Goal: Task Accomplishment & Management: Manage account settings

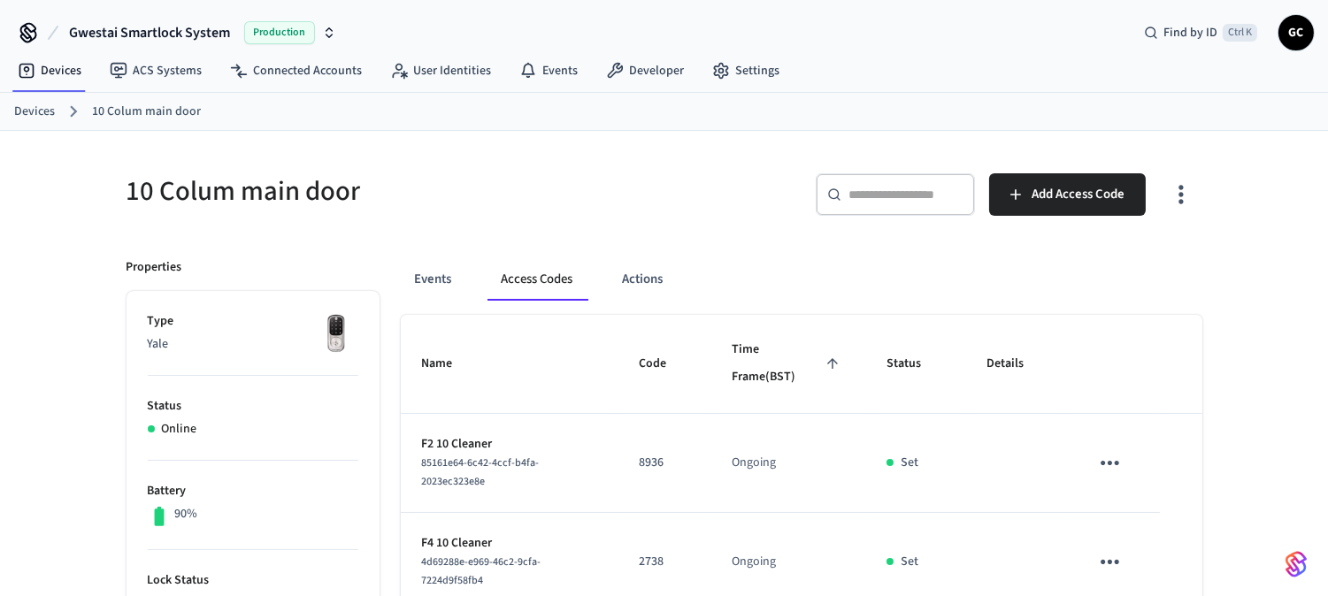
click at [21, 109] on link "Devices" at bounding box center [34, 112] width 41 height 19
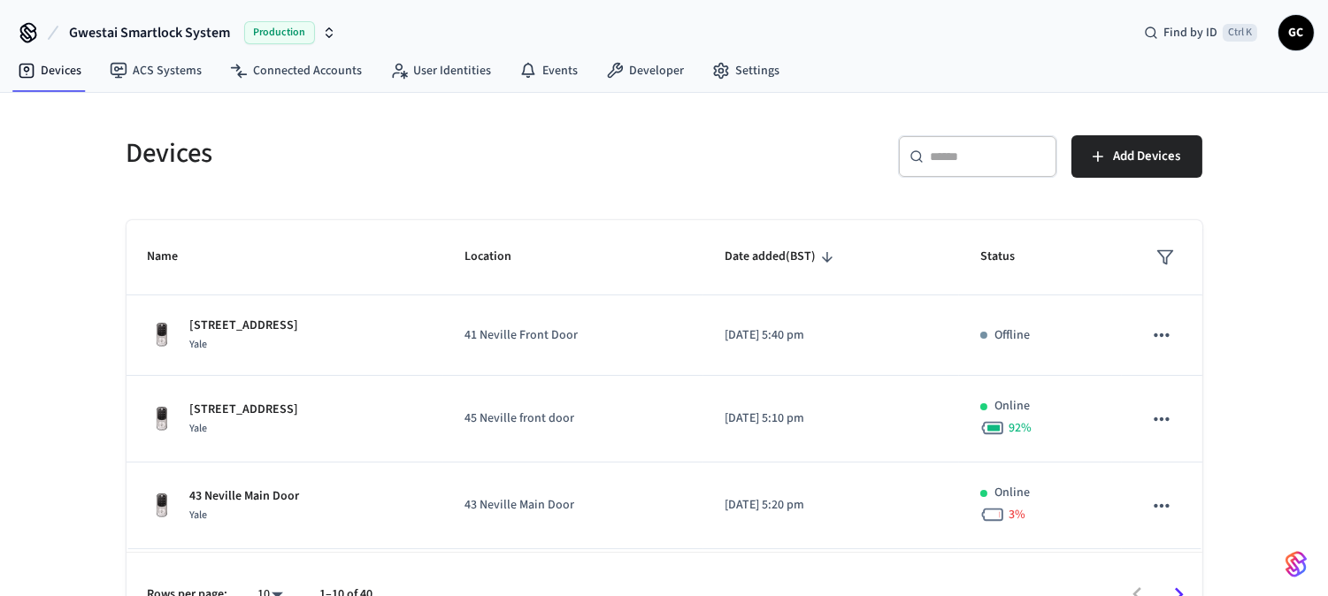
click at [950, 152] on input "text" at bounding box center [988, 157] width 115 height 18
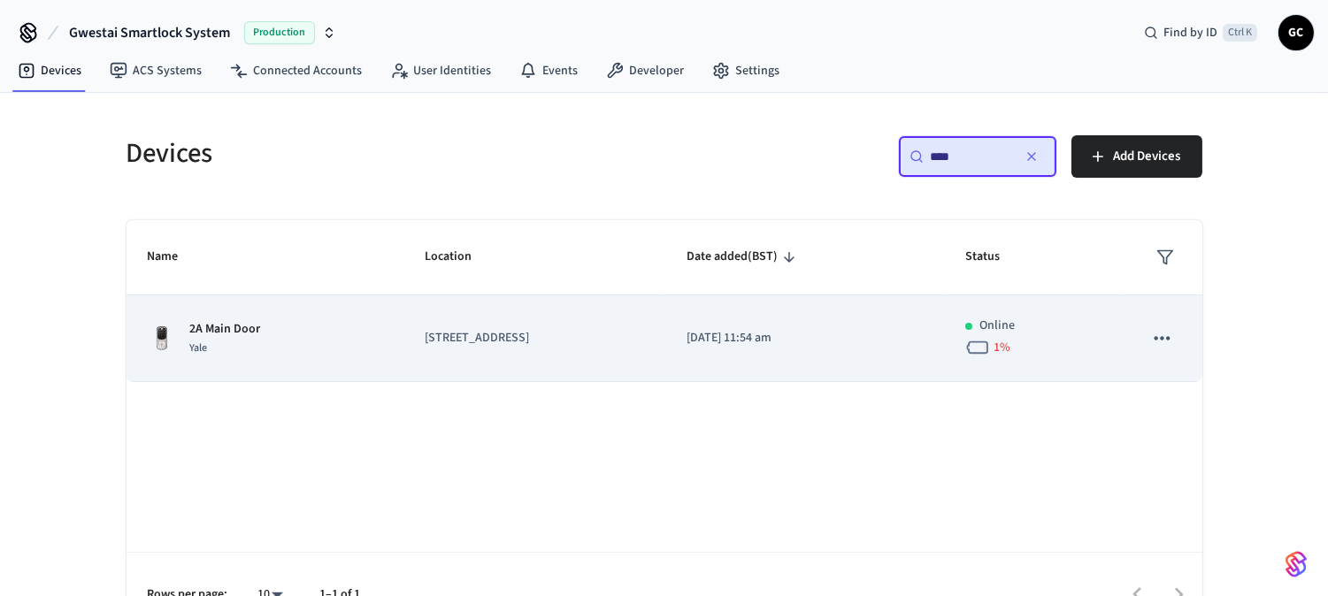
type input "****"
click at [248, 333] on p "2A Main Door" at bounding box center [225, 329] width 71 height 19
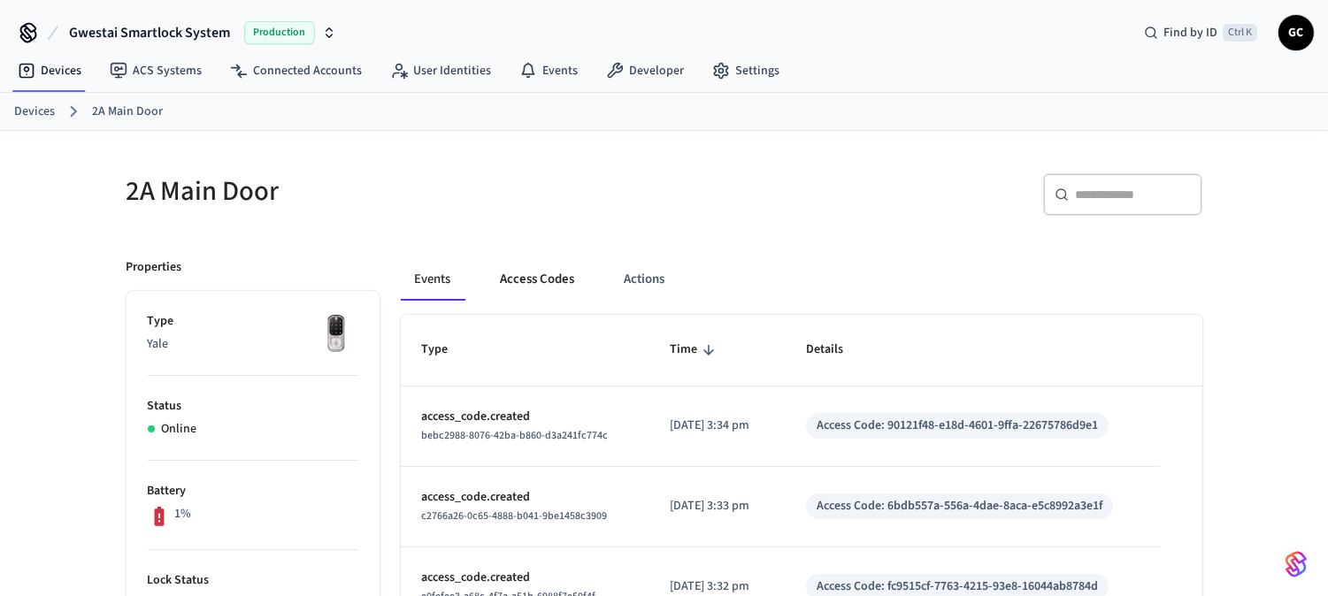
click at [533, 280] on button "Access Codes" at bounding box center [538, 279] width 103 height 42
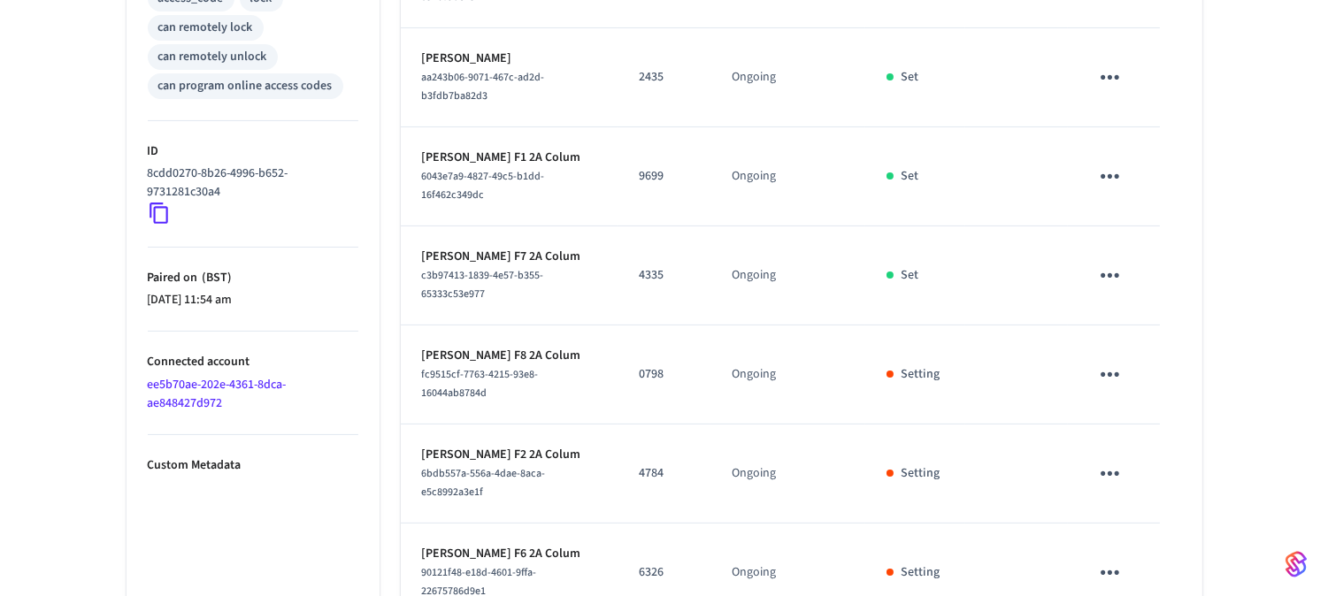
scroll to position [894, 0]
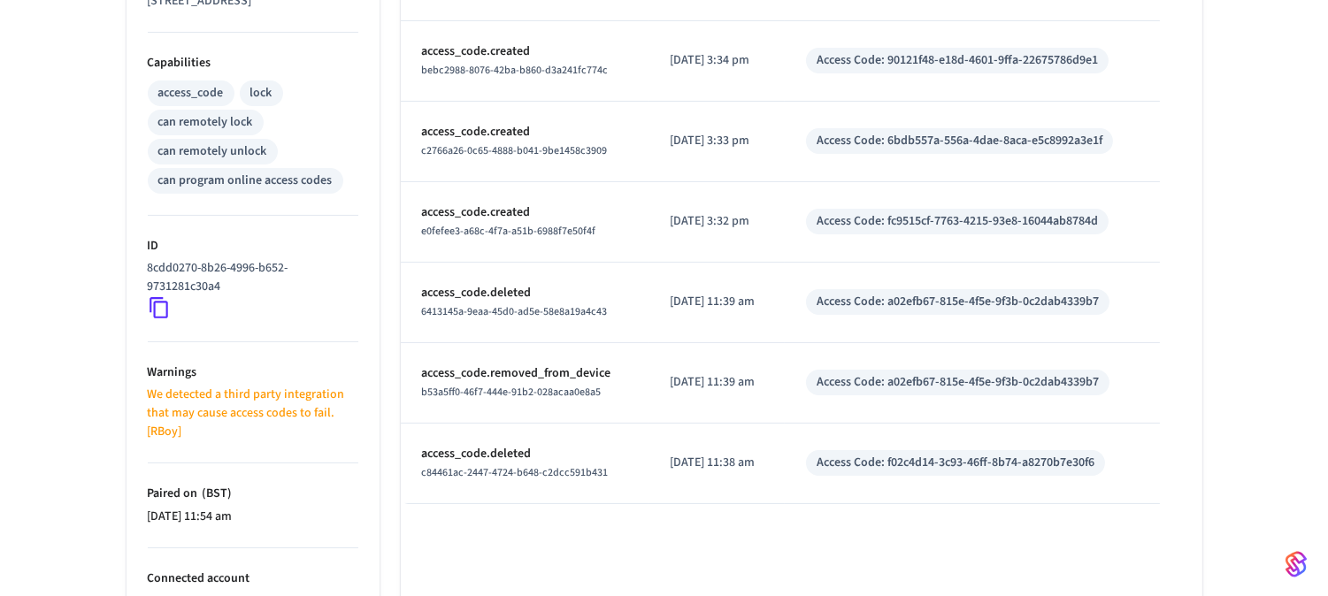
scroll to position [809, 0]
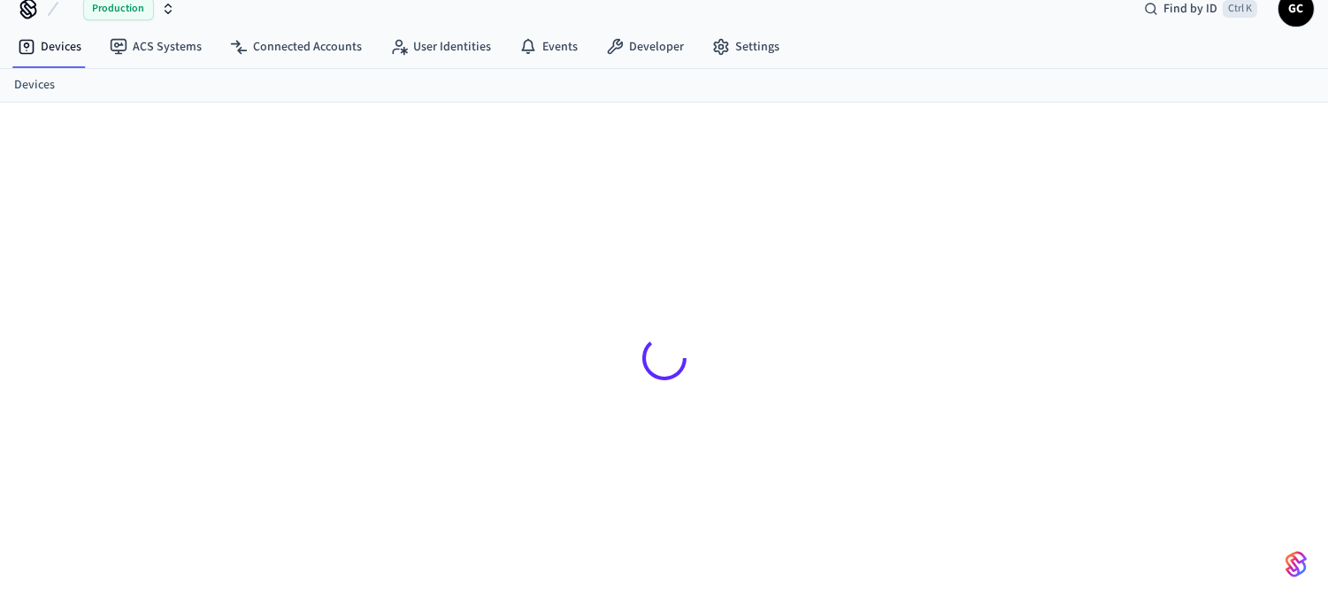
scroll to position [24, 0]
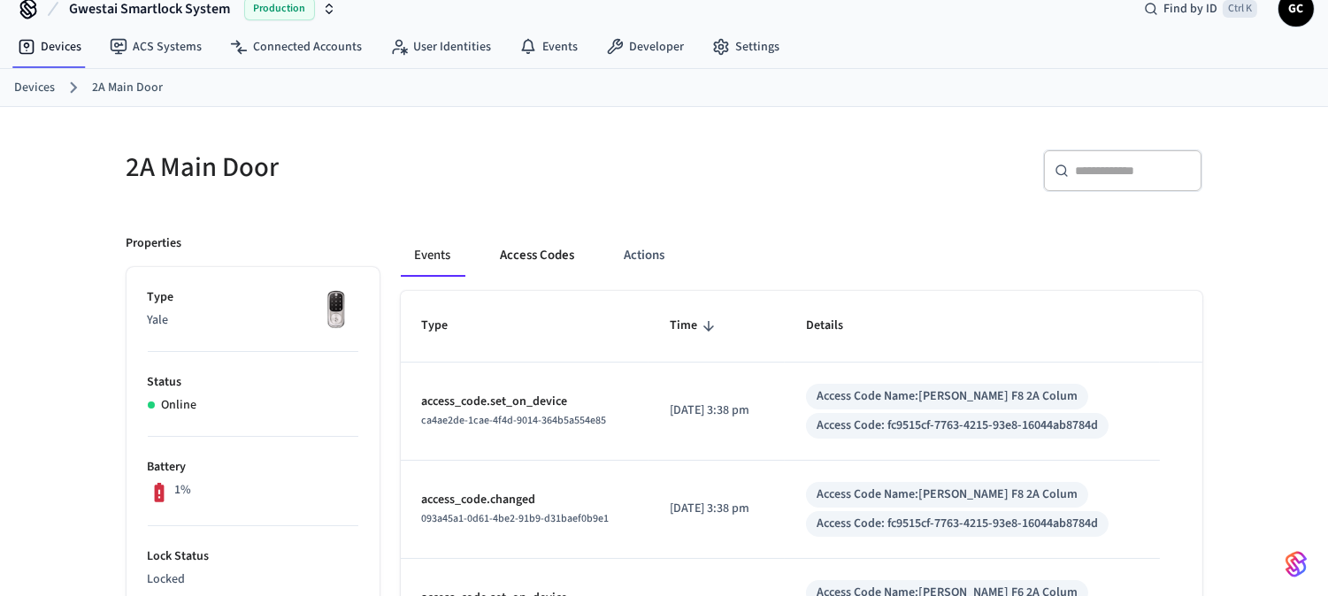
click at [542, 253] on button "Access Codes" at bounding box center [538, 255] width 103 height 42
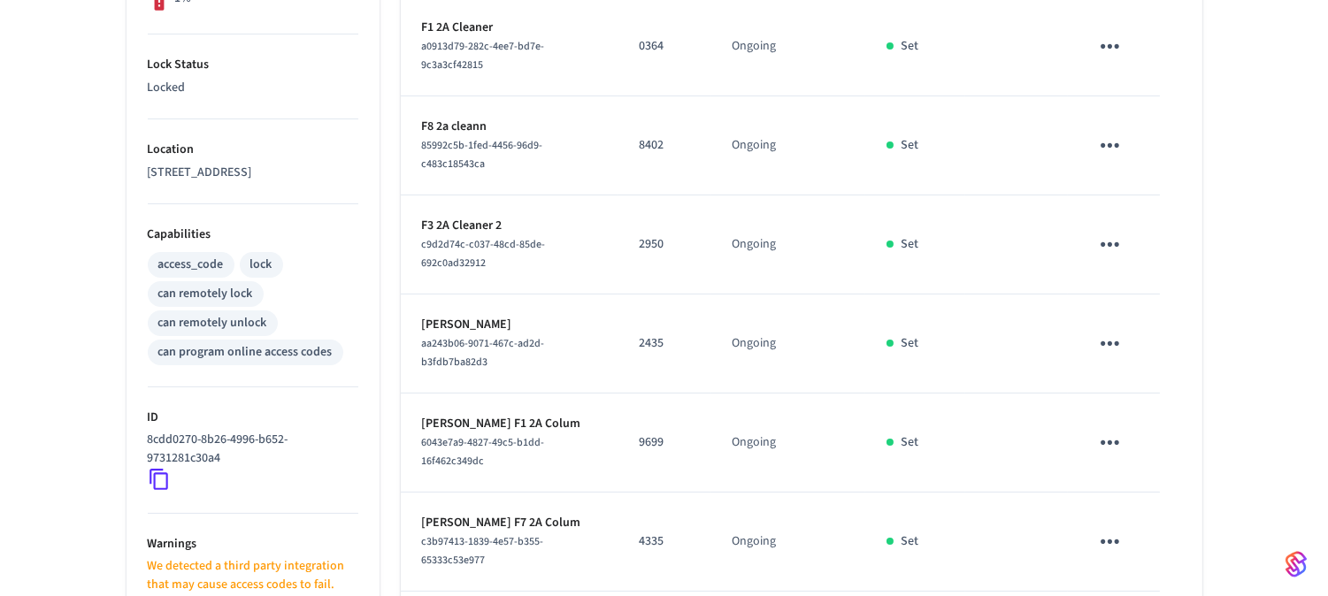
scroll to position [894, 0]
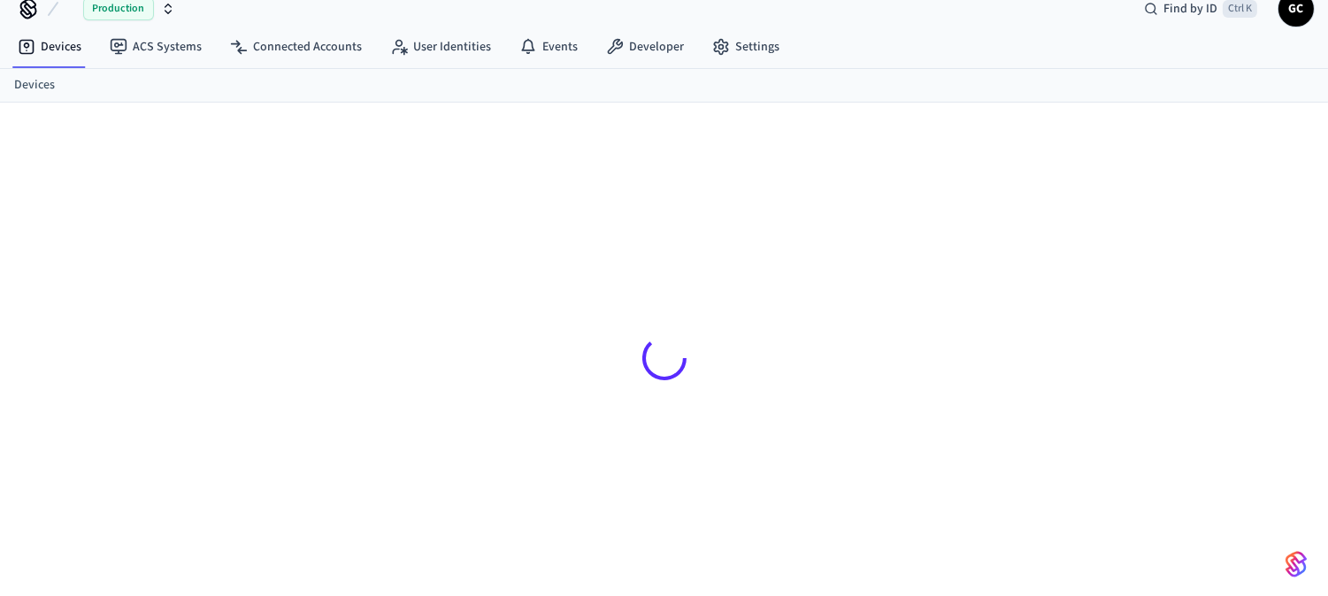
scroll to position [24, 0]
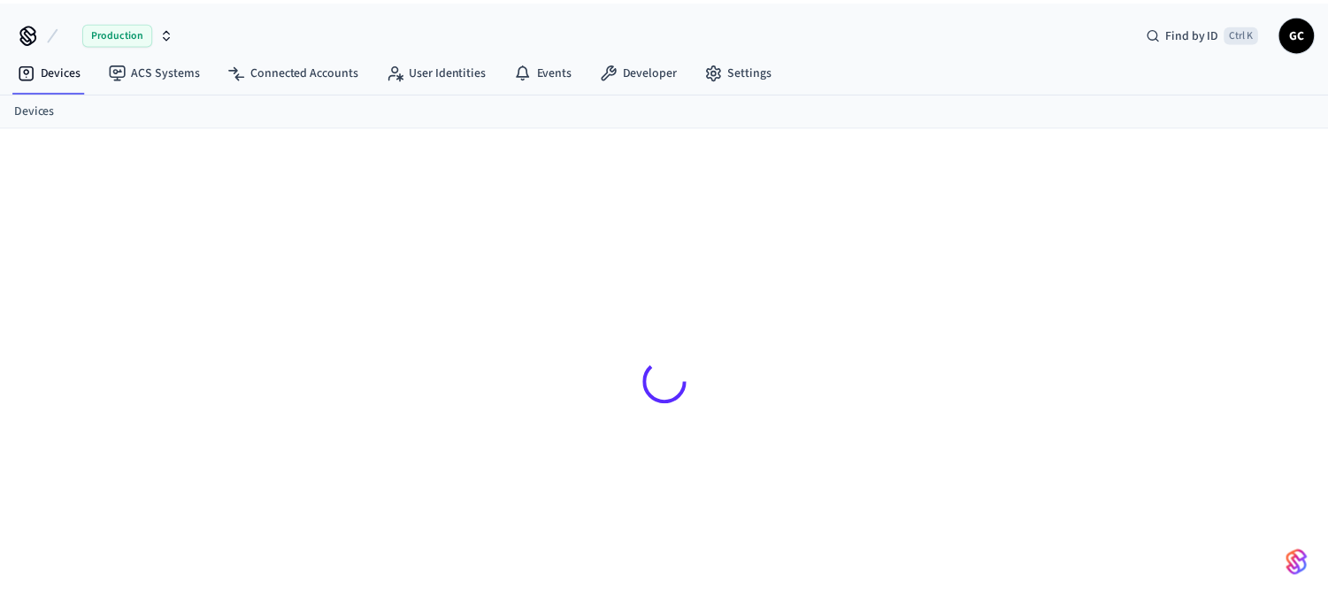
scroll to position [24, 0]
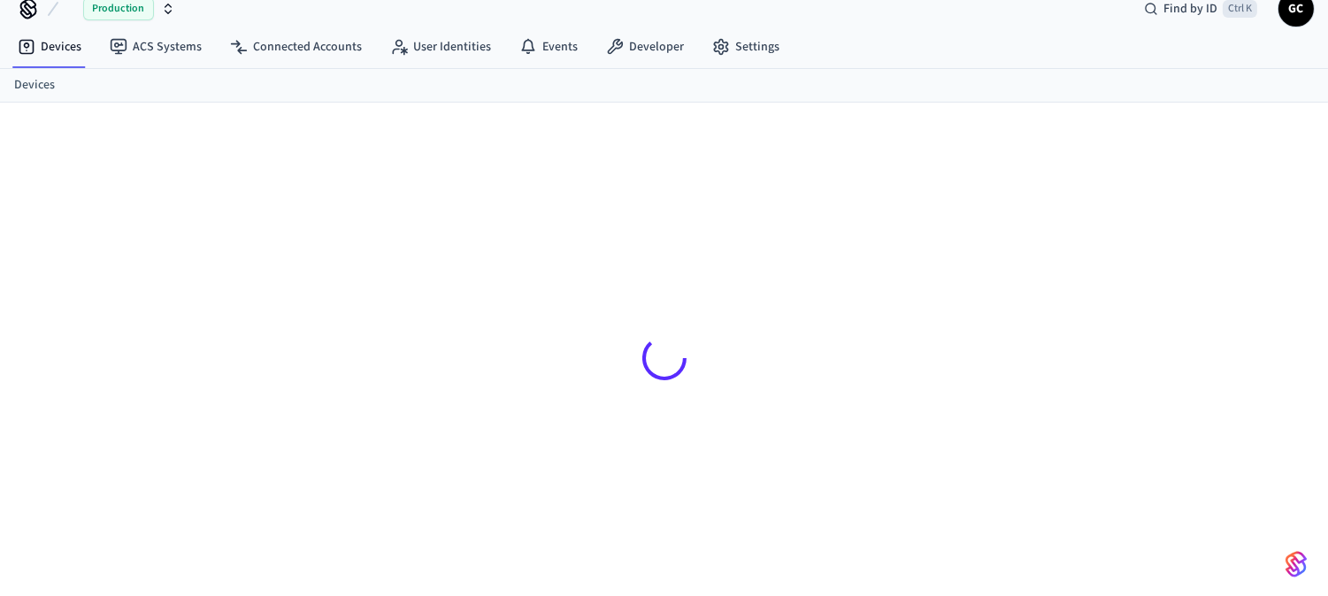
scroll to position [24, 0]
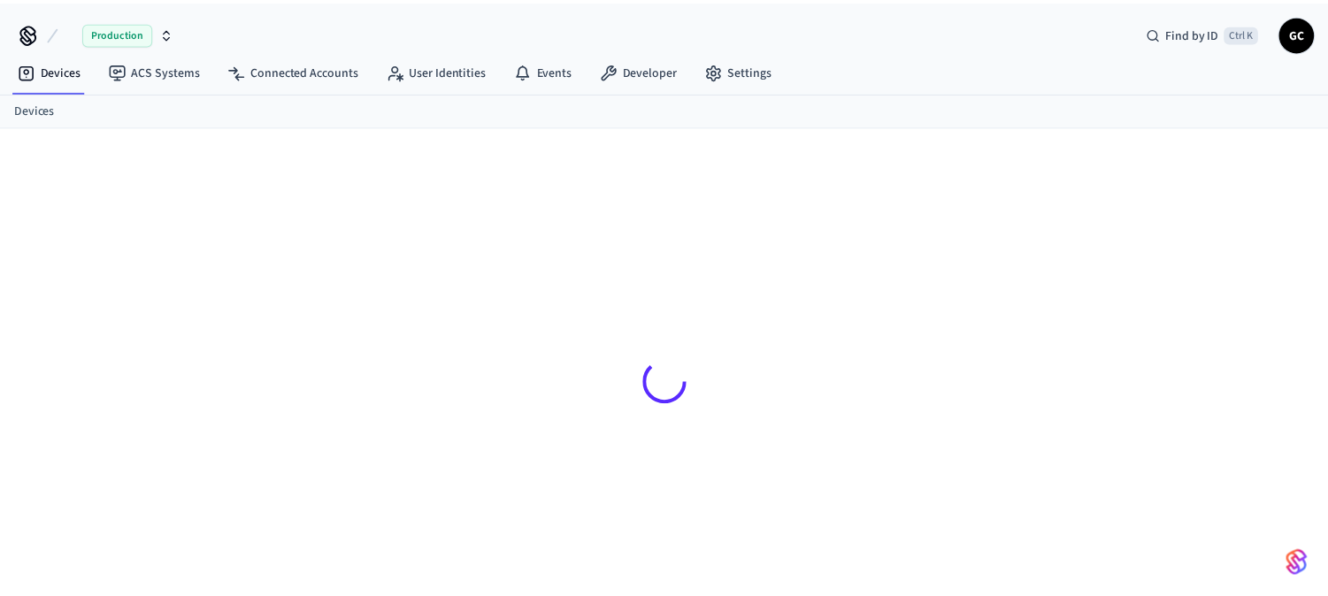
scroll to position [24, 0]
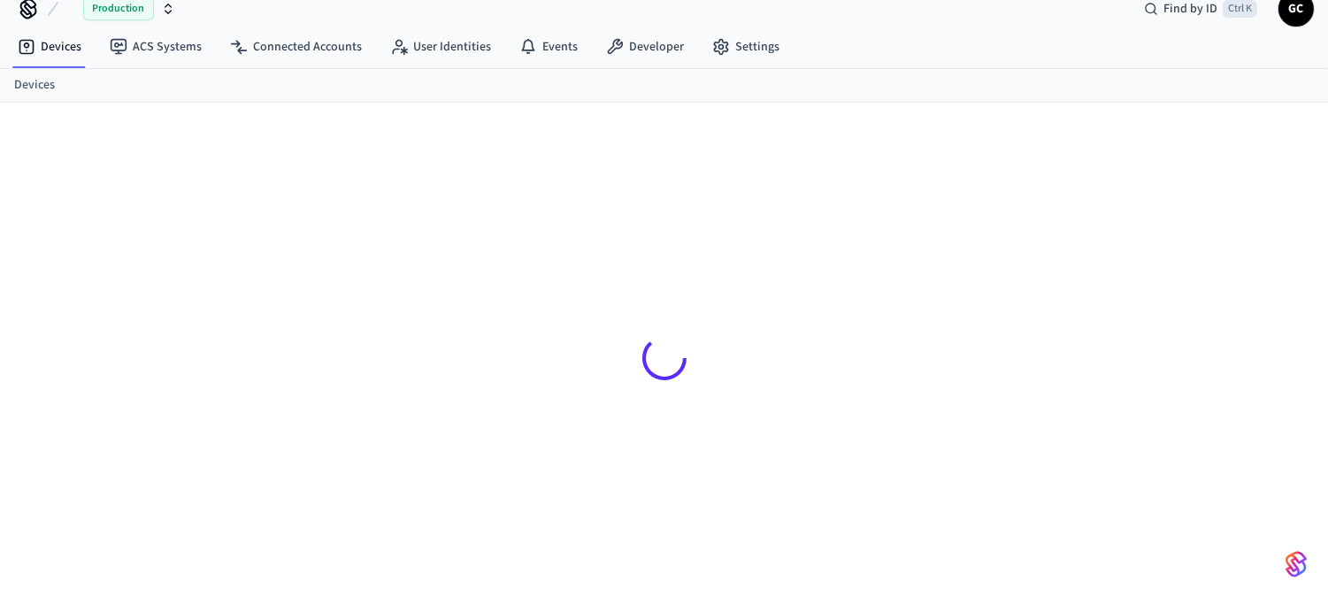
scroll to position [24, 0]
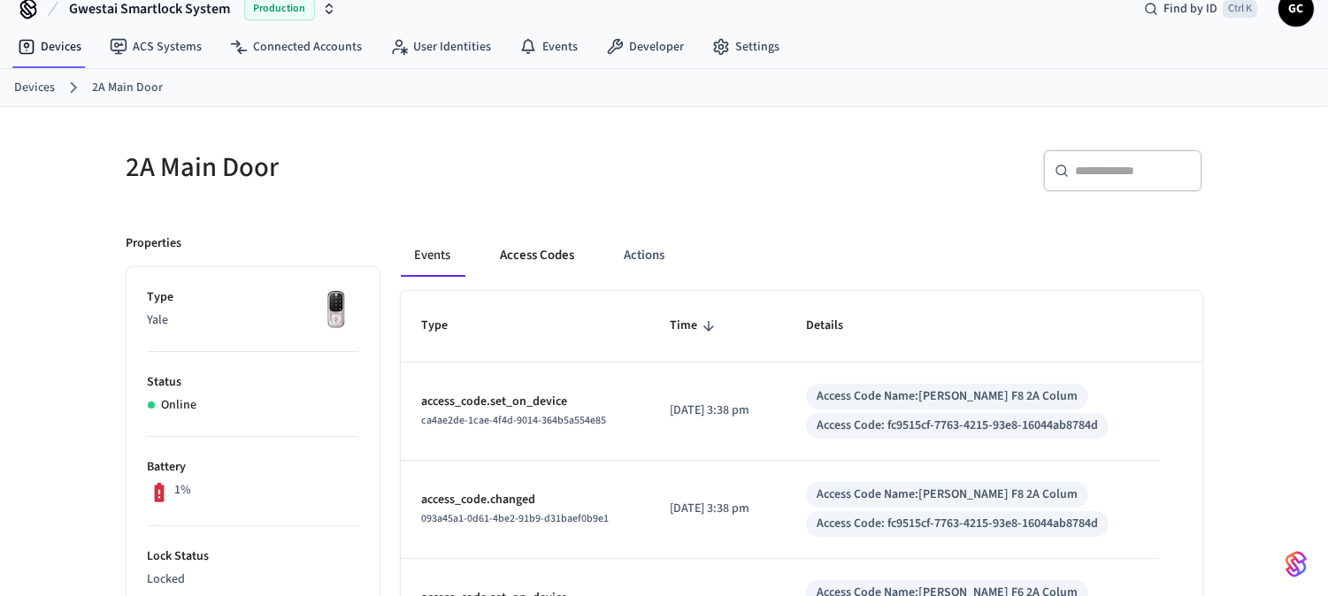
click at [563, 239] on button "Access Codes" at bounding box center [538, 255] width 103 height 42
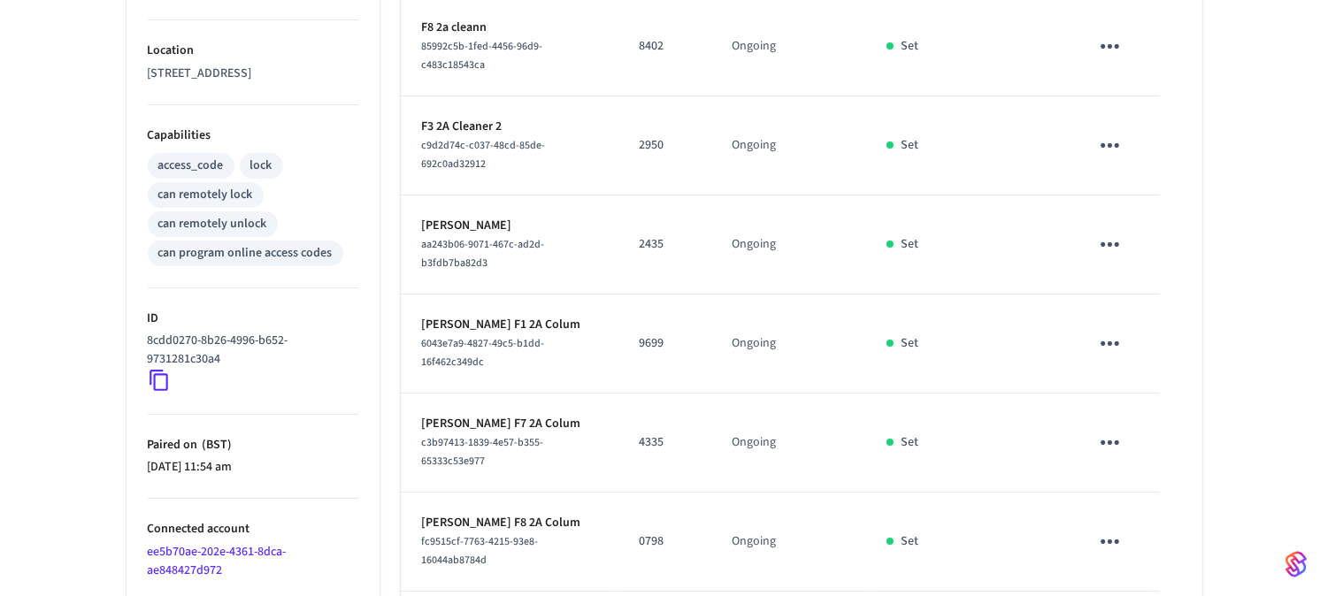
scroll to position [894, 0]
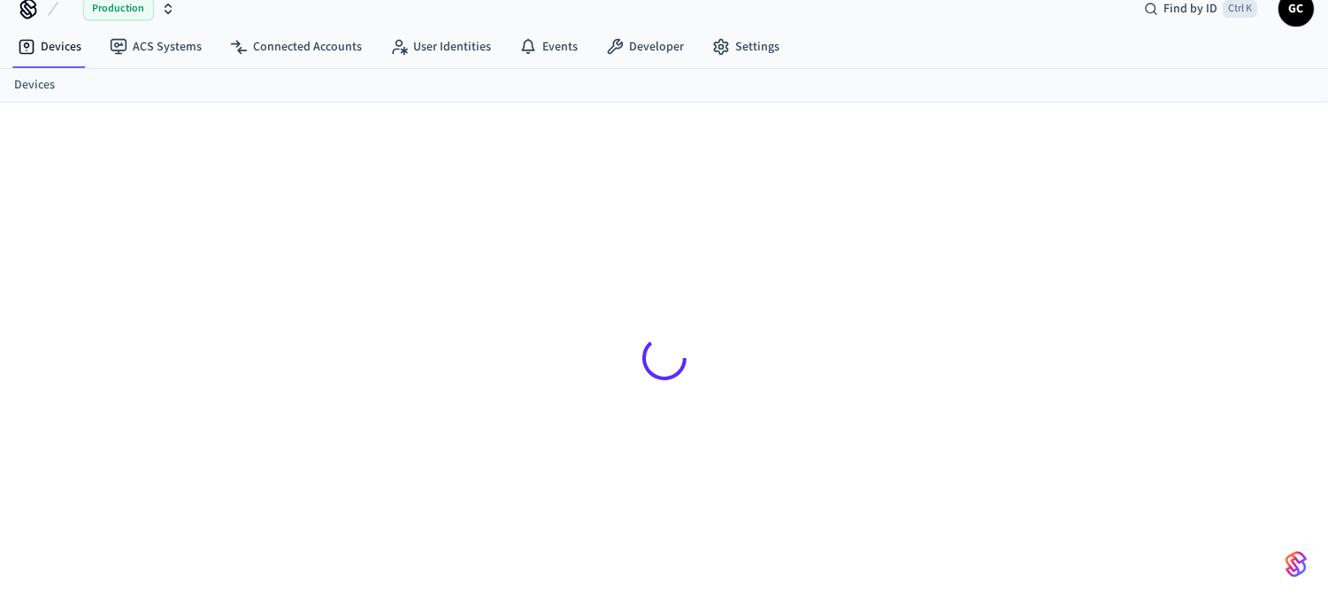
scroll to position [24, 0]
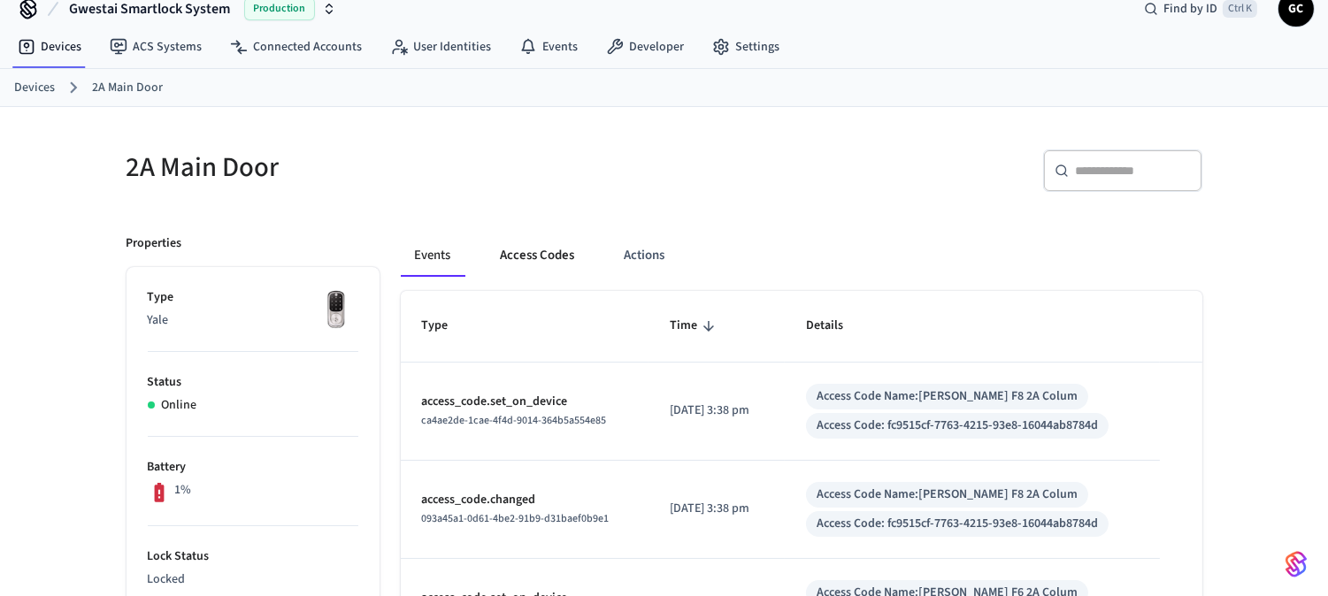
click at [554, 250] on button "Access Codes" at bounding box center [538, 255] width 103 height 42
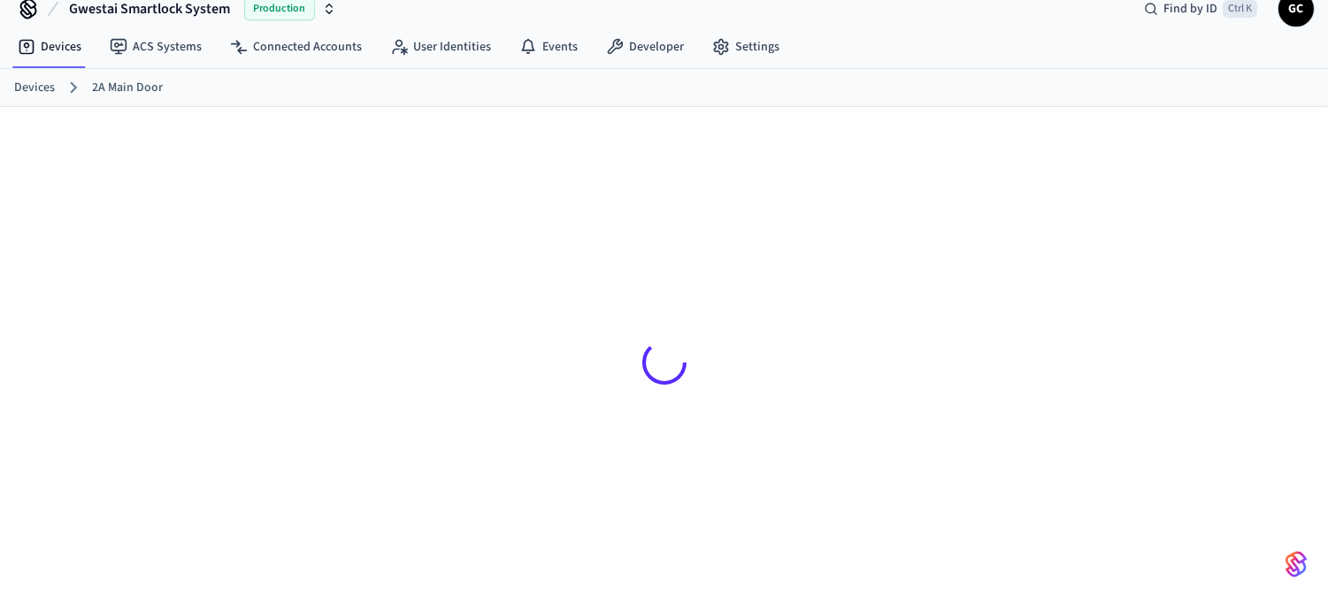
scroll to position [24, 0]
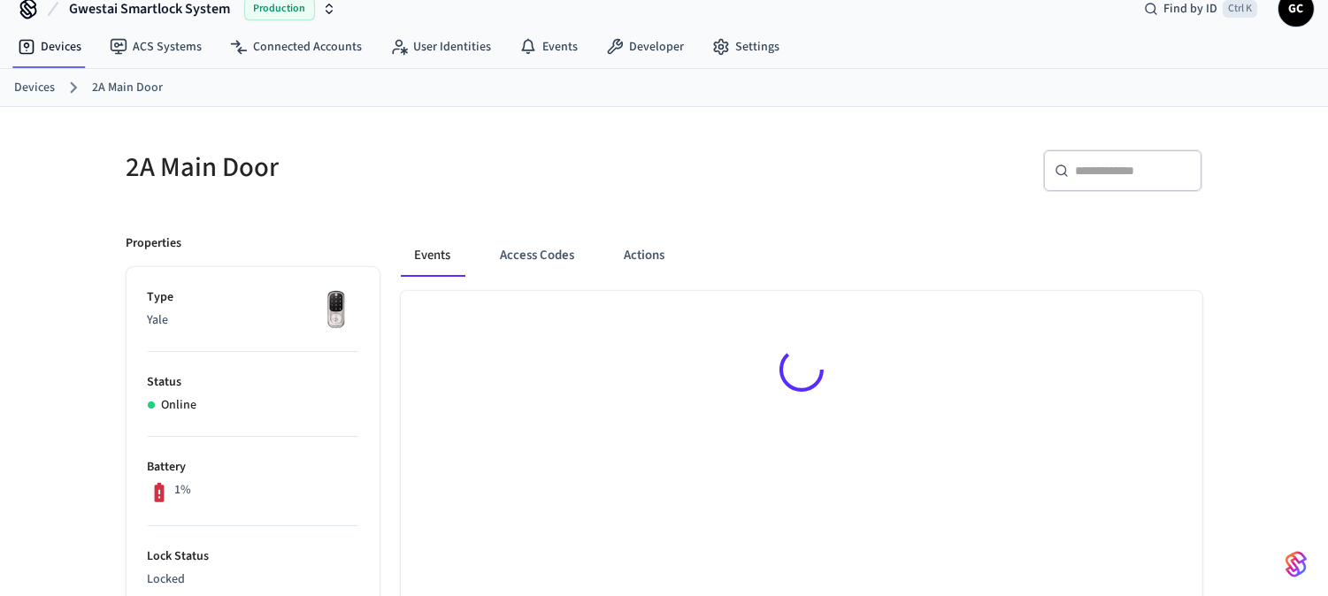
click at [584, 174] on h5 "2A Main Door" at bounding box center [390, 168] width 527 height 36
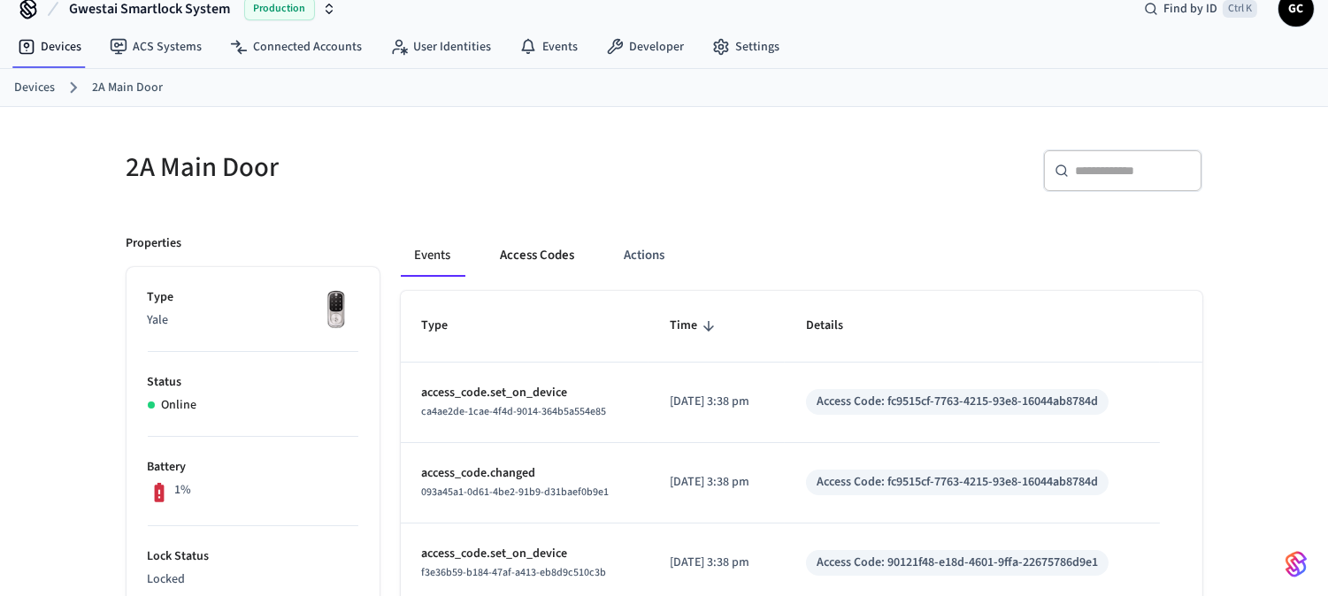
click at [566, 263] on button "Access Codes" at bounding box center [538, 255] width 103 height 42
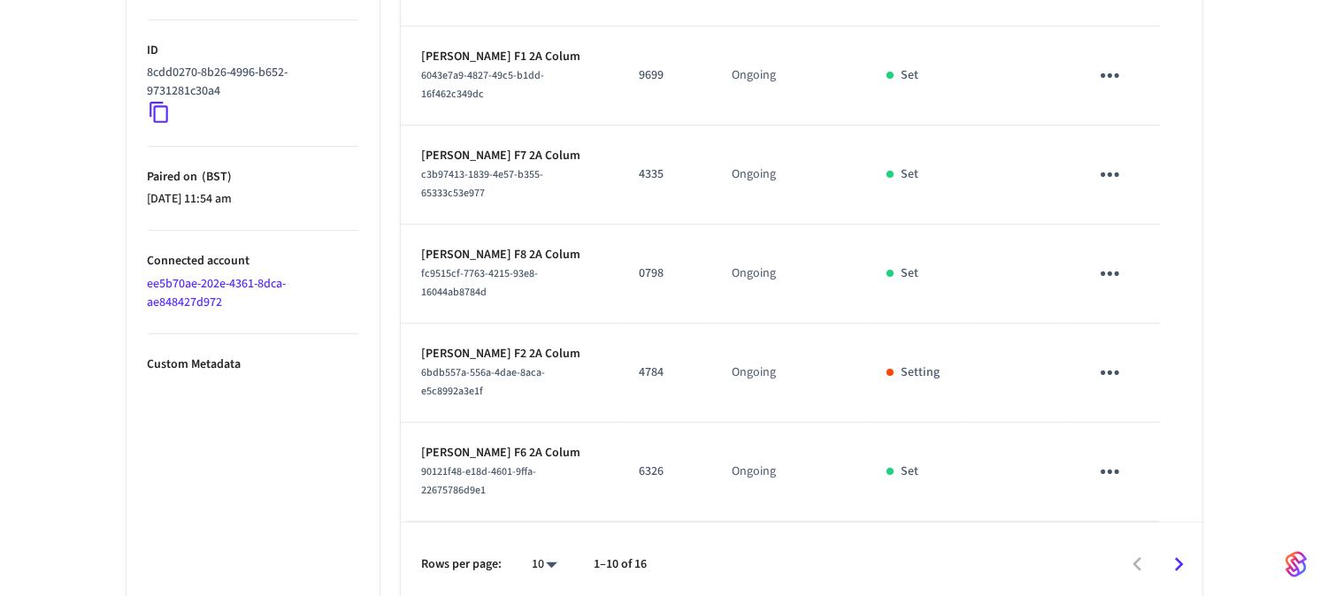
scroll to position [894, 0]
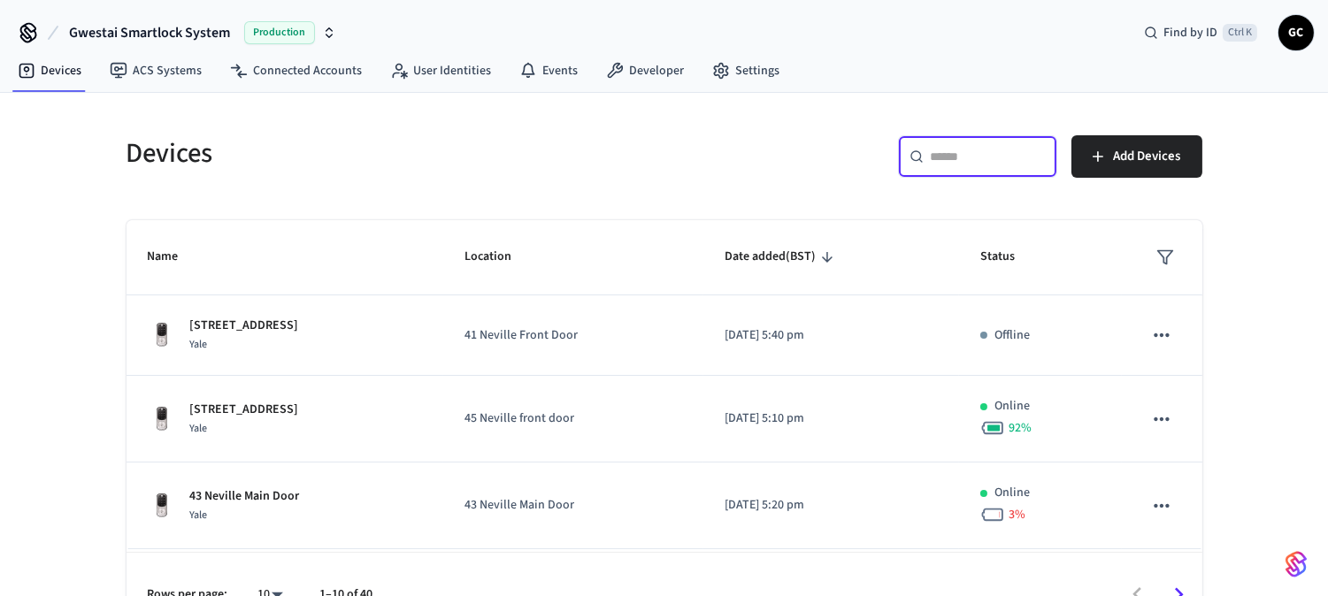
click at [982, 153] on input "text" at bounding box center [988, 157] width 115 height 18
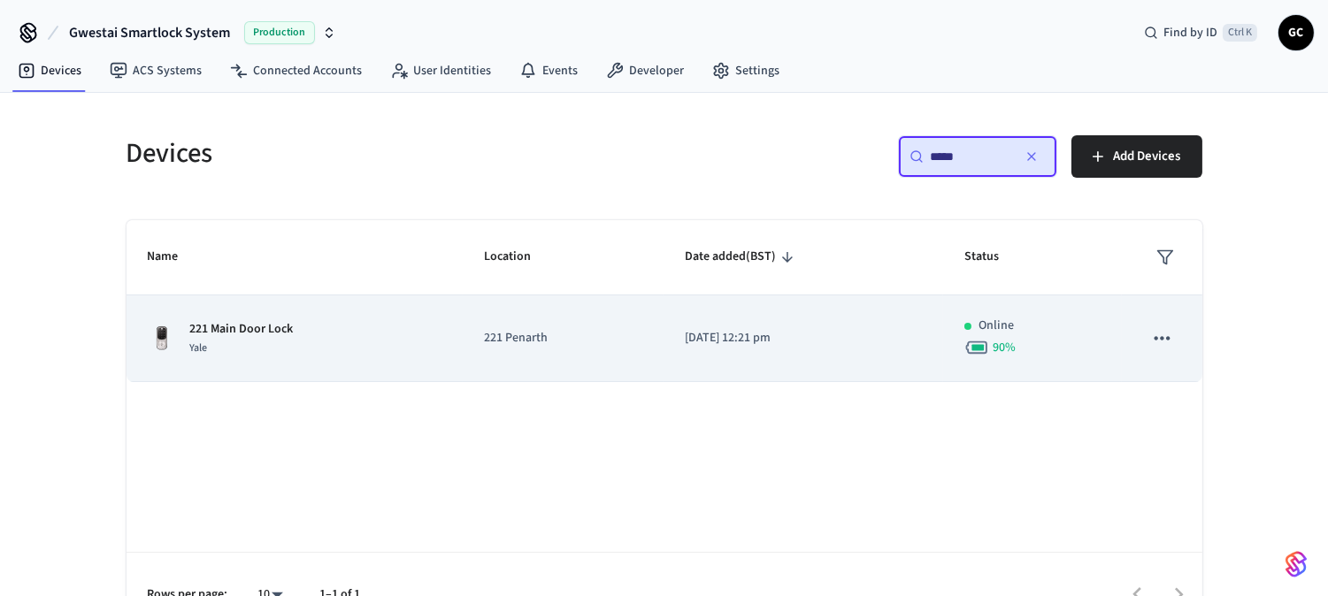
type input "*****"
click at [283, 320] on p "221 Main Door Lock" at bounding box center [242, 329] width 104 height 19
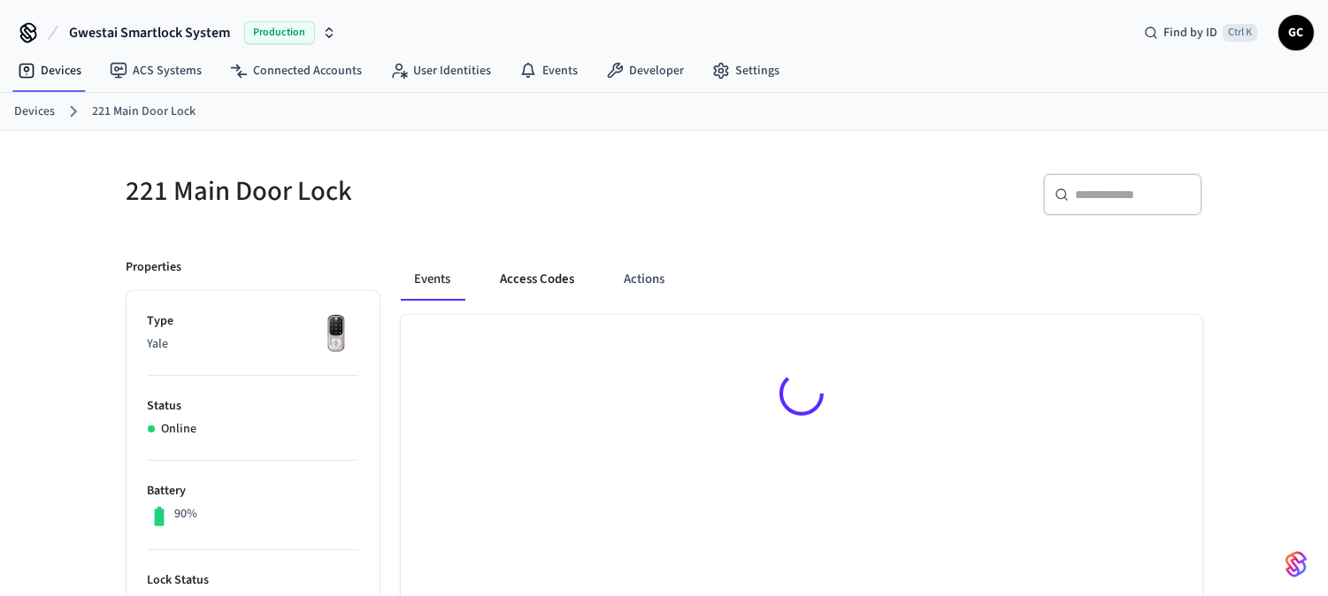
click at [536, 278] on button "Access Codes" at bounding box center [538, 279] width 103 height 42
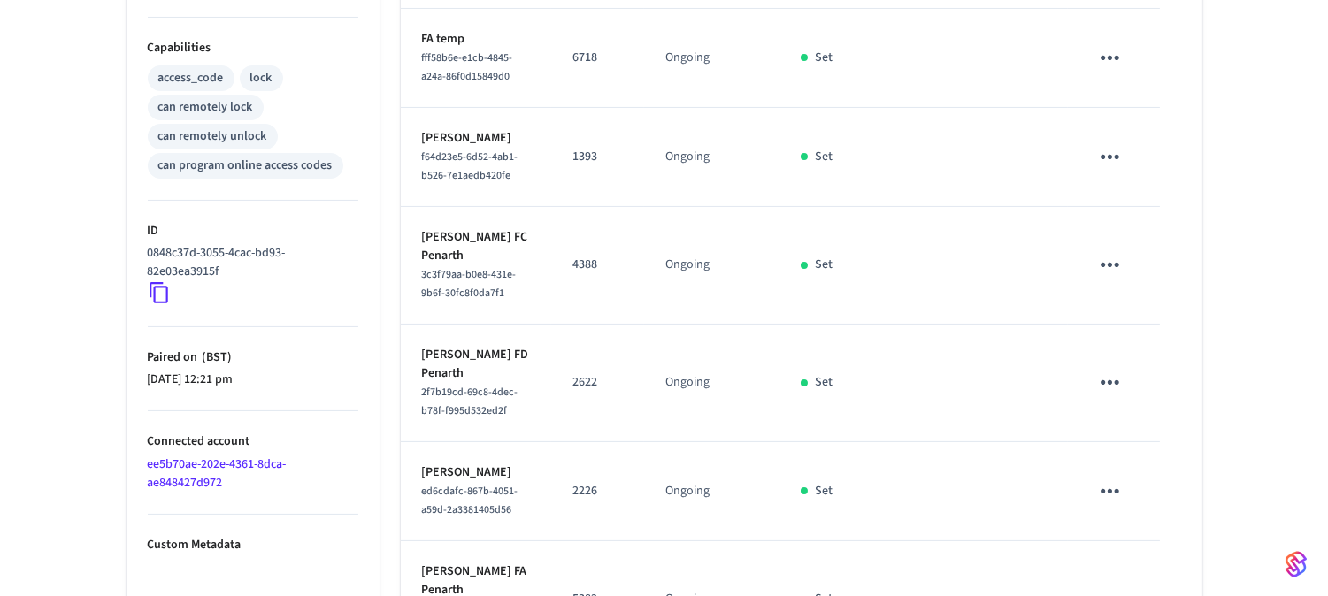
scroll to position [703, 0]
drag, startPoint x: 507, startPoint y: 157, endPoint x: 421, endPoint y: 164, distance: 86.0
click at [422, 147] on p "Kaynat Kosser" at bounding box center [476, 137] width 109 height 19
copy p "Kaynat Kosser"
click at [1111, 170] on icon "sticky table" at bounding box center [1109, 155] width 27 height 27
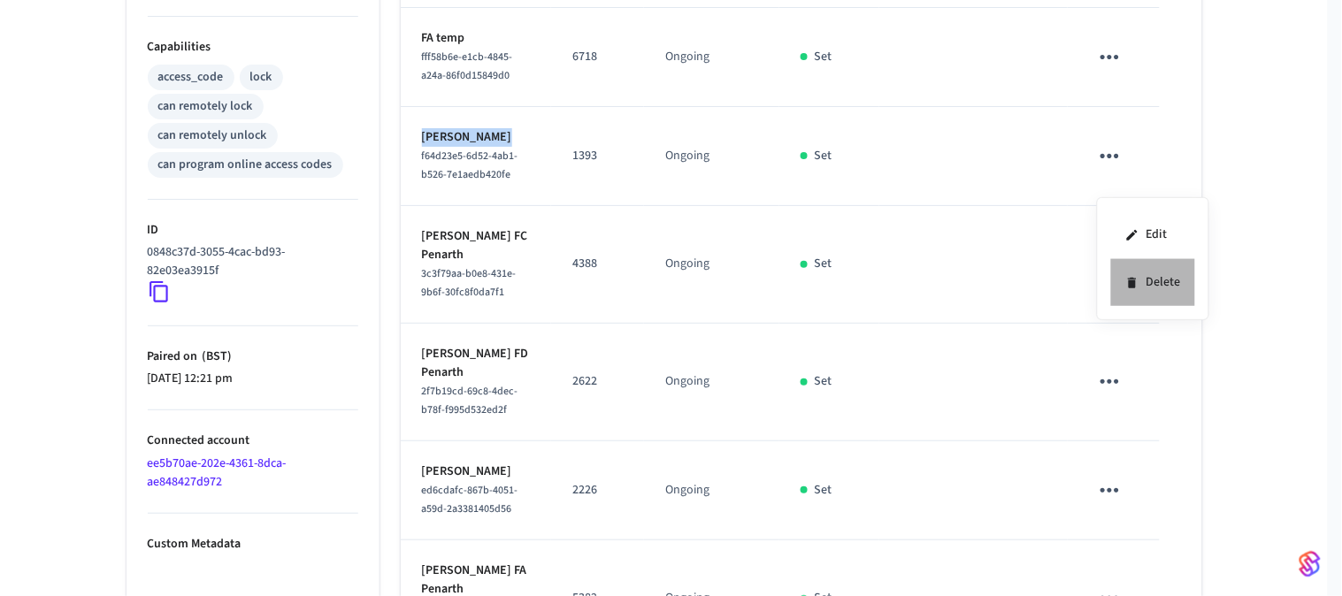
click at [1147, 285] on li "Delete" at bounding box center [1153, 282] width 84 height 47
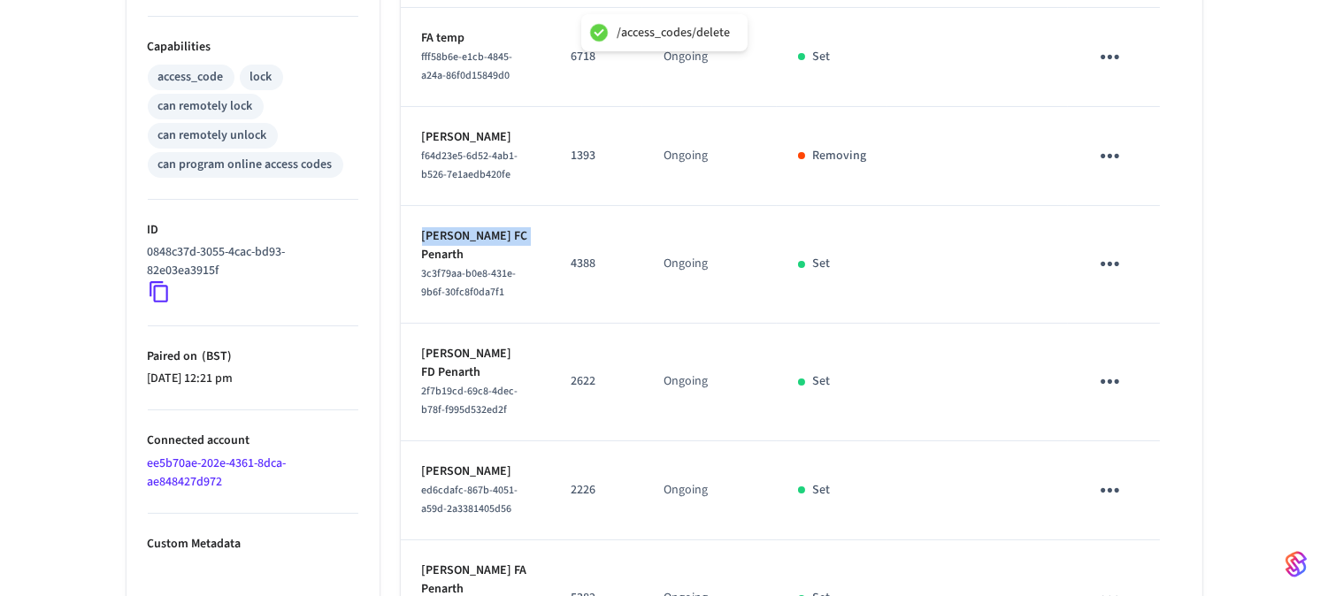
drag, startPoint x: 513, startPoint y: 263, endPoint x: 418, endPoint y: 261, distance: 94.7
click at [418, 261] on td "Leticia Calahorro FC Penarth 3c3f79aa-b0e8-431e-9b6f-30fc8f0da7f1" at bounding box center [476, 265] width 150 height 118
copy p "Leticia Calahorro"
drag, startPoint x: 478, startPoint y: 380, endPoint x: 419, endPoint y: 380, distance: 58.4
click at [419, 380] on td "Dan Walsh FD Penarth 2f7b19cd-69c8-4dec-b78f-f995d532ed2f" at bounding box center [476, 383] width 150 height 118
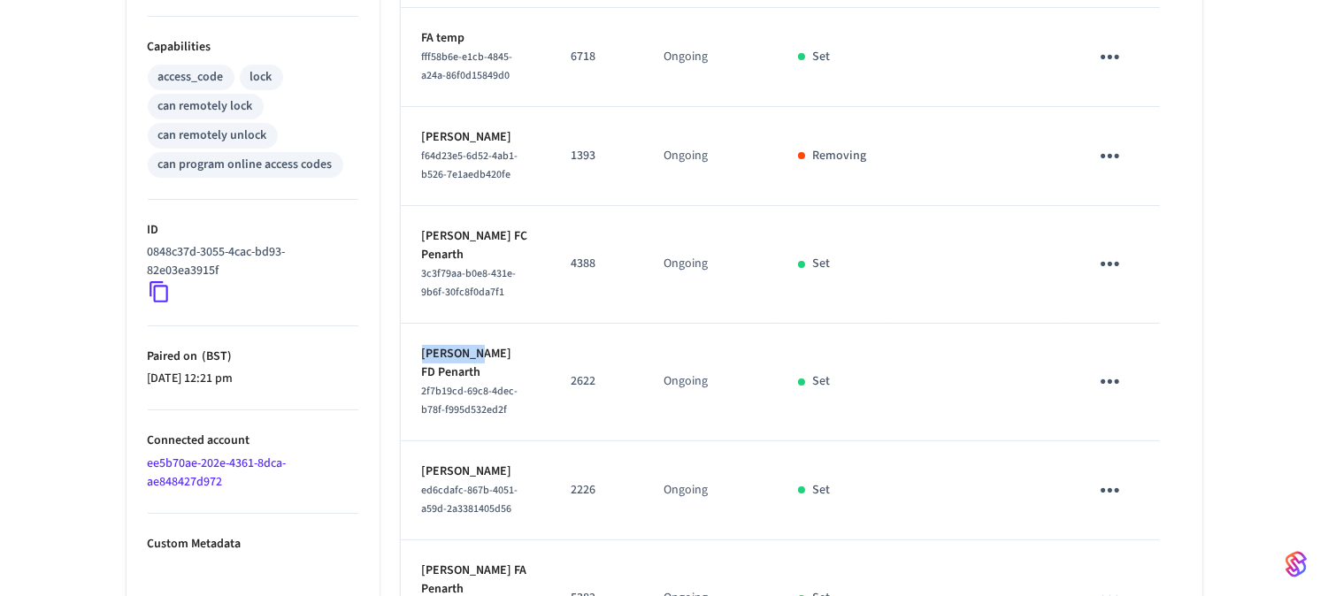
copy p "Dan Walsh"
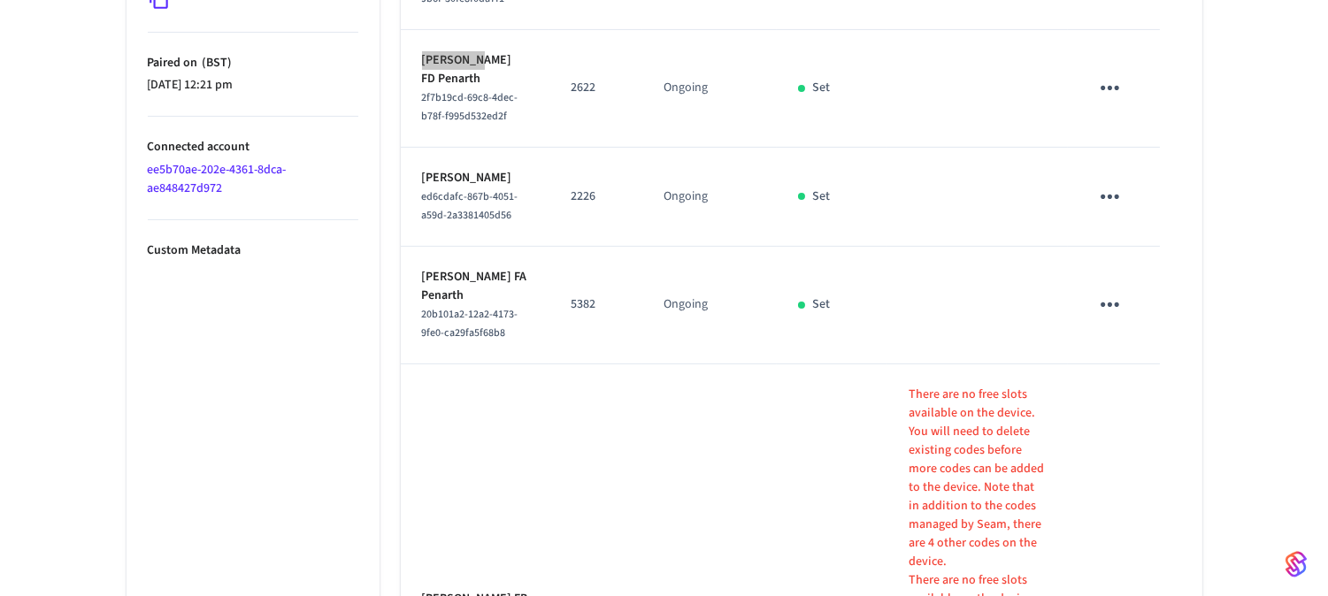
scroll to position [998, 0]
drag, startPoint x: 487, startPoint y: 208, endPoint x: 420, endPoint y: 206, distance: 66.4
click at [422, 187] on p "[PERSON_NAME]" at bounding box center [475, 177] width 107 height 19
copy p "Sophie Craig"
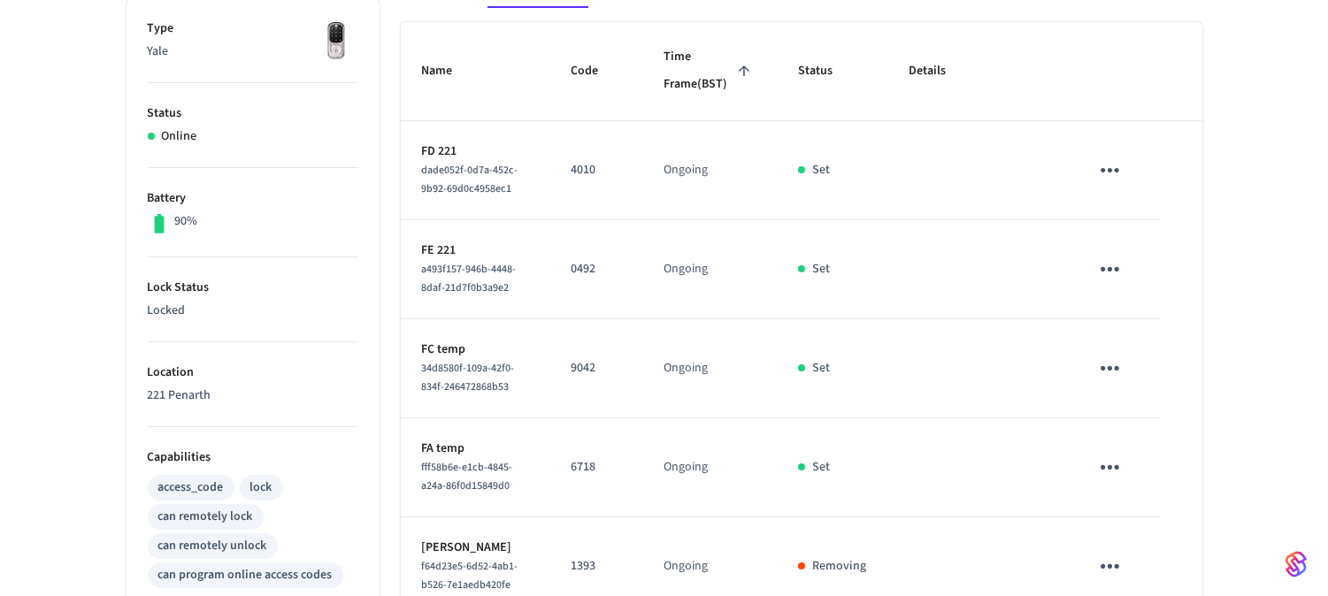
scroll to position [170, 0]
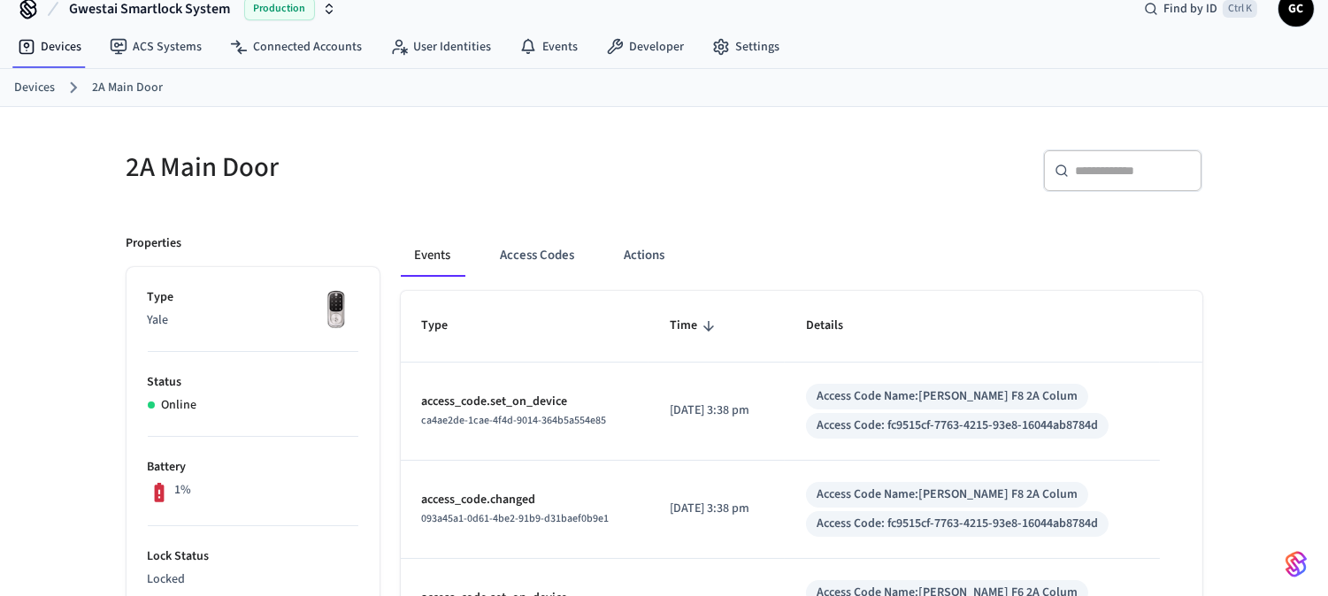
scroll to position [24, 0]
click at [536, 265] on button "Access Codes" at bounding box center [538, 255] width 103 height 42
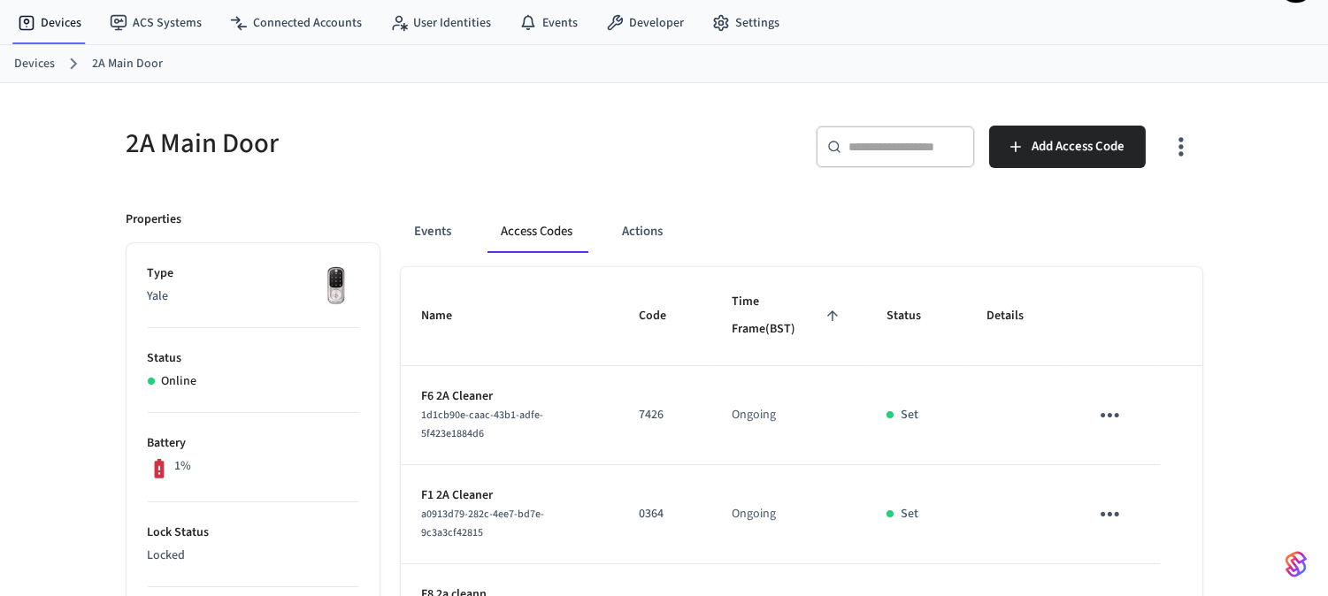
scroll to position [0, 0]
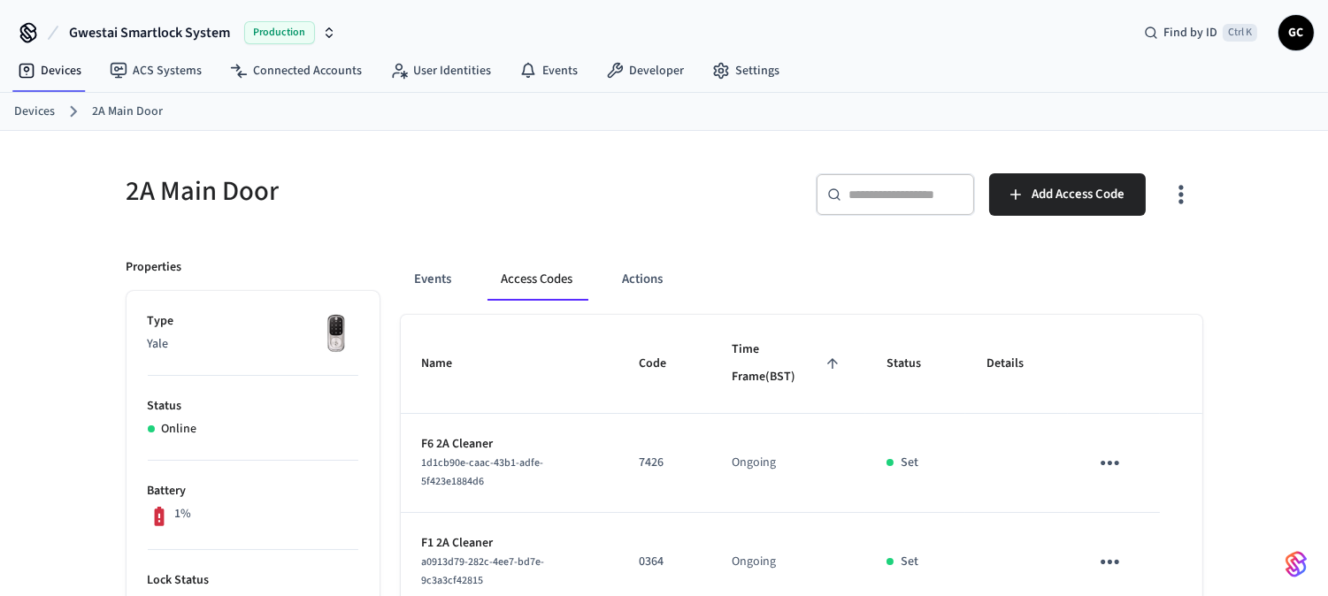
click at [897, 177] on div "​ ​" at bounding box center [895, 194] width 159 height 42
click at [24, 109] on link "Devices" at bounding box center [34, 112] width 41 height 19
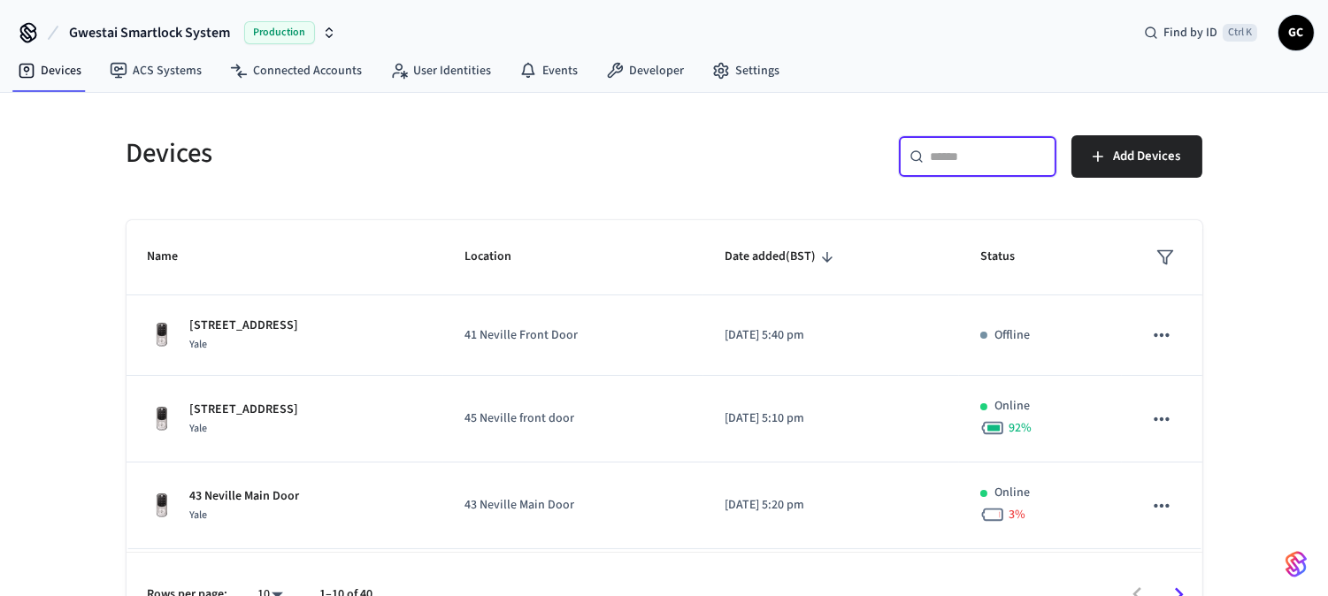
click at [991, 155] on input "text" at bounding box center [988, 157] width 115 height 18
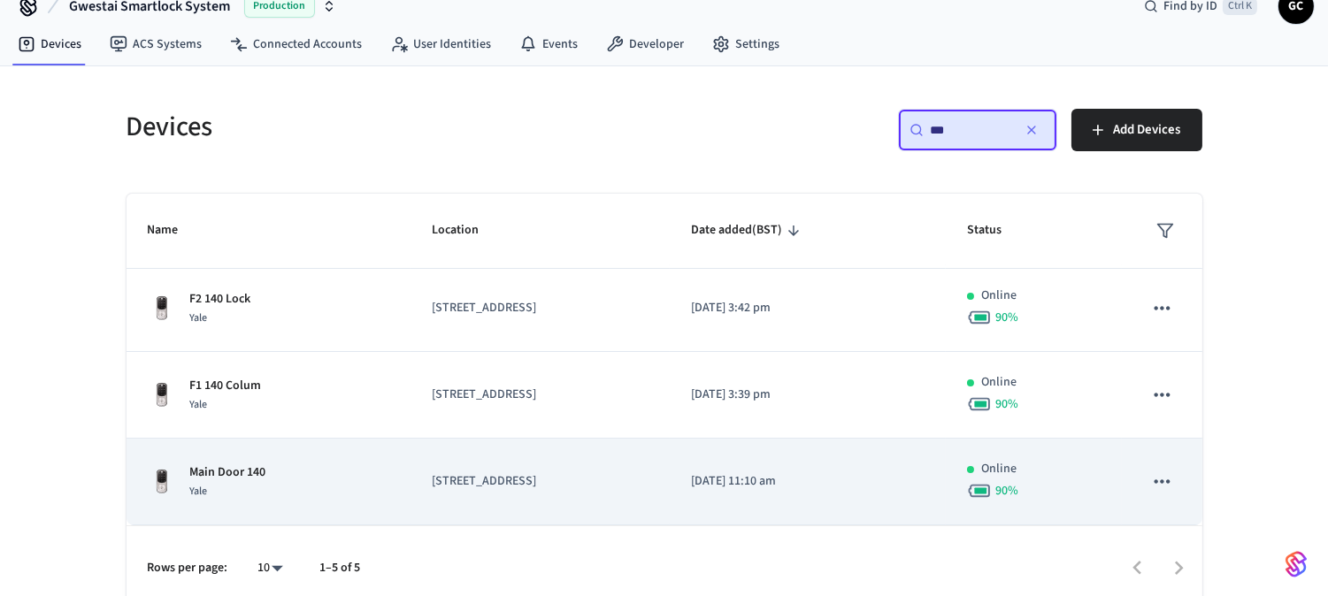
scroll to position [41, 0]
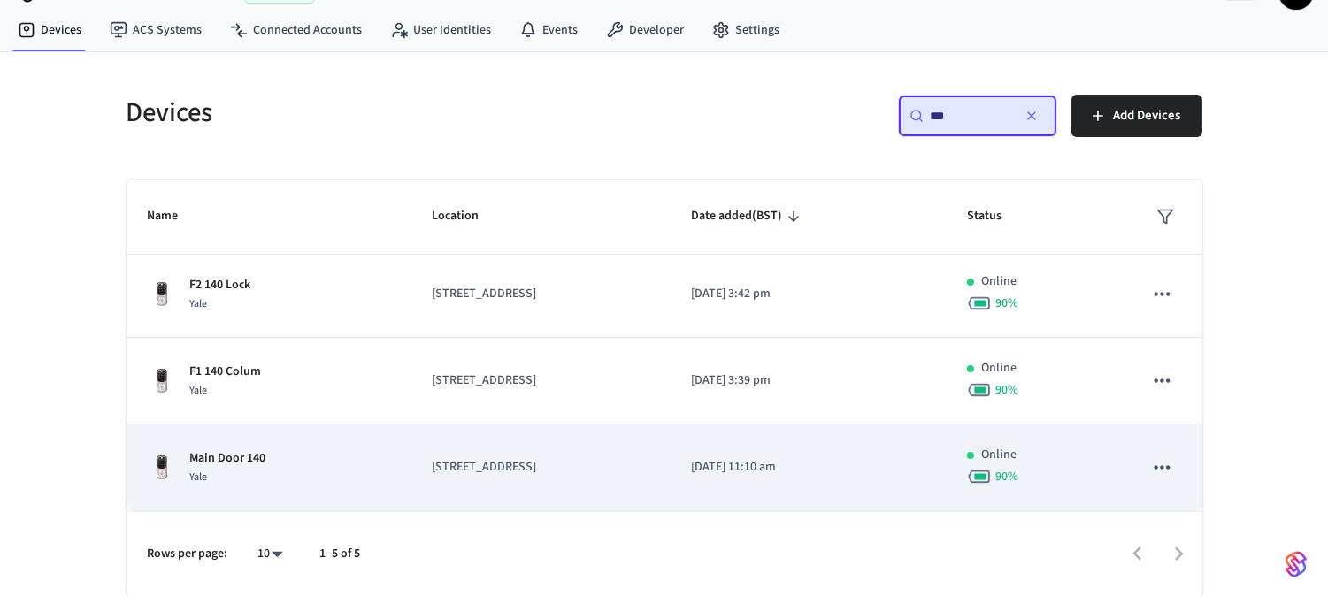
type input "***"
click at [271, 455] on div "Main Door 140 Yale" at bounding box center [269, 467] width 242 height 37
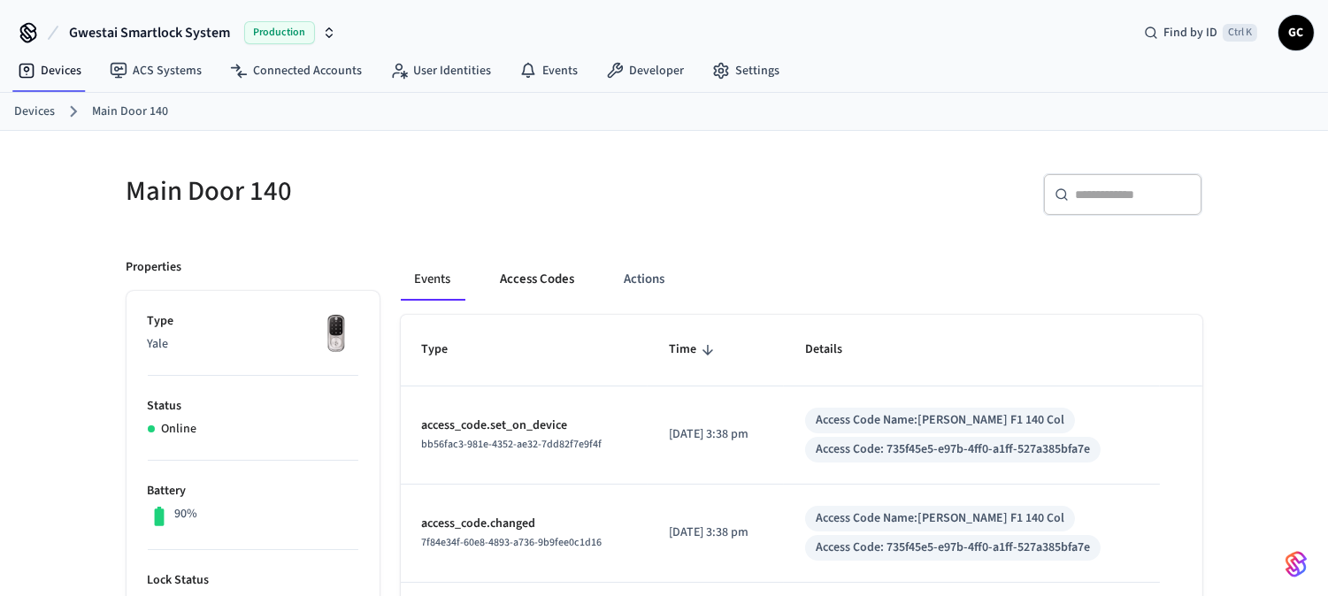
click at [554, 265] on button "Access Codes" at bounding box center [538, 279] width 103 height 42
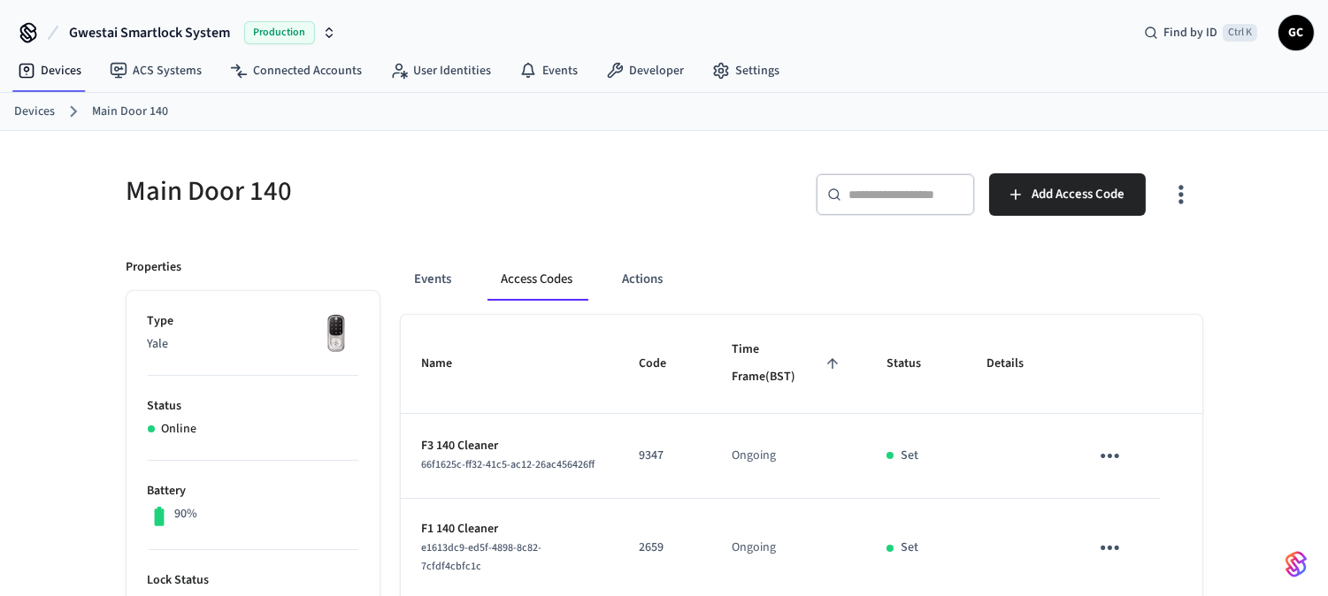
click at [33, 106] on link "Devices" at bounding box center [34, 112] width 41 height 19
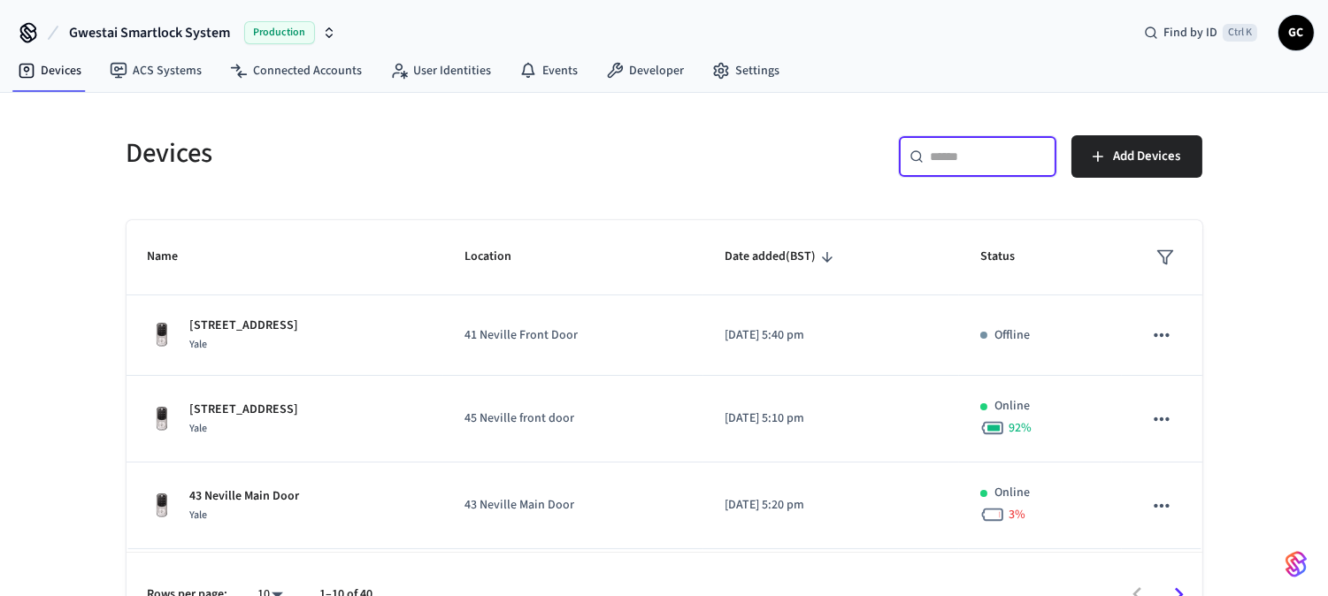
click at [965, 157] on input "text" at bounding box center [988, 157] width 115 height 18
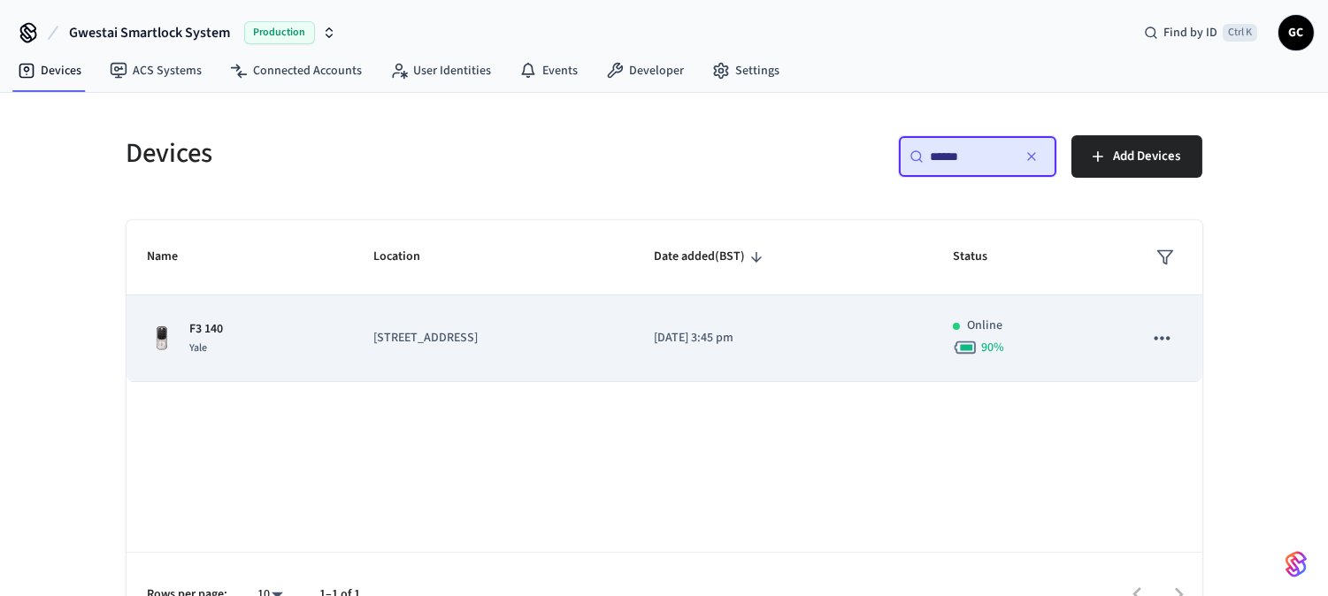
type input "******"
click at [456, 338] on p "[STREET_ADDRESS]" at bounding box center [492, 338] width 238 height 19
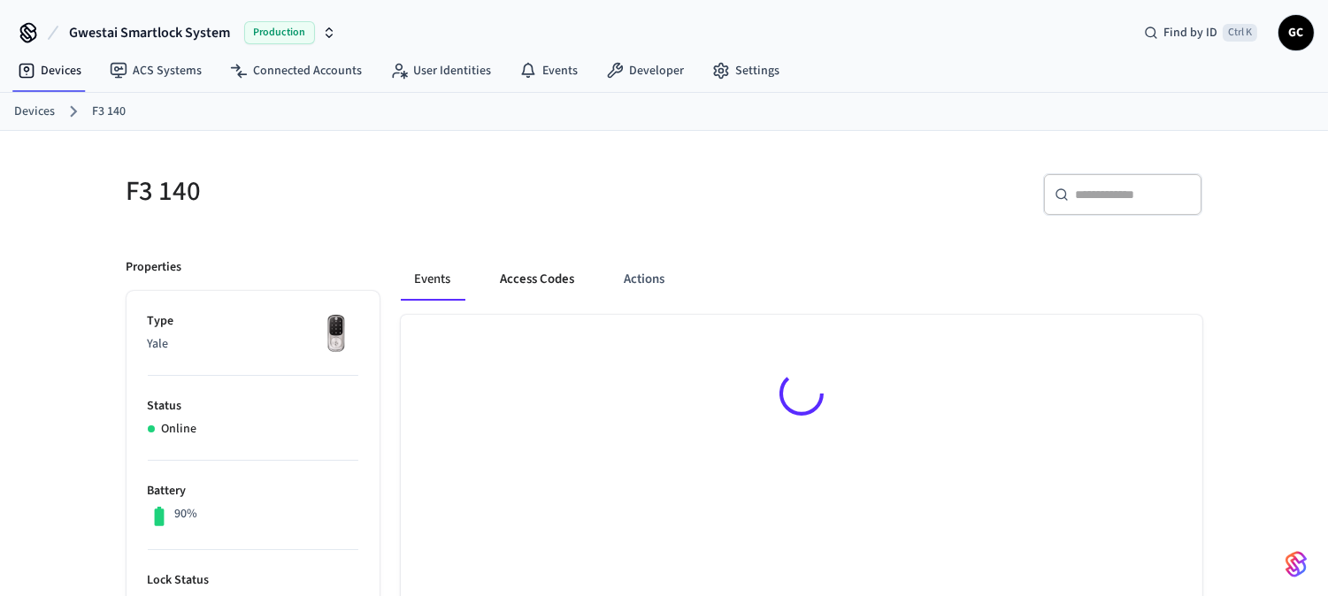
click at [536, 283] on button "Access Codes" at bounding box center [538, 279] width 103 height 42
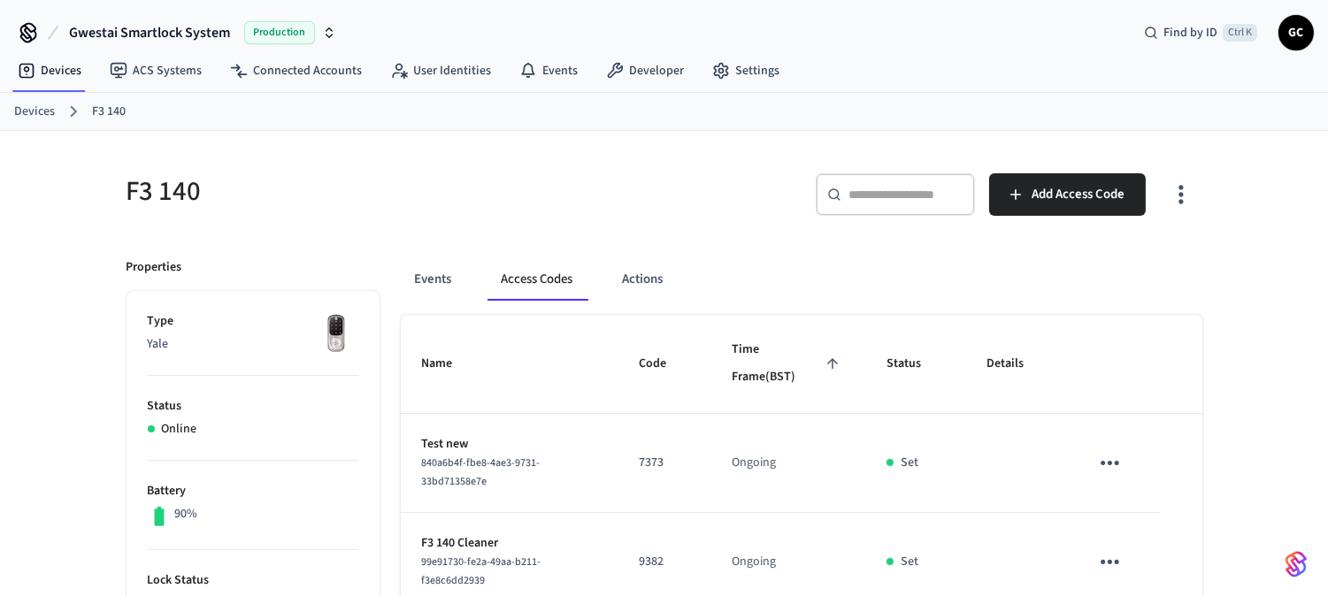
click at [41, 109] on link "Devices" at bounding box center [34, 112] width 41 height 19
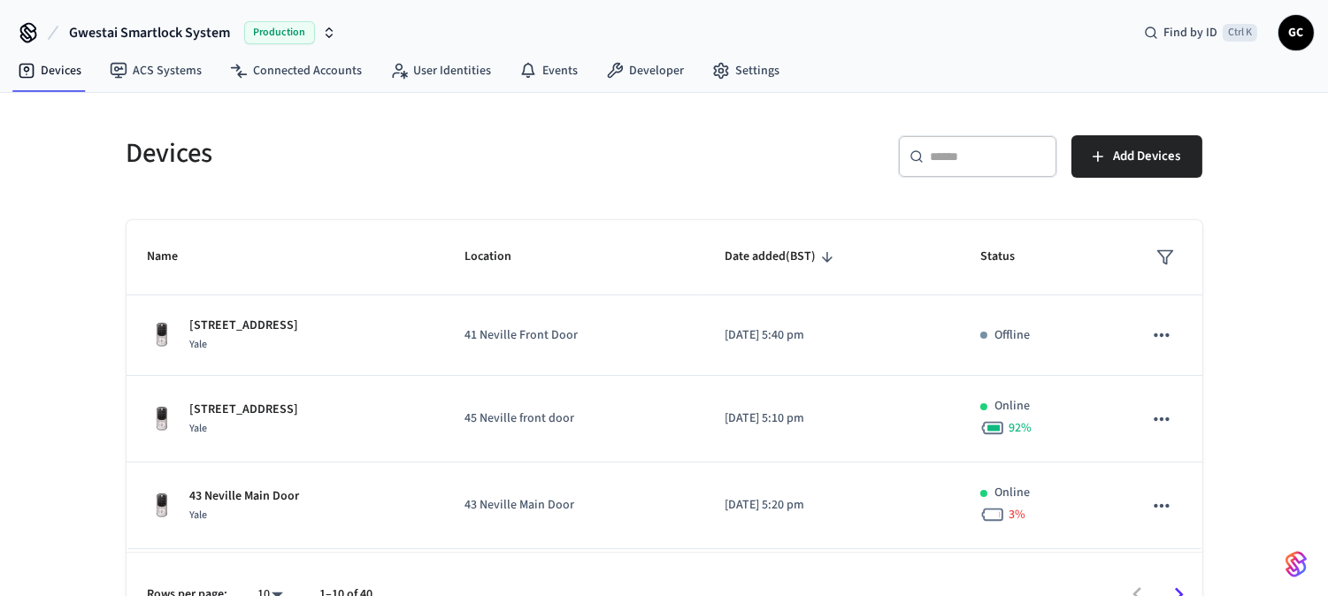
click at [960, 159] on input "text" at bounding box center [988, 157] width 115 height 18
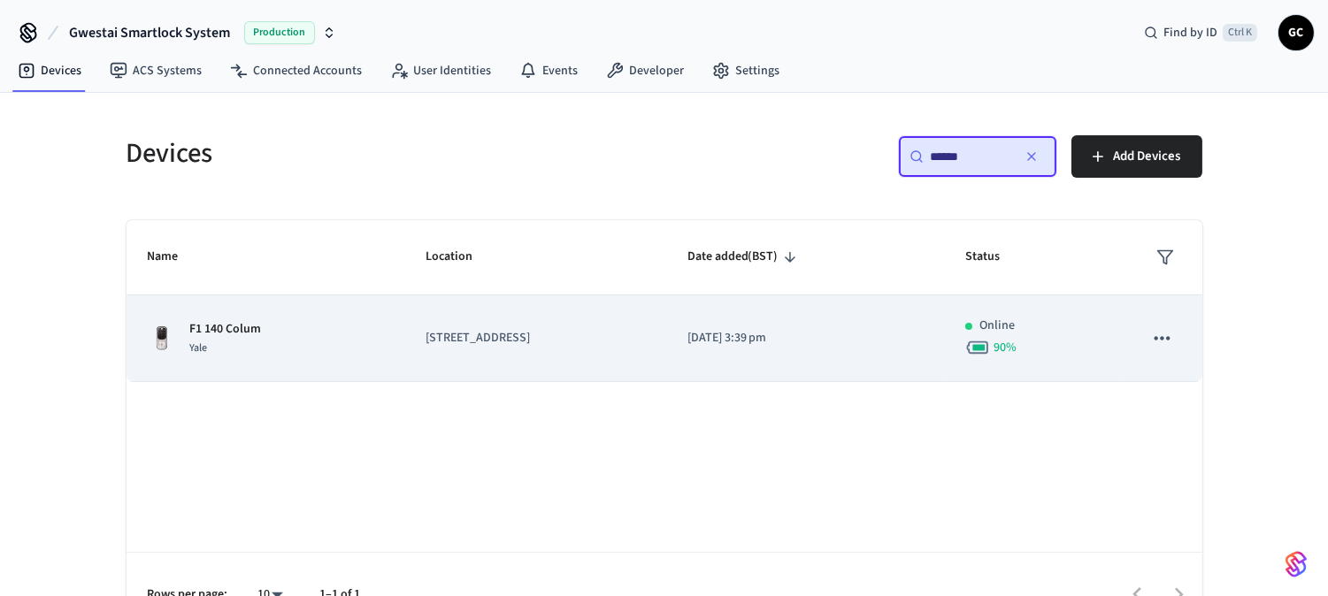
type input "******"
click at [225, 322] on p "F1 140 Colum" at bounding box center [226, 329] width 72 height 19
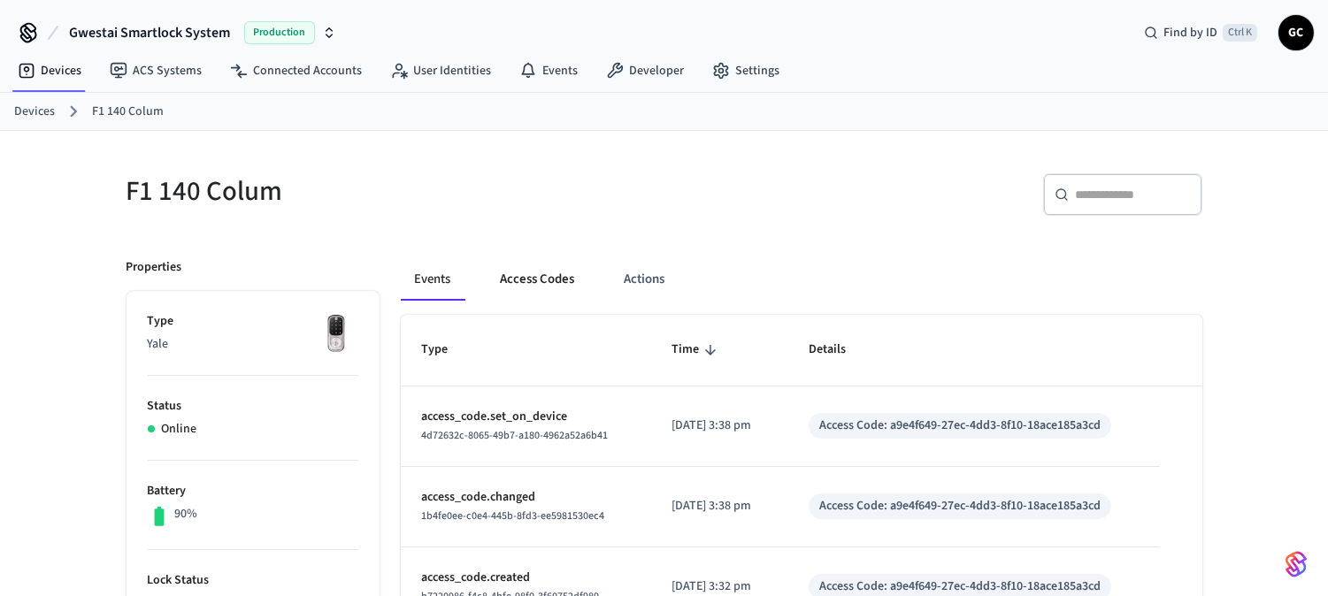
click at [515, 271] on button "Access Codes" at bounding box center [538, 279] width 103 height 42
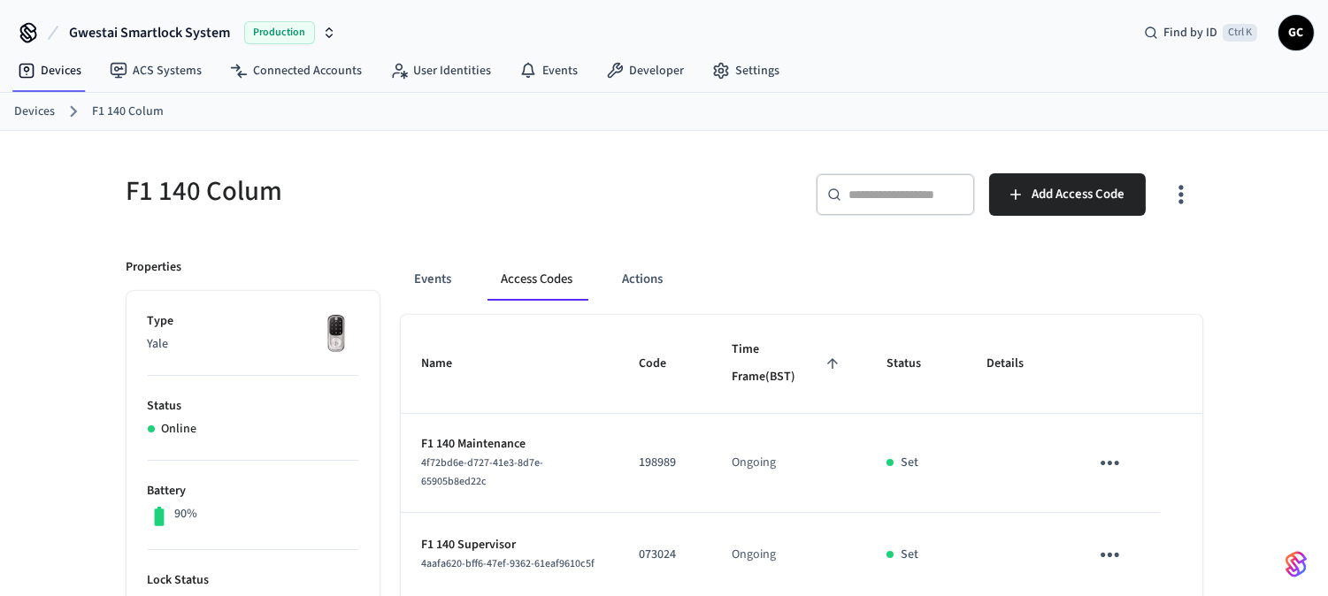
click at [10, 104] on div "Devices F1 140 Colum" at bounding box center [664, 112] width 1328 height 38
click at [29, 110] on link "Devices" at bounding box center [34, 112] width 41 height 19
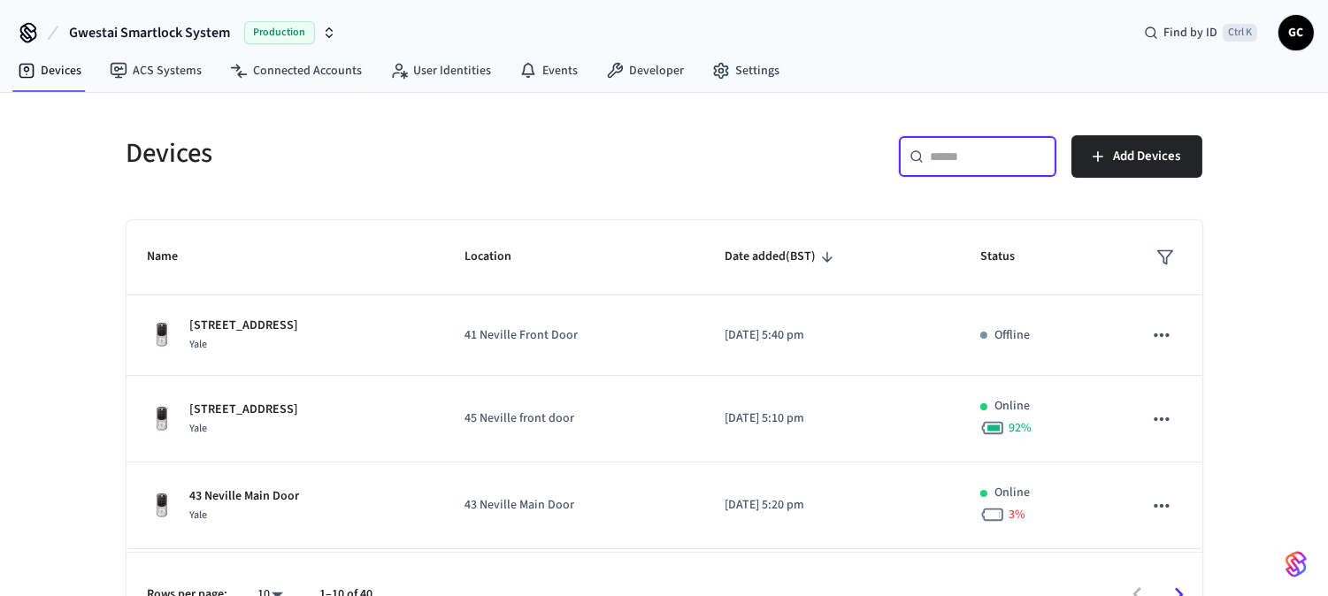
click at [939, 163] on input "text" at bounding box center [988, 157] width 115 height 18
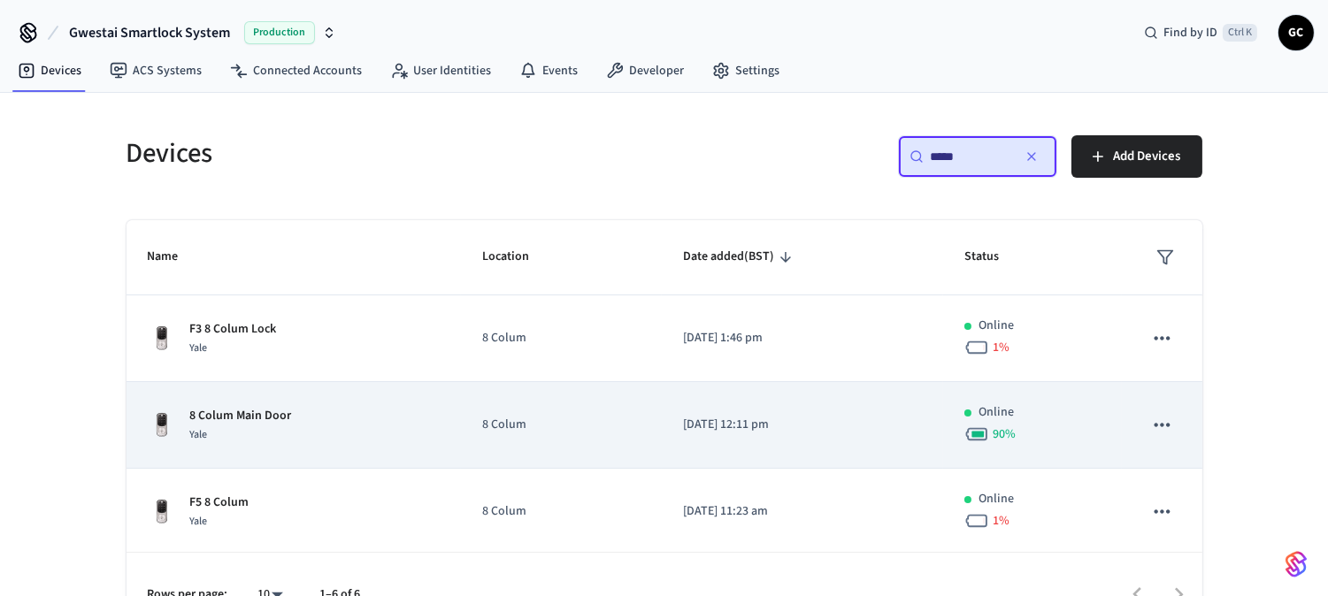
type input "*****"
click at [216, 422] on p "8 Colum Main Door" at bounding box center [241, 416] width 102 height 19
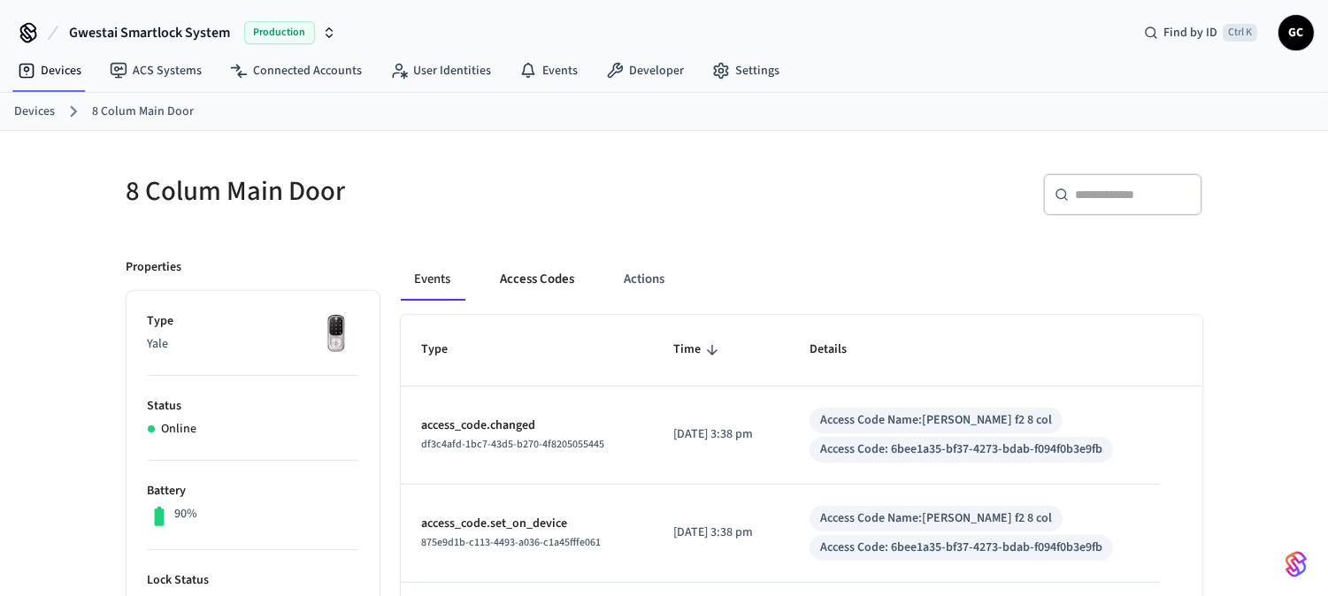
click at [549, 280] on button "Access Codes" at bounding box center [538, 279] width 103 height 42
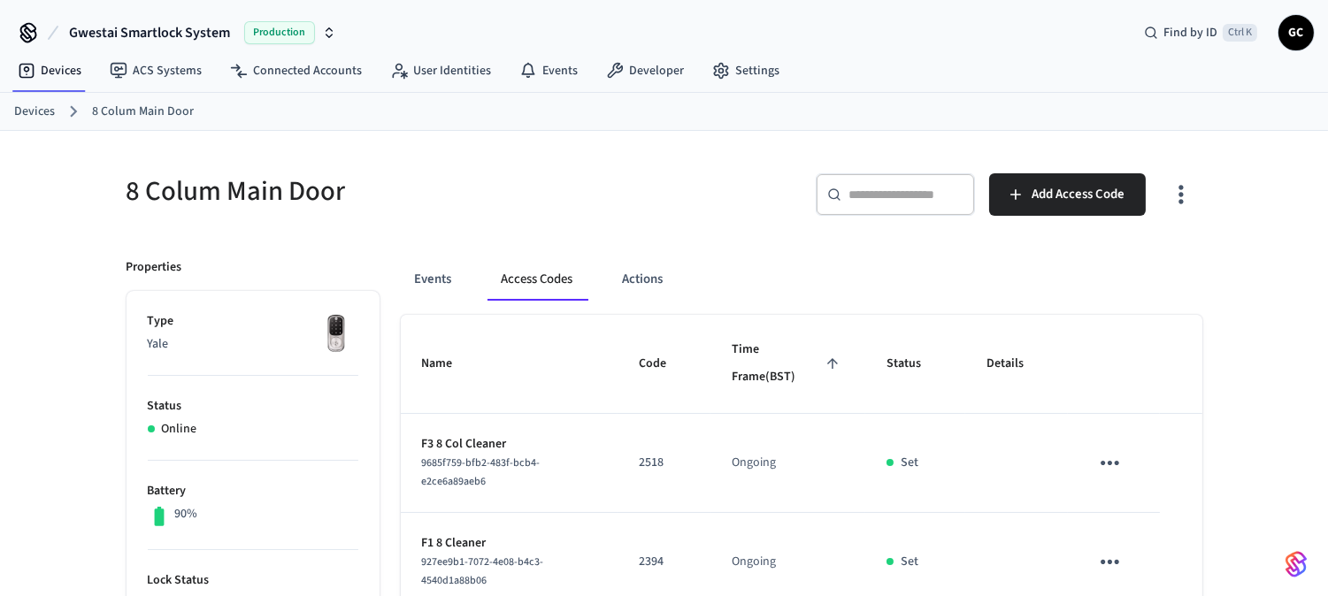
click at [30, 111] on link "Devices" at bounding box center [34, 112] width 41 height 19
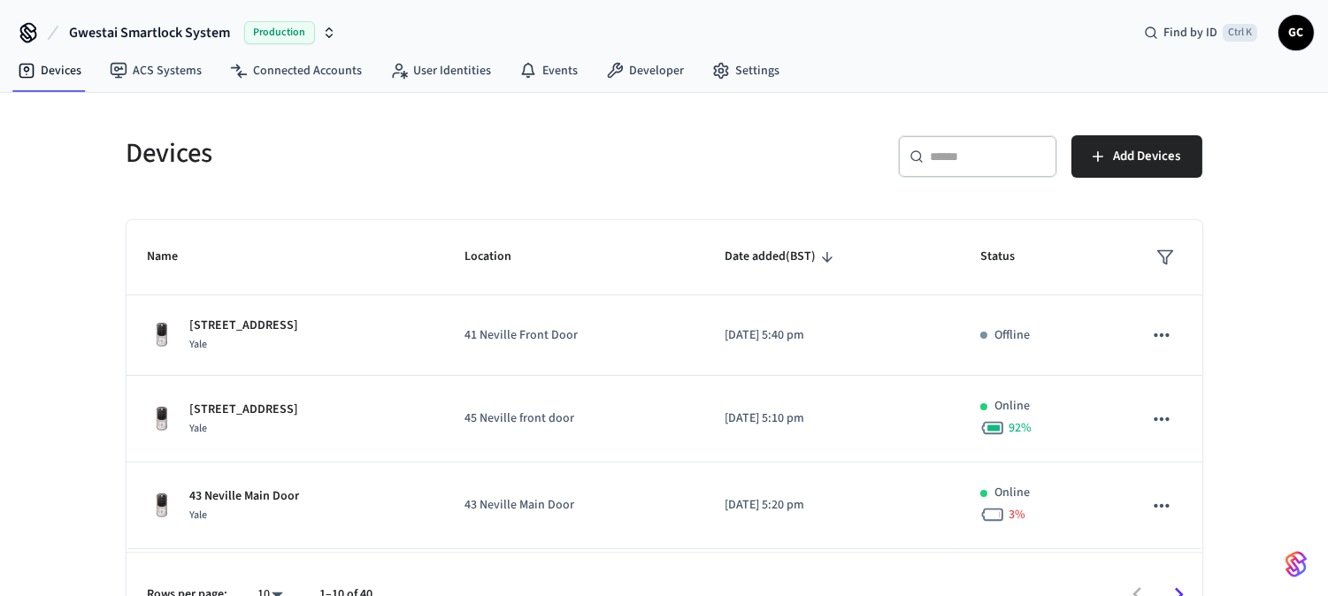
click at [964, 173] on div "​ ​" at bounding box center [977, 156] width 159 height 42
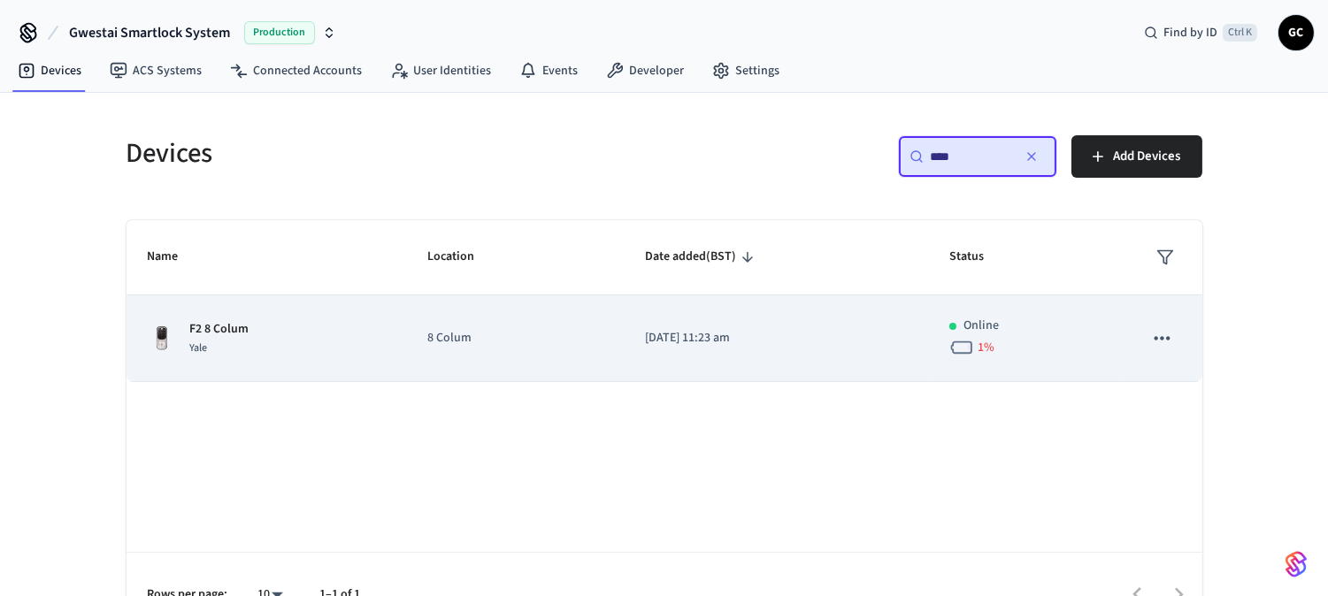
type input "****"
click at [252, 319] on td "F2 8 Colum Yale" at bounding box center [267, 338] width 280 height 87
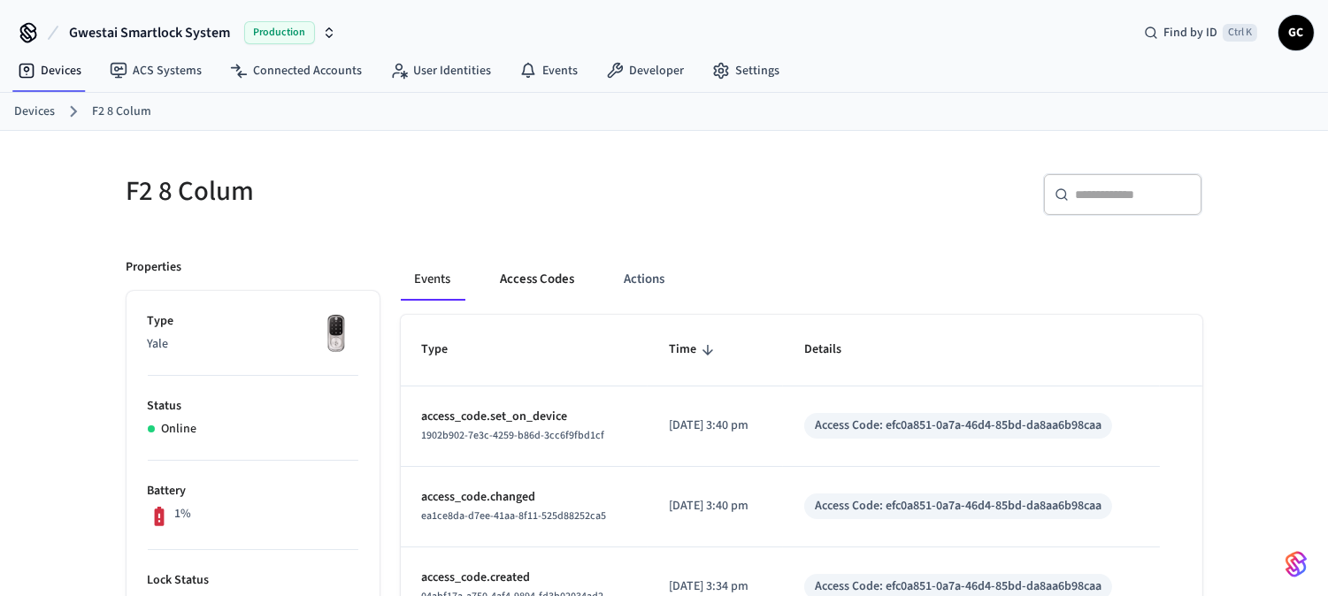
click at [555, 272] on button "Access Codes" at bounding box center [538, 279] width 103 height 42
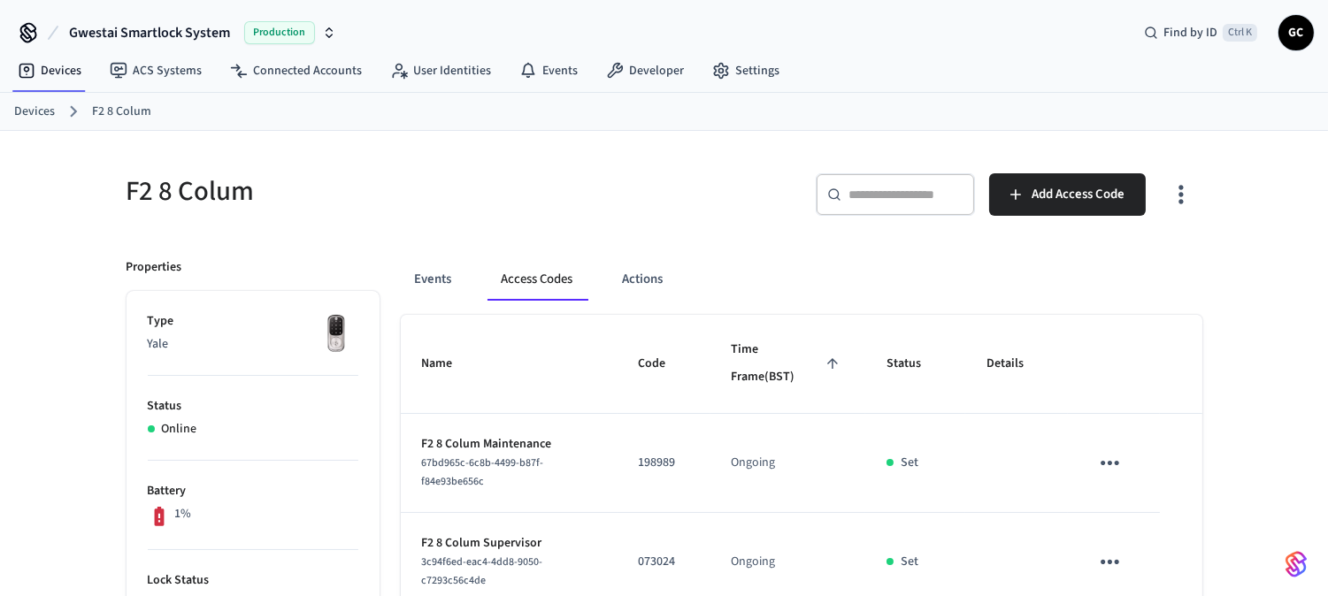
click at [47, 113] on link "Devices" at bounding box center [34, 112] width 41 height 19
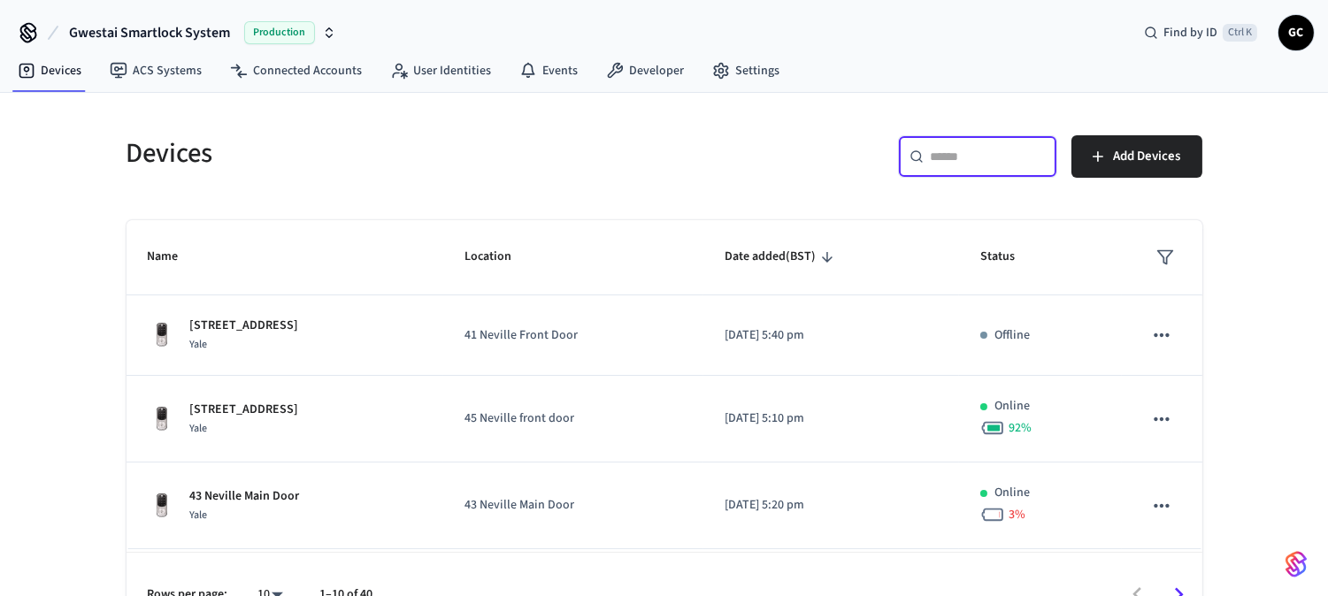
click at [960, 157] on input "text" at bounding box center [988, 157] width 115 height 18
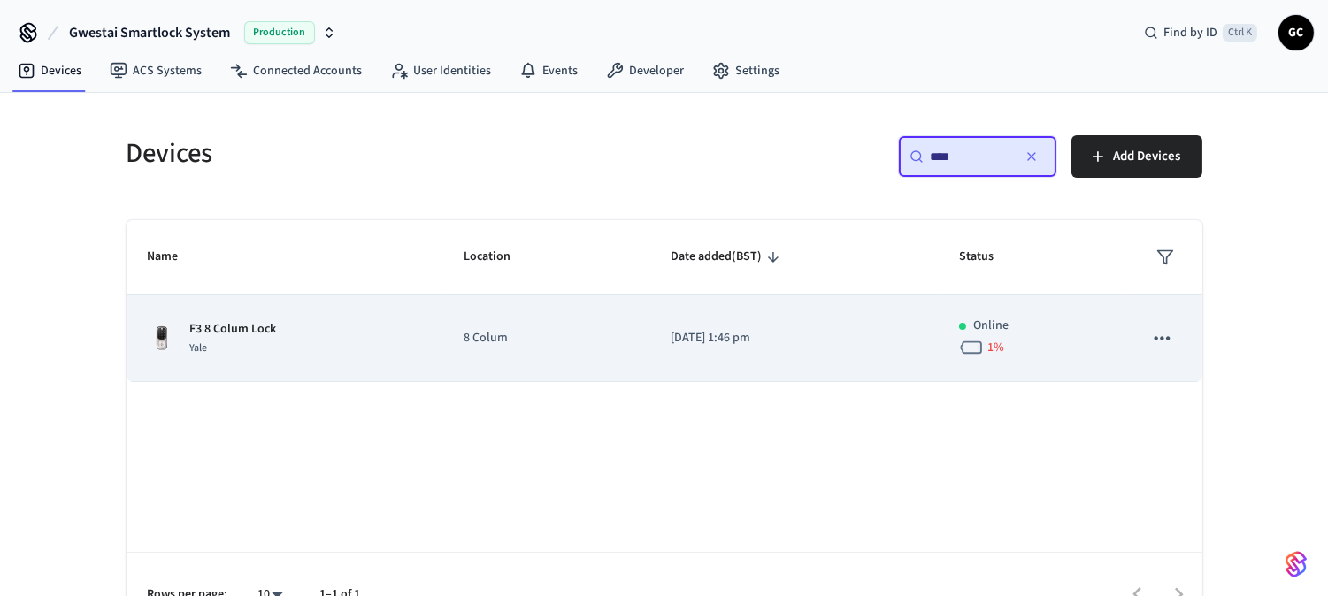
type input "****"
click at [480, 340] on p "8 Colum" at bounding box center [546, 338] width 165 height 19
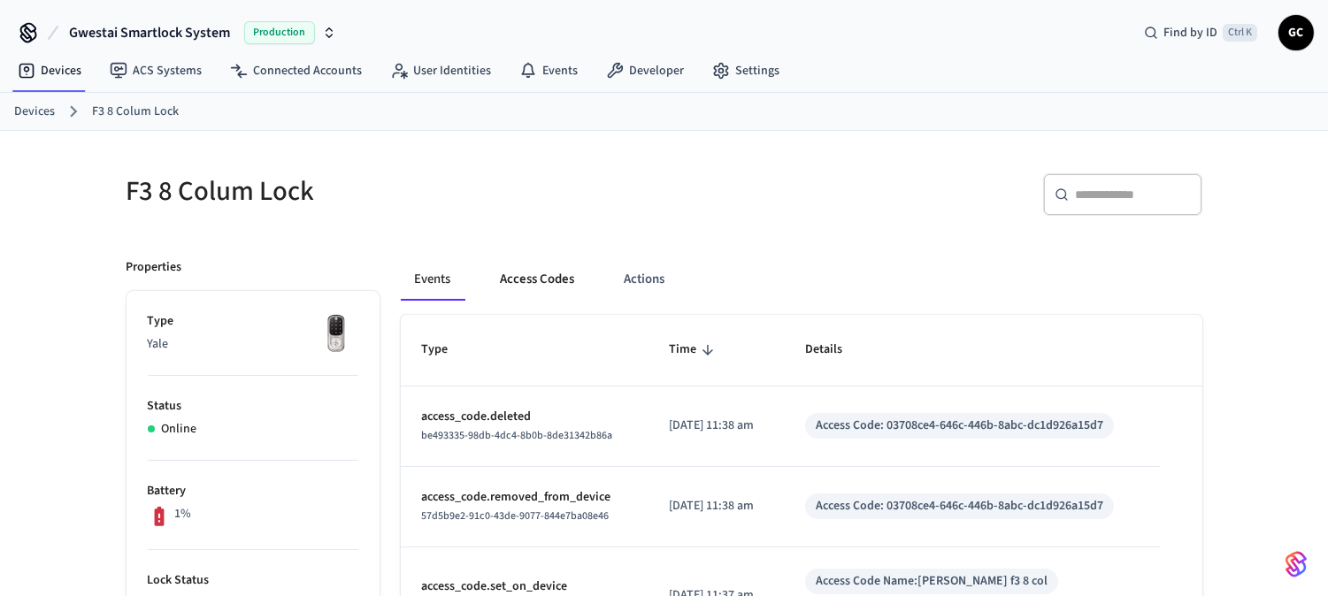
click at [552, 275] on button "Access Codes" at bounding box center [538, 279] width 103 height 42
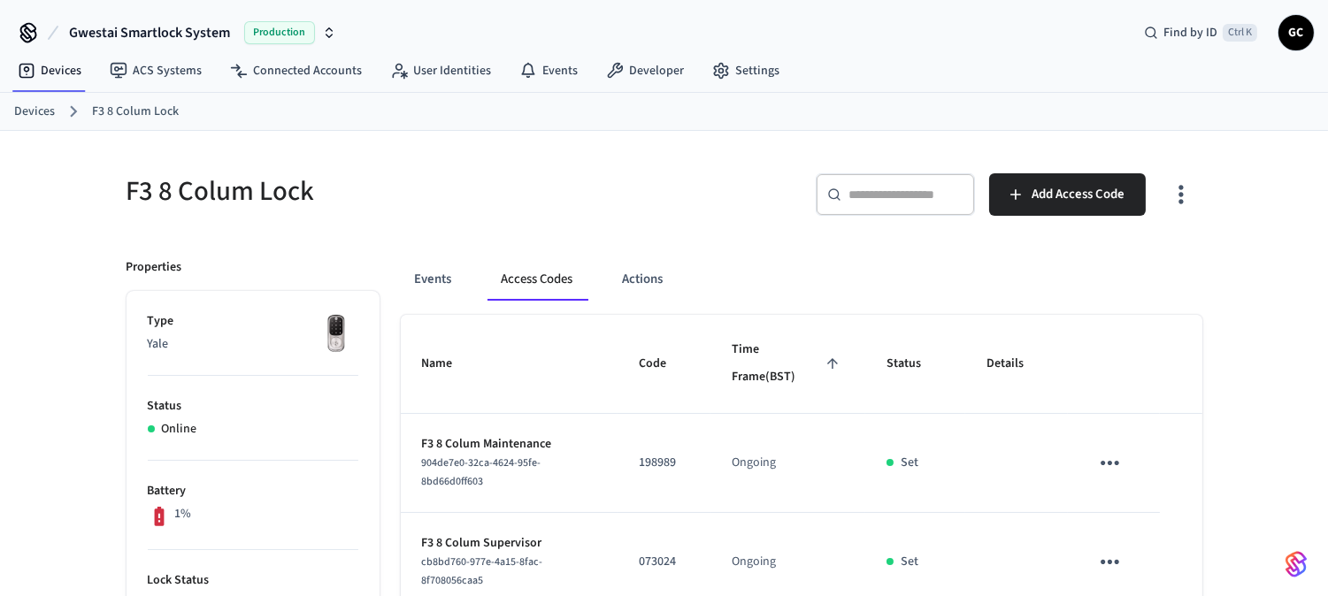
click at [45, 104] on link "Devices" at bounding box center [34, 112] width 41 height 19
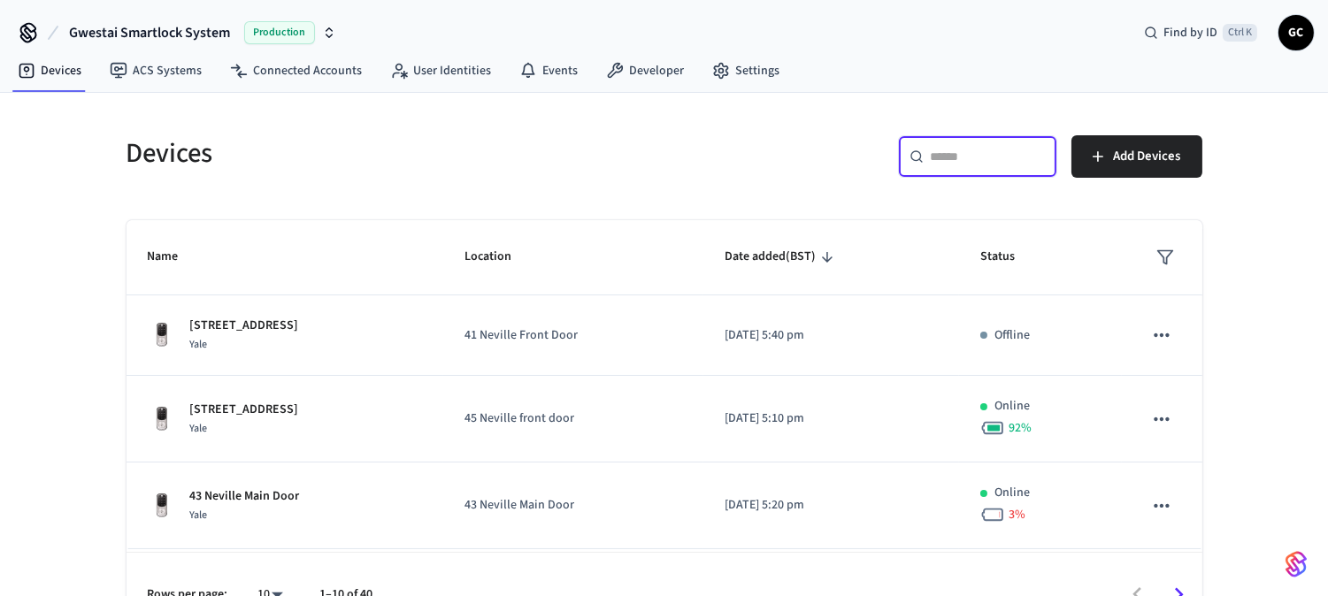
click at [964, 163] on input "text" at bounding box center [988, 157] width 115 height 18
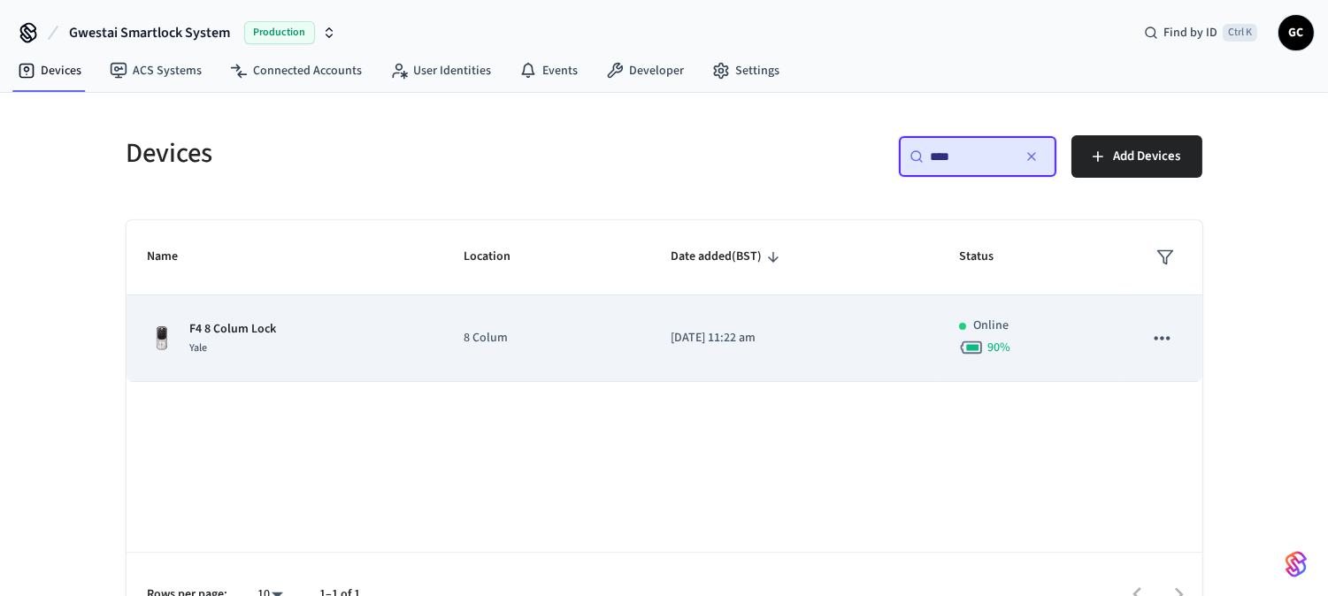
type input "****"
click at [481, 327] on td "8 Colum" at bounding box center [545, 338] width 207 height 87
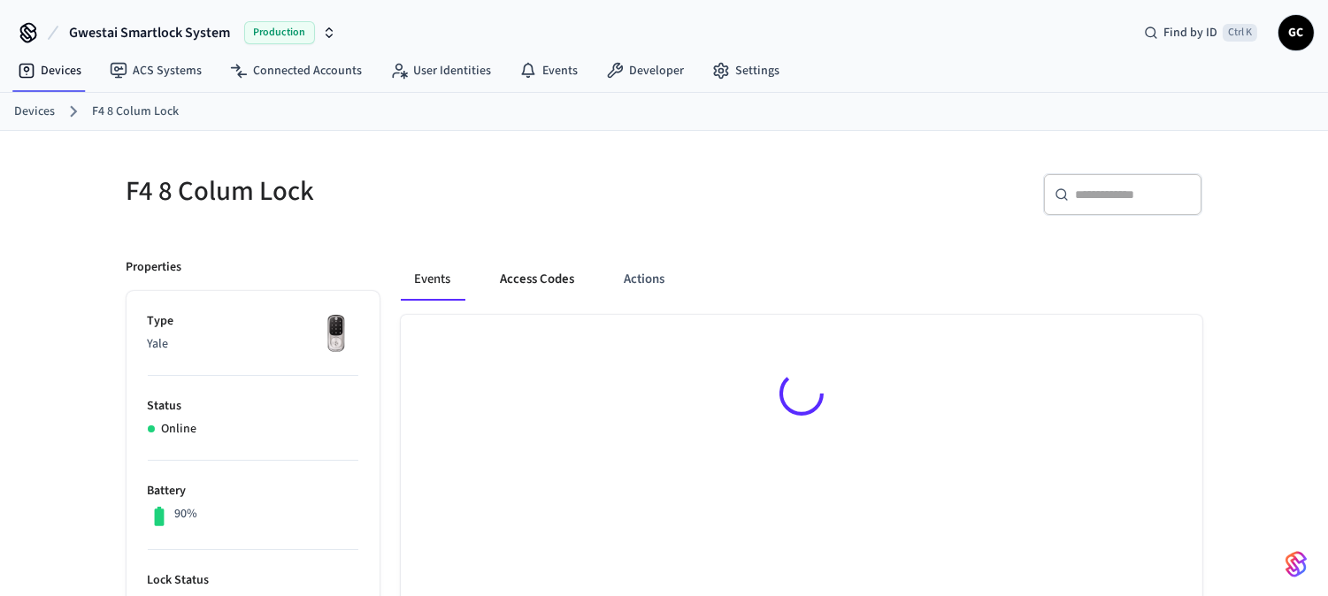
click at [546, 267] on button "Access Codes" at bounding box center [538, 279] width 103 height 42
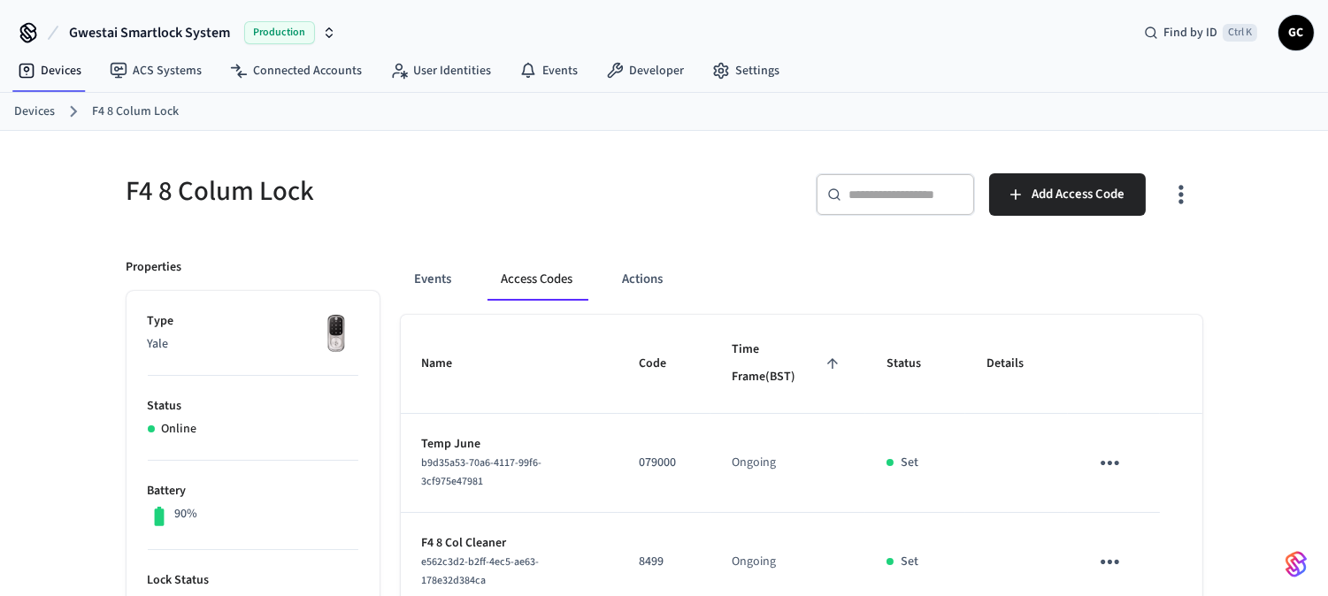
click at [37, 103] on link "Devices" at bounding box center [34, 112] width 41 height 19
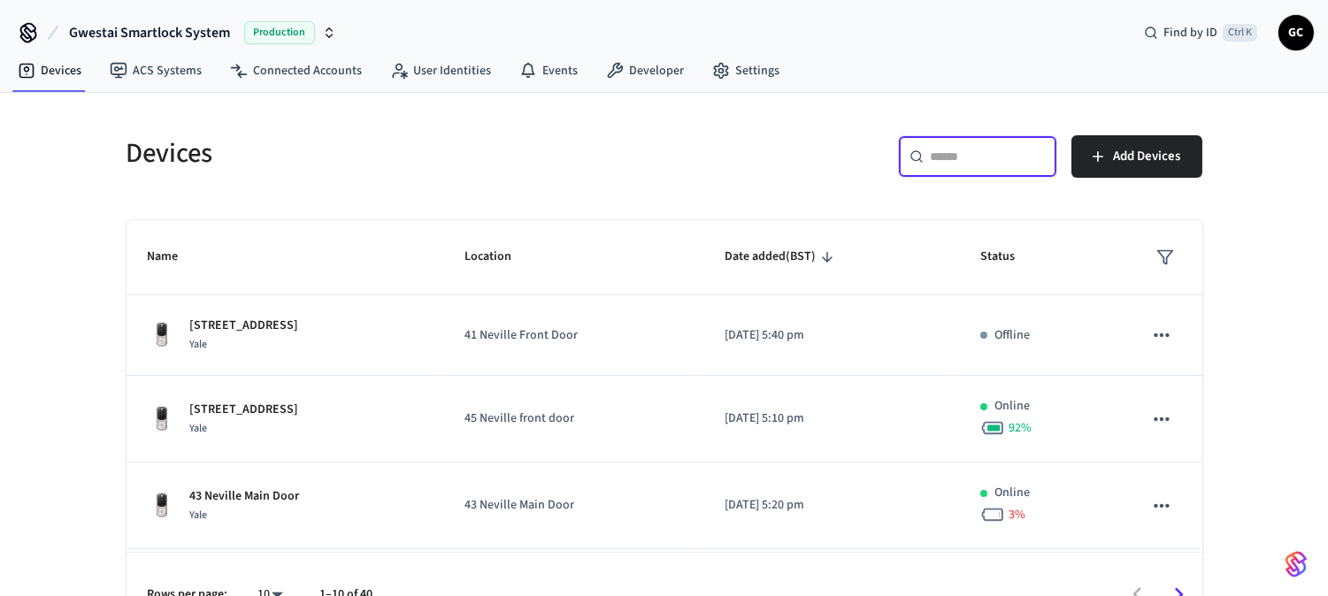
click at [944, 150] on input "text" at bounding box center [988, 157] width 115 height 18
click at [976, 157] on input "text" at bounding box center [988, 157] width 115 height 18
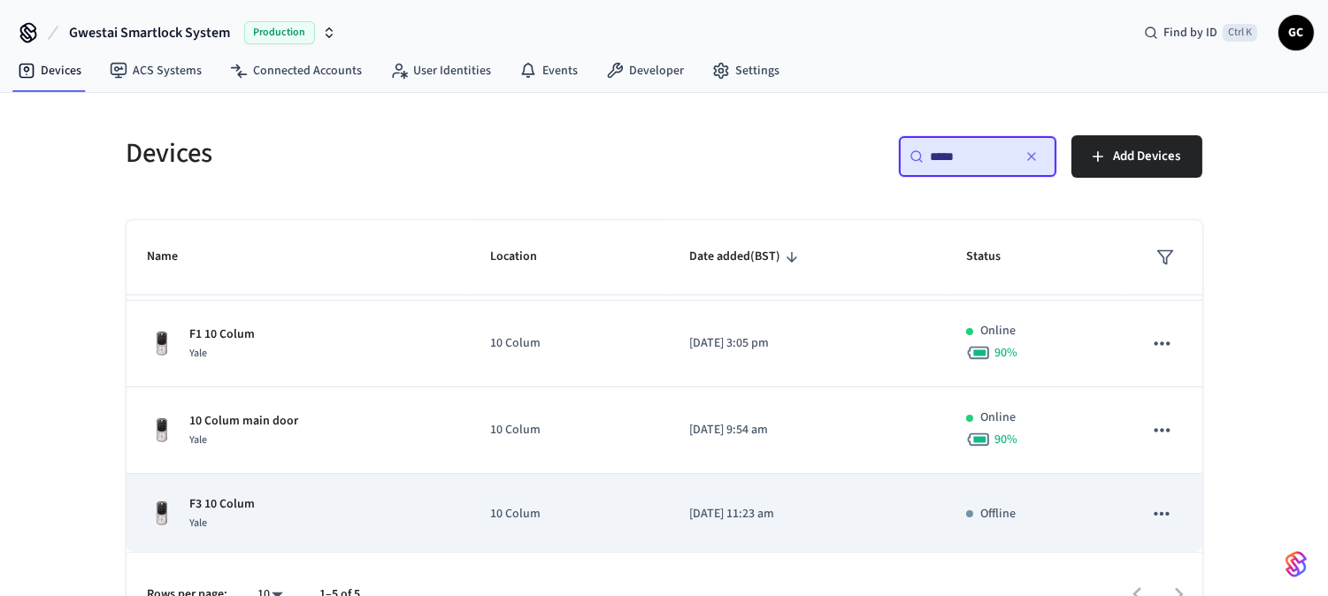
scroll to position [171, 0]
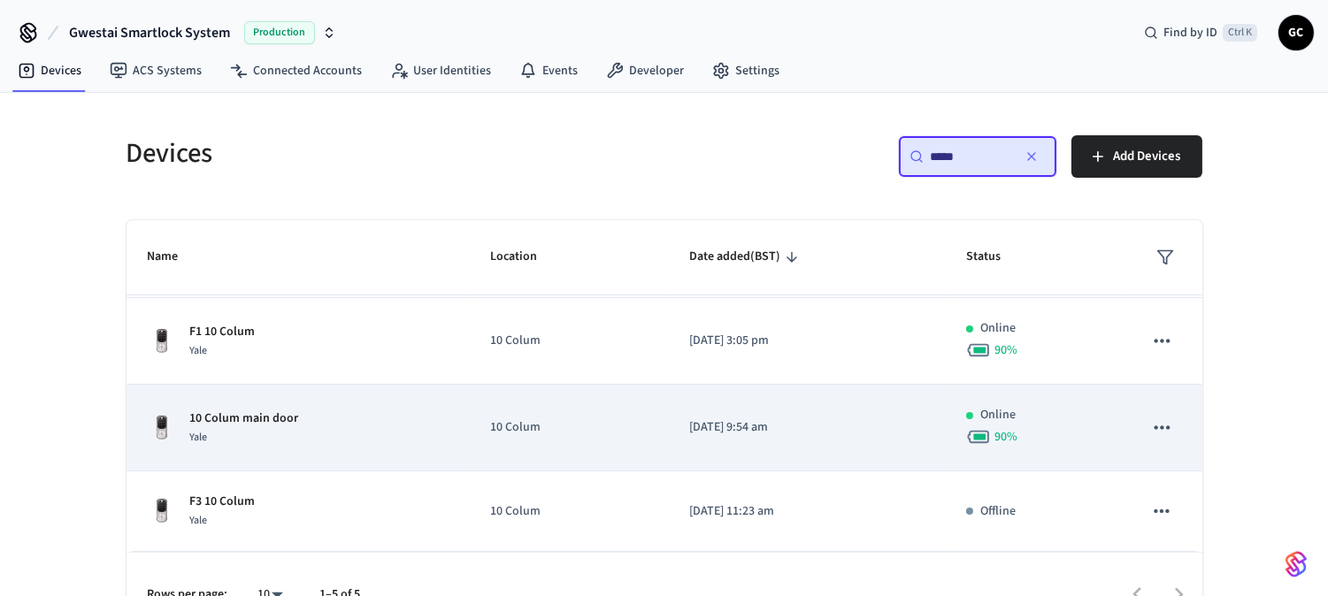
type input "*****"
click at [280, 428] on div "Yale" at bounding box center [244, 437] width 109 height 19
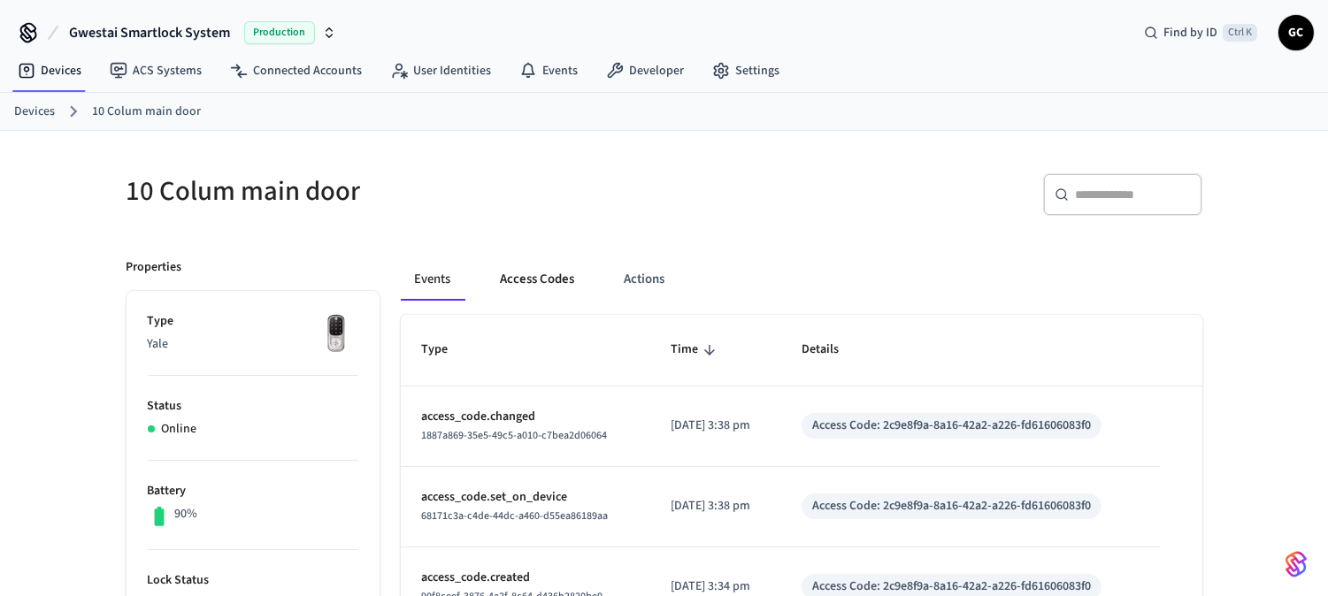
click at [552, 271] on button "Access Codes" at bounding box center [538, 279] width 103 height 42
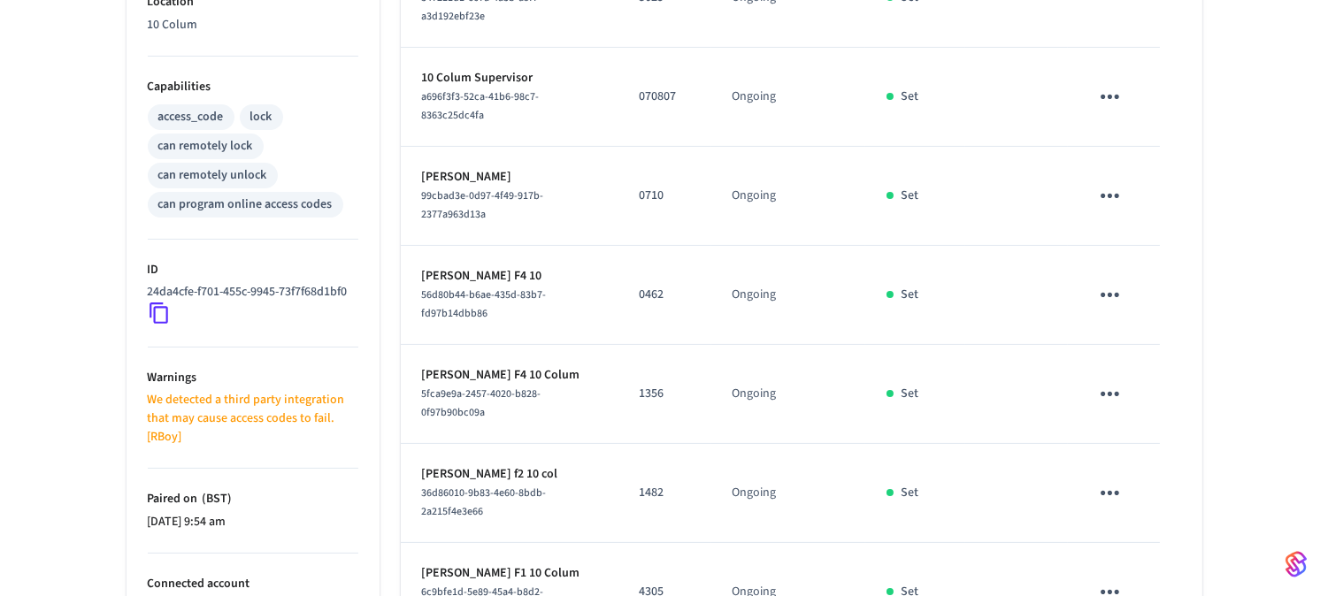
scroll to position [586, 0]
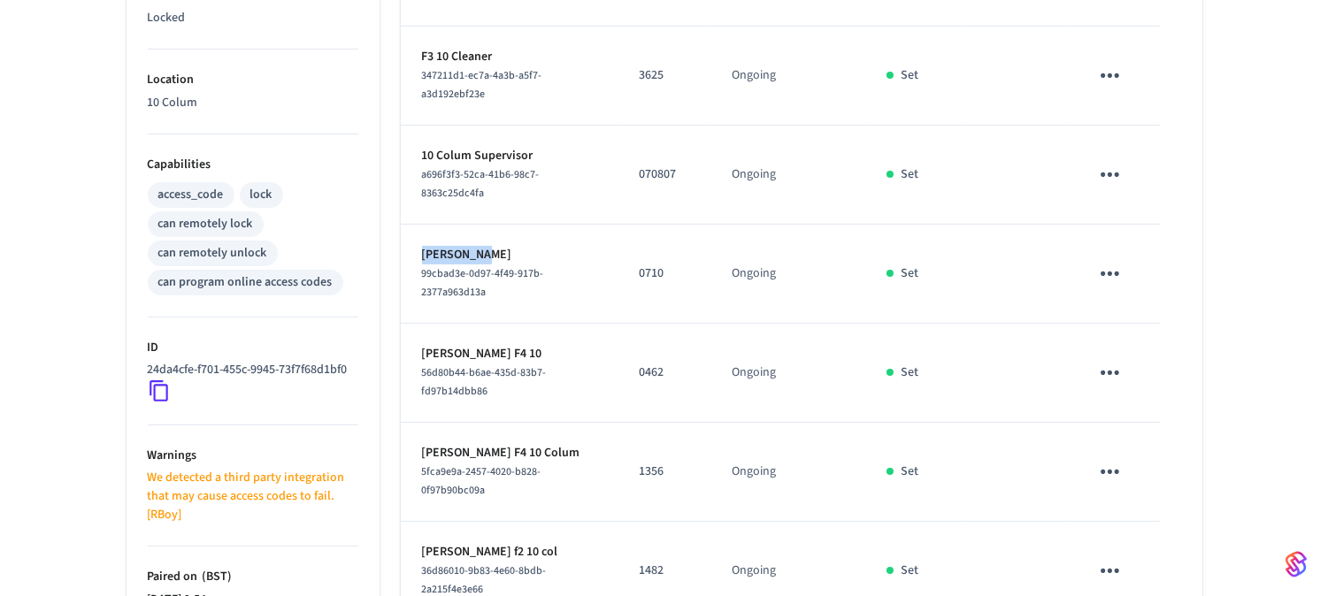
drag, startPoint x: 480, startPoint y: 235, endPoint x: 422, endPoint y: 236, distance: 57.5
click at [422, 246] on p "Kev Foster" at bounding box center [509, 255] width 175 height 19
copy p "Kev Foster"
click at [1120, 260] on icon "sticky table" at bounding box center [1109, 273] width 27 height 27
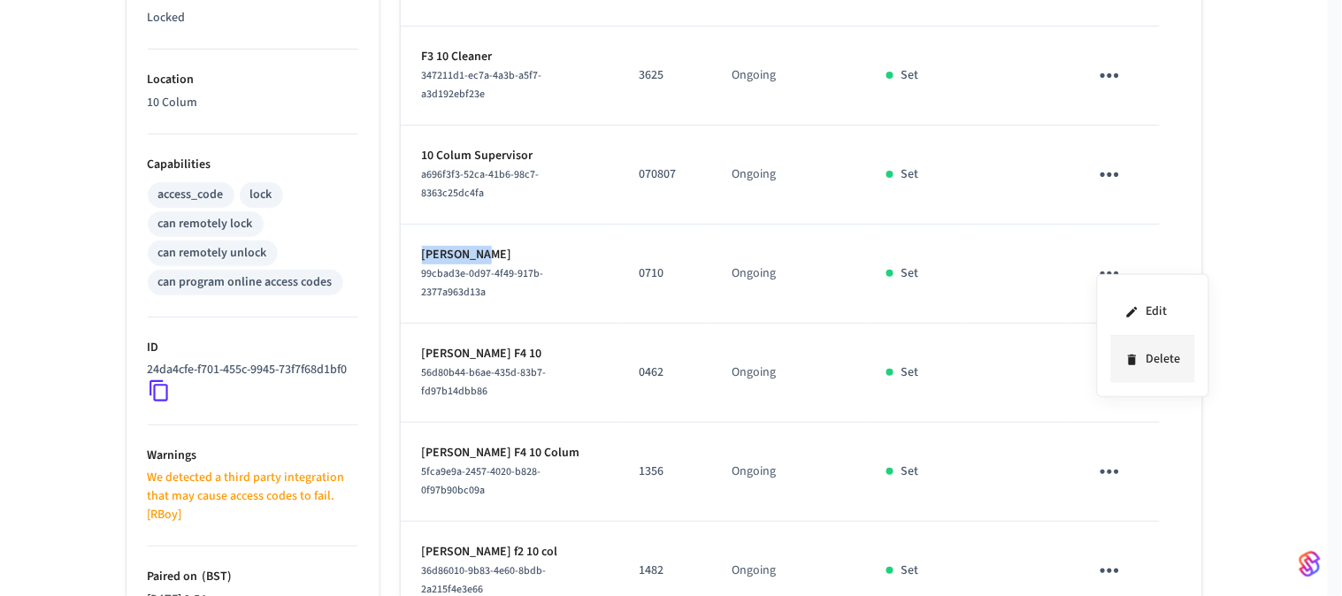
click at [1157, 367] on li "Delete" at bounding box center [1153, 359] width 84 height 47
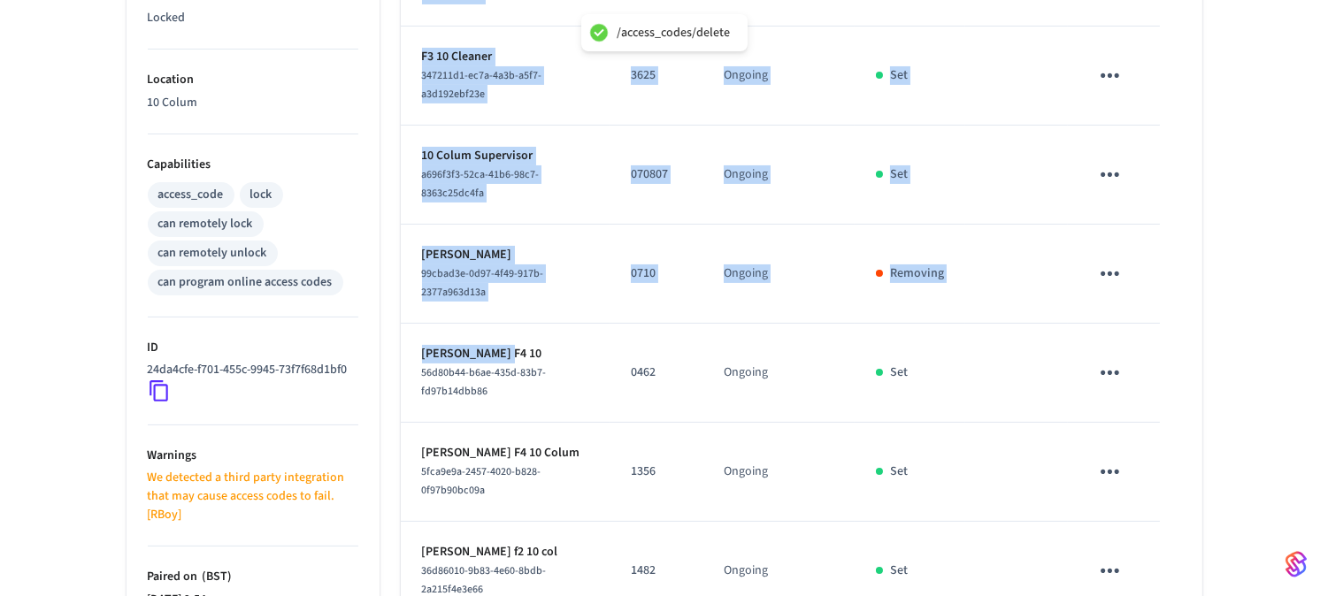
drag, startPoint x: 507, startPoint y: 351, endPoint x: 390, endPoint y: 351, distance: 116.8
click at [390, 351] on div "Events Access Codes Actions Name Code Time Frame (BST) Status Details F2 10 Cle…" at bounding box center [791, 278] width 823 height 1254
click at [449, 350] on p "Przemyslaw Wit F4 10" at bounding box center [505, 354] width 167 height 19
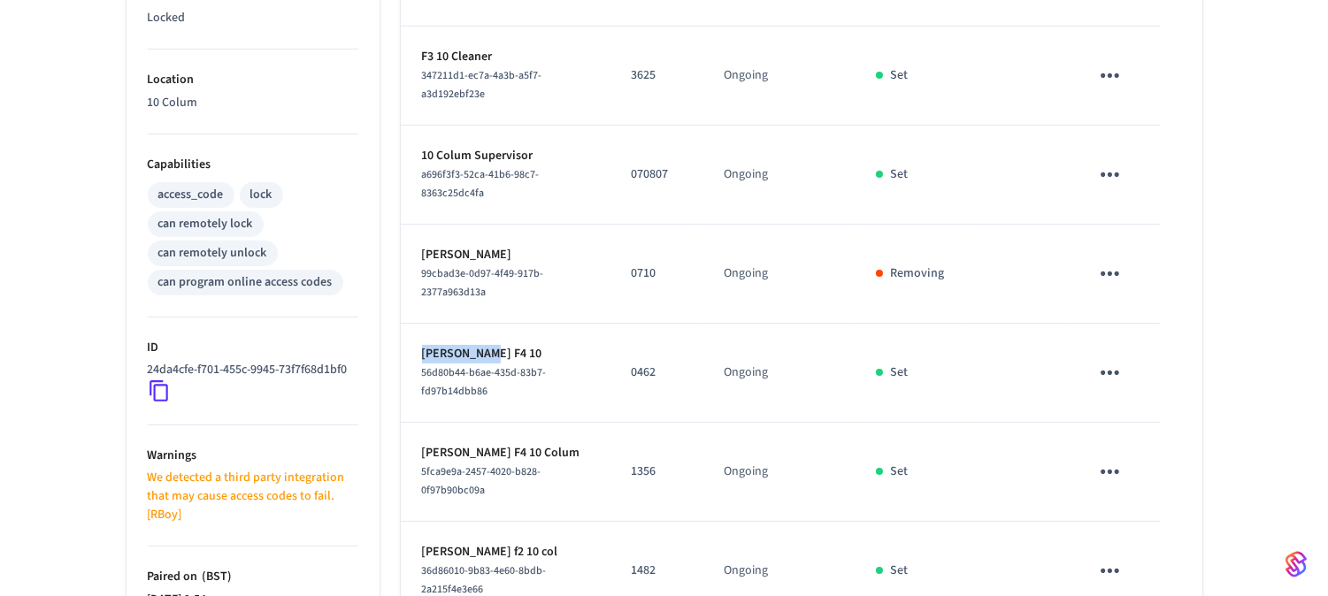
click at [449, 350] on p "Przemyslaw Wit F4 10" at bounding box center [505, 354] width 167 height 19
click at [1109, 374] on icon "sticky table" at bounding box center [1110, 373] width 19 height 4
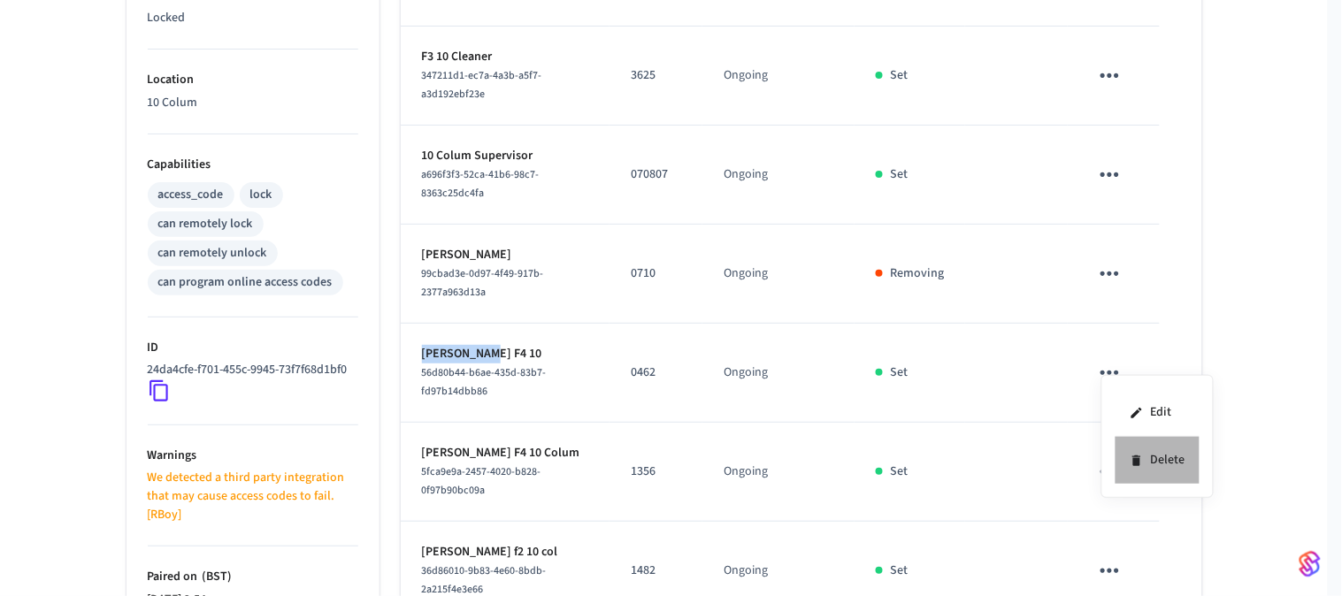
drag, startPoint x: 1145, startPoint y: 457, endPoint x: 1135, endPoint y: 457, distance: 9.8
click at [1146, 457] on li "Delete" at bounding box center [1158, 460] width 84 height 47
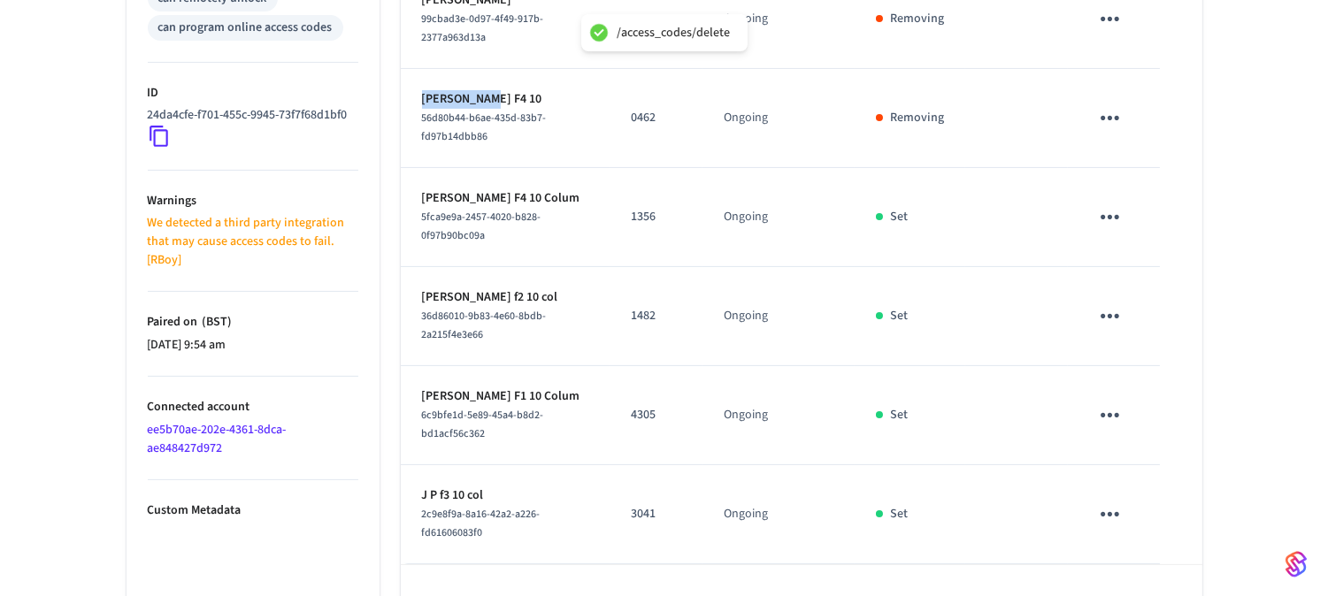
scroll to position [894, 0]
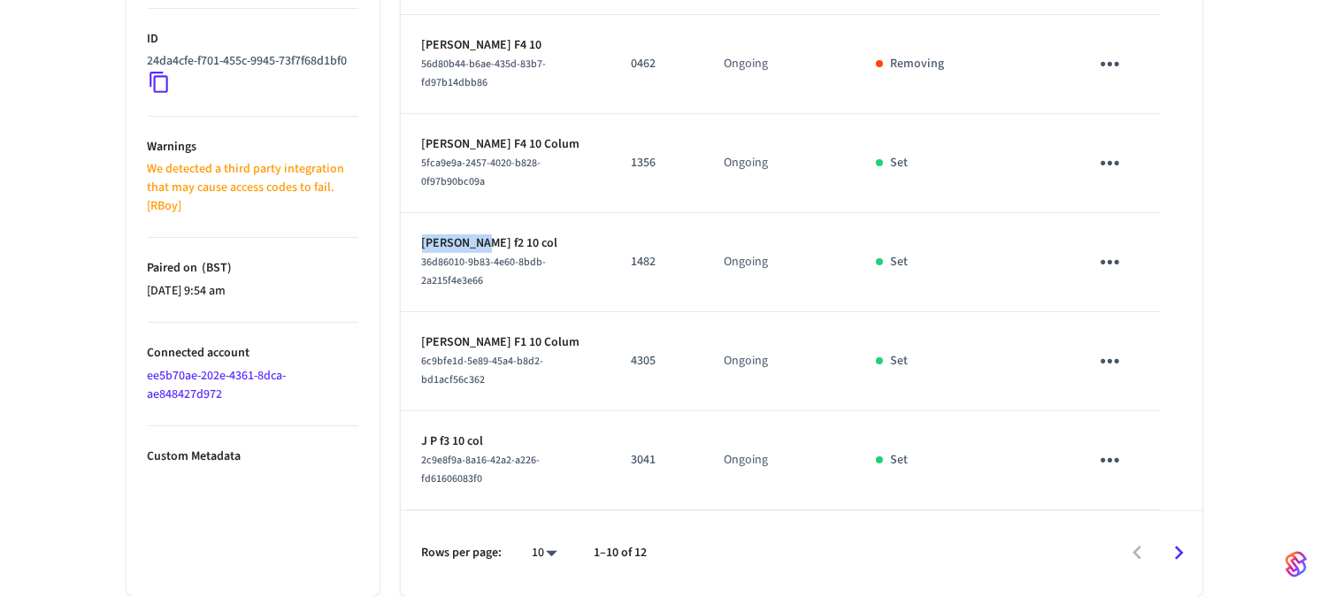
drag, startPoint x: 478, startPoint y: 242, endPoint x: 407, endPoint y: 242, distance: 70.8
click at [407, 242] on td "Leon Waite f2 10 col 36d86010-9b83-4e60-8bdb-2a215f4e3e66" at bounding box center [506, 262] width 210 height 99
copy p "Leon Waite"
copy p "Jose Lladro"
drag, startPoint x: 480, startPoint y: 341, endPoint x: 423, endPoint y: 343, distance: 57.6
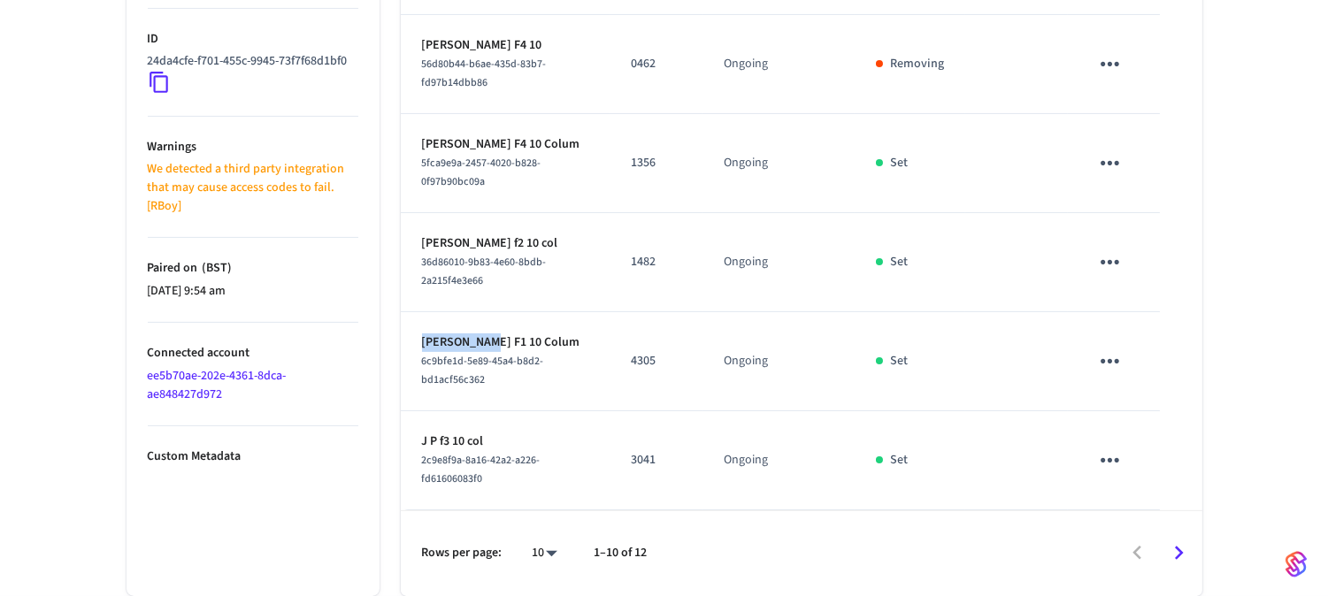
click at [423, 343] on p "Jose Lladro F1 10 Colum" at bounding box center [505, 343] width 167 height 19
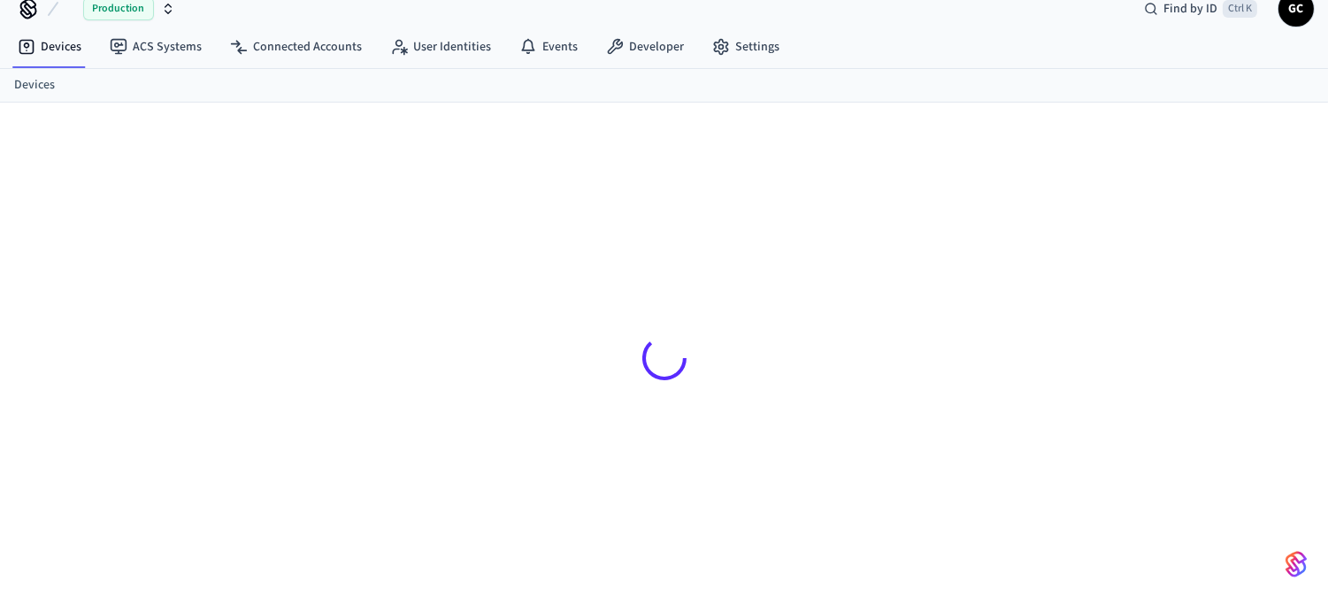
scroll to position [24, 0]
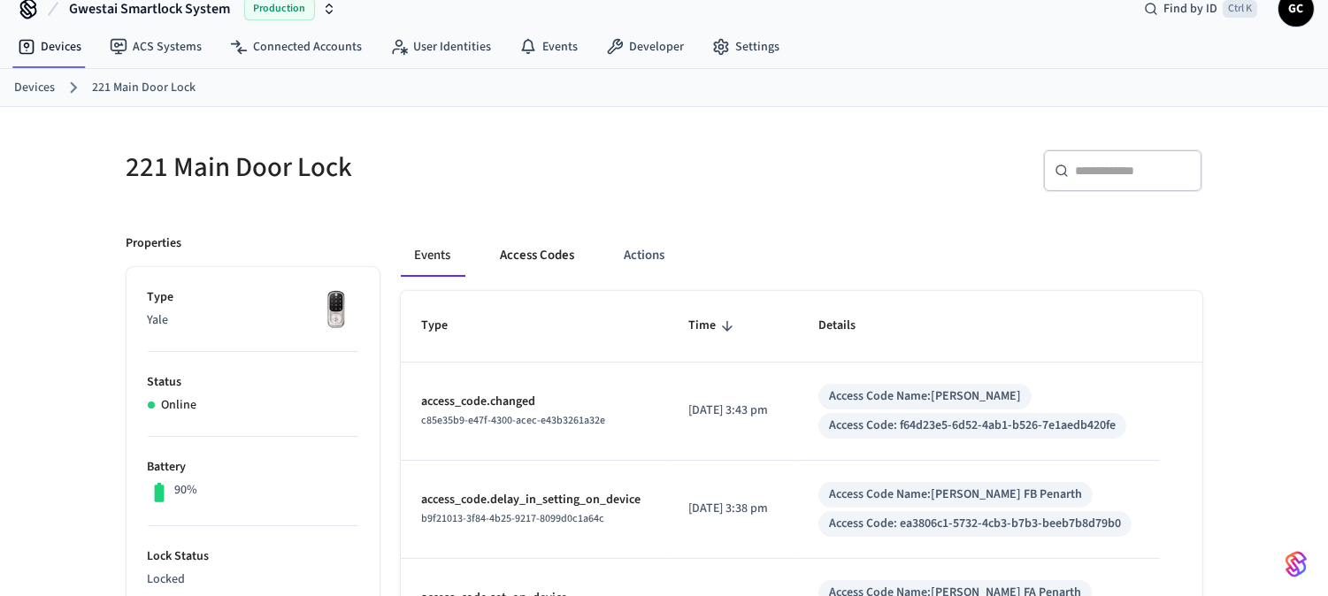
click at [525, 264] on button "Access Codes" at bounding box center [538, 255] width 103 height 42
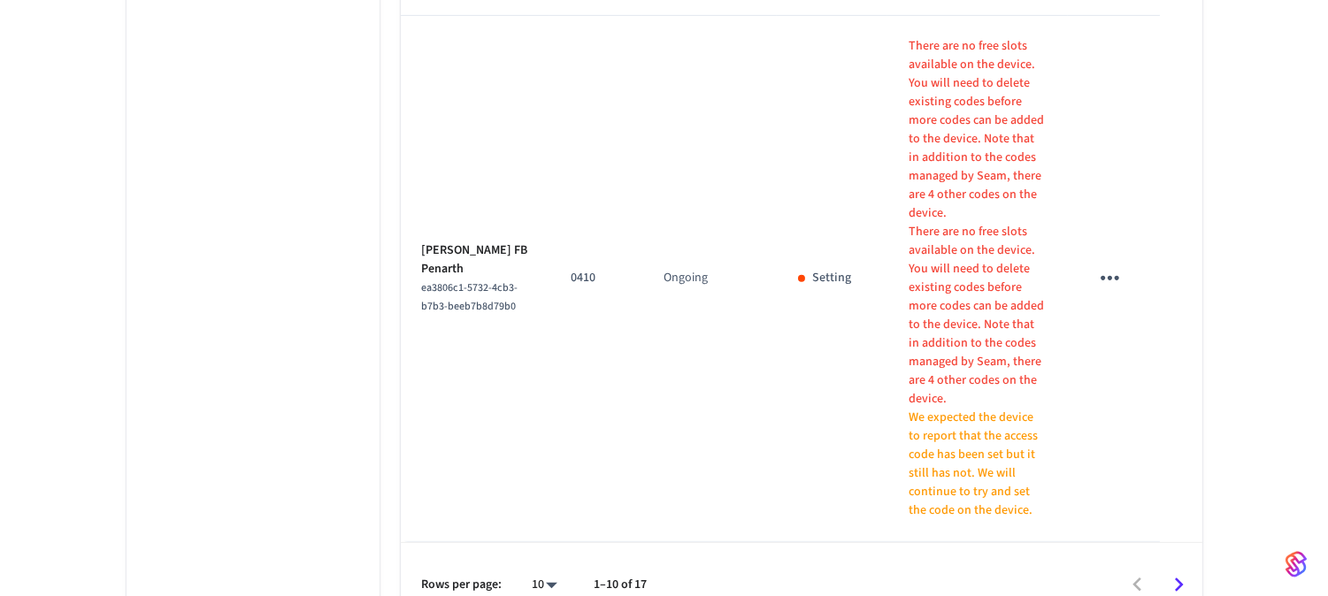
scroll to position [1349, 0]
click at [1179, 575] on icon "Go to next page" at bounding box center [1179, 582] width 9 height 14
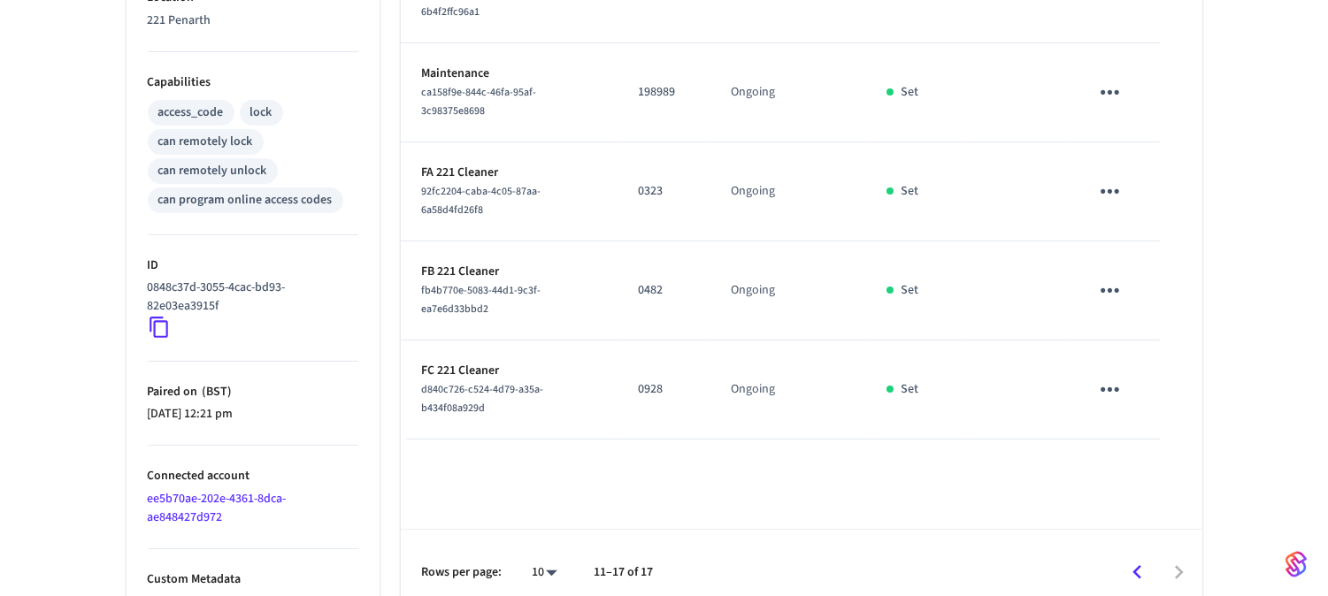
scroll to position [687, 0]
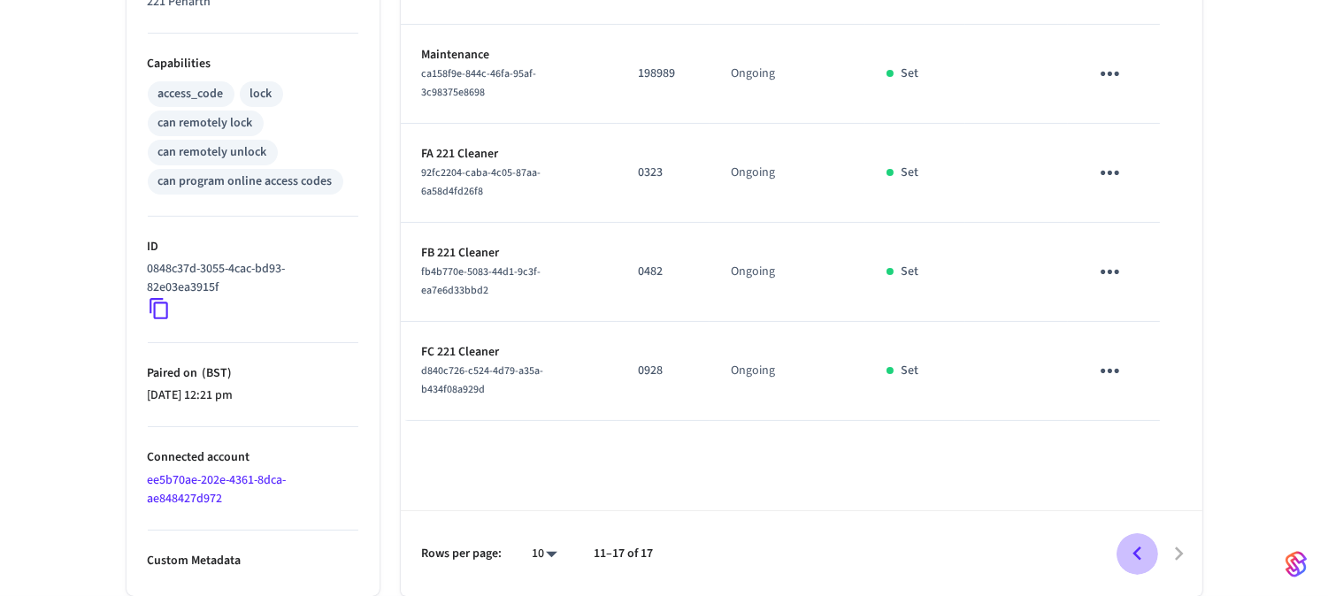
click at [1143, 553] on icon "Go to previous page" at bounding box center [1137, 554] width 27 height 27
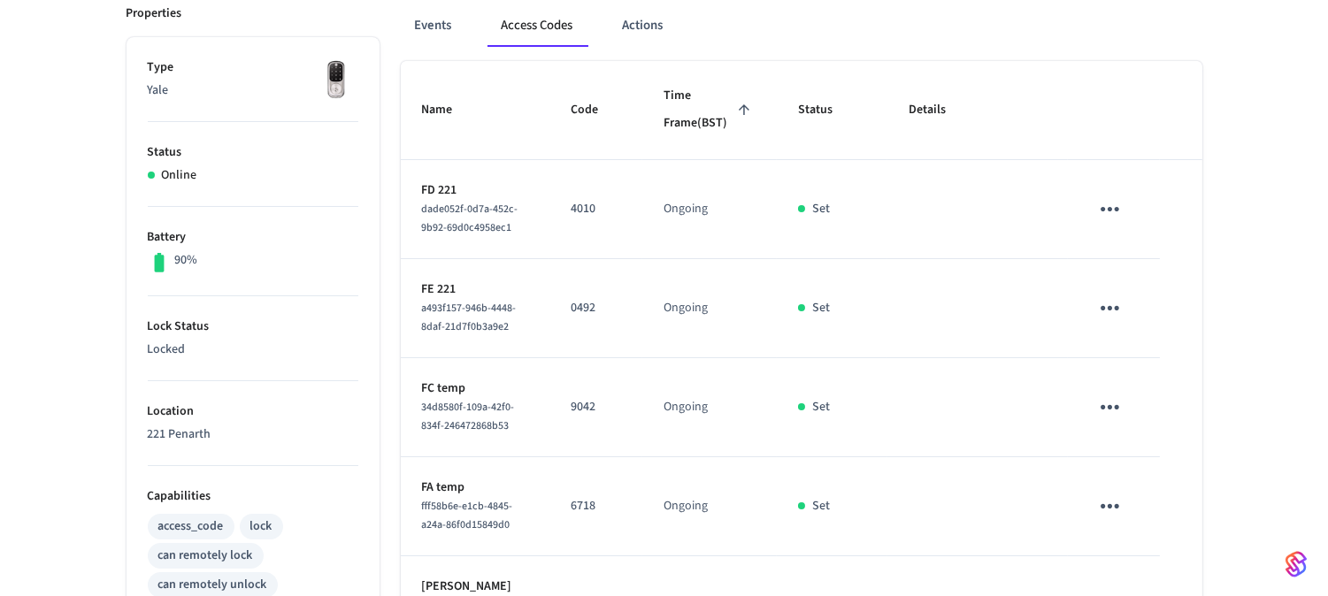
scroll to position [0, 0]
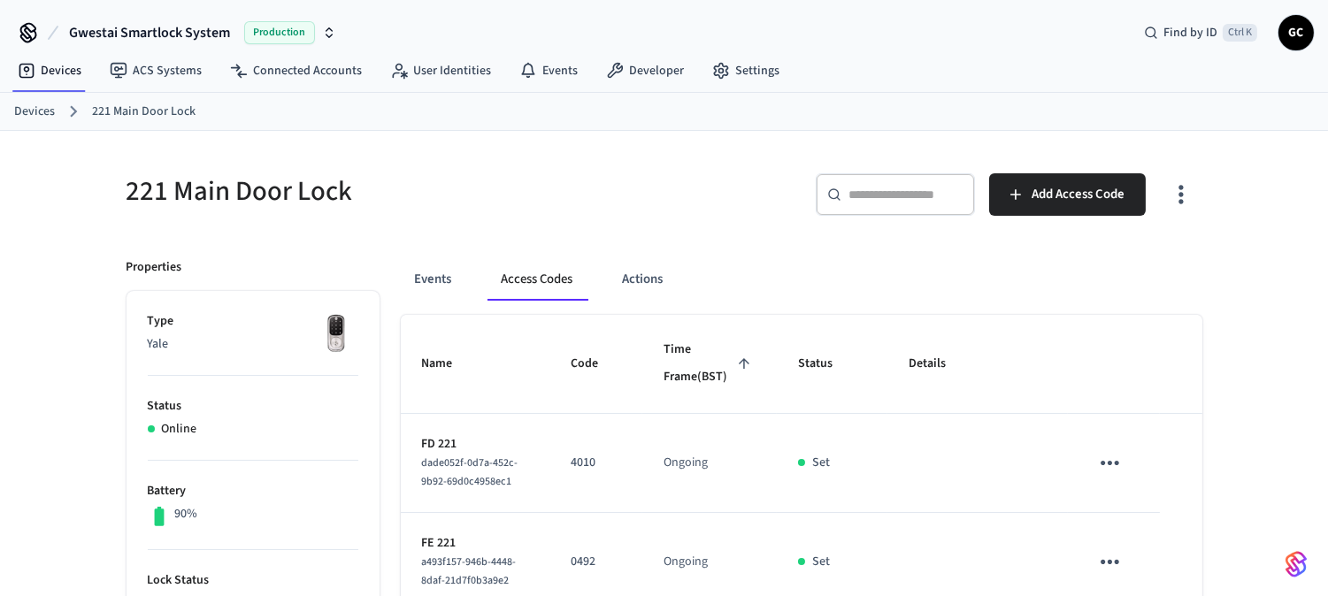
click at [7, 111] on div "Devices 221 Main Door Lock" at bounding box center [664, 112] width 1328 height 38
click at [33, 110] on link "Devices" at bounding box center [34, 112] width 41 height 19
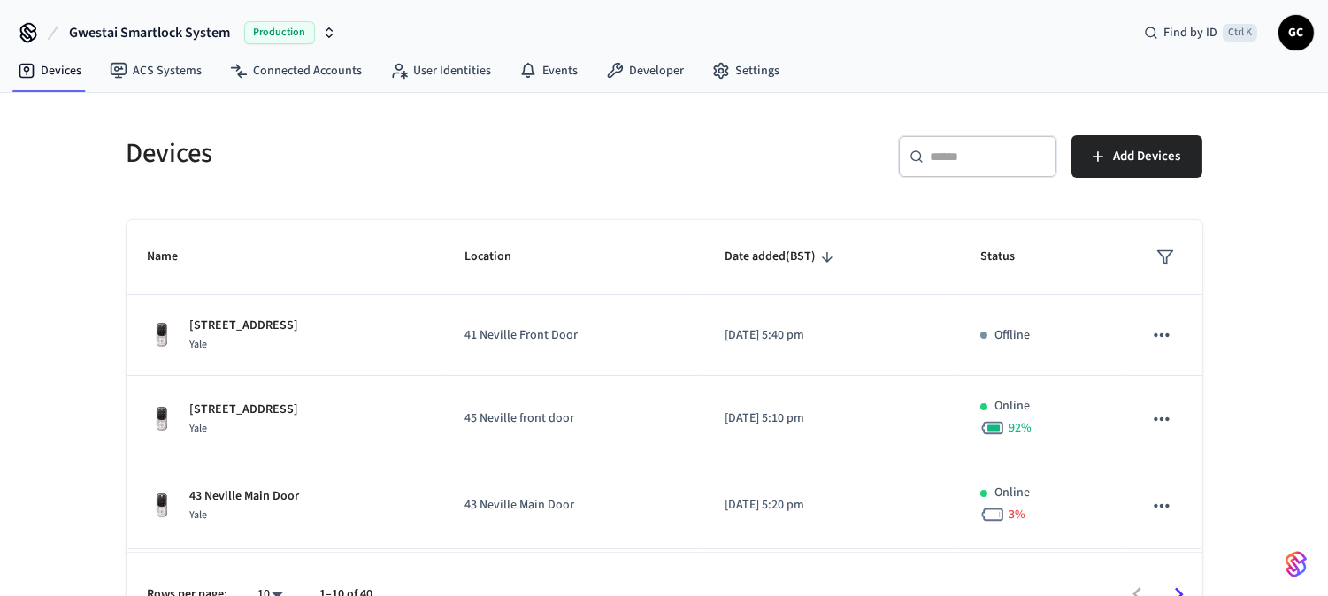
click at [983, 157] on input "text" at bounding box center [988, 157] width 115 height 18
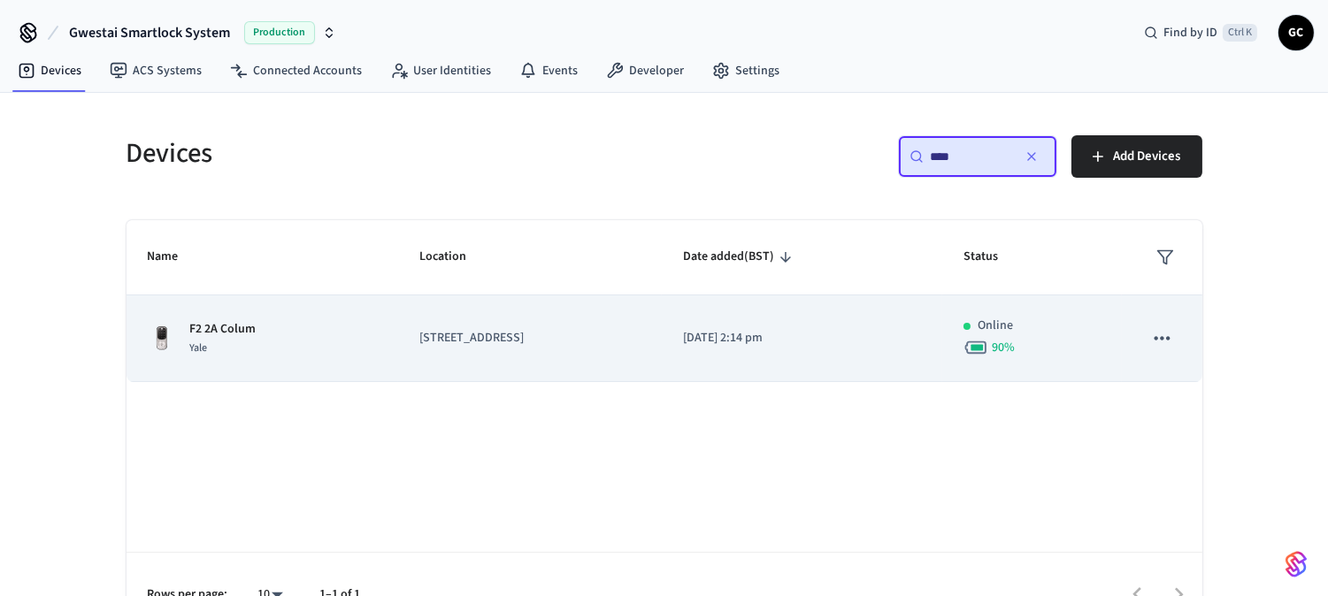
type input "****"
click at [423, 336] on td "[STREET_ADDRESS]" at bounding box center [530, 338] width 264 height 87
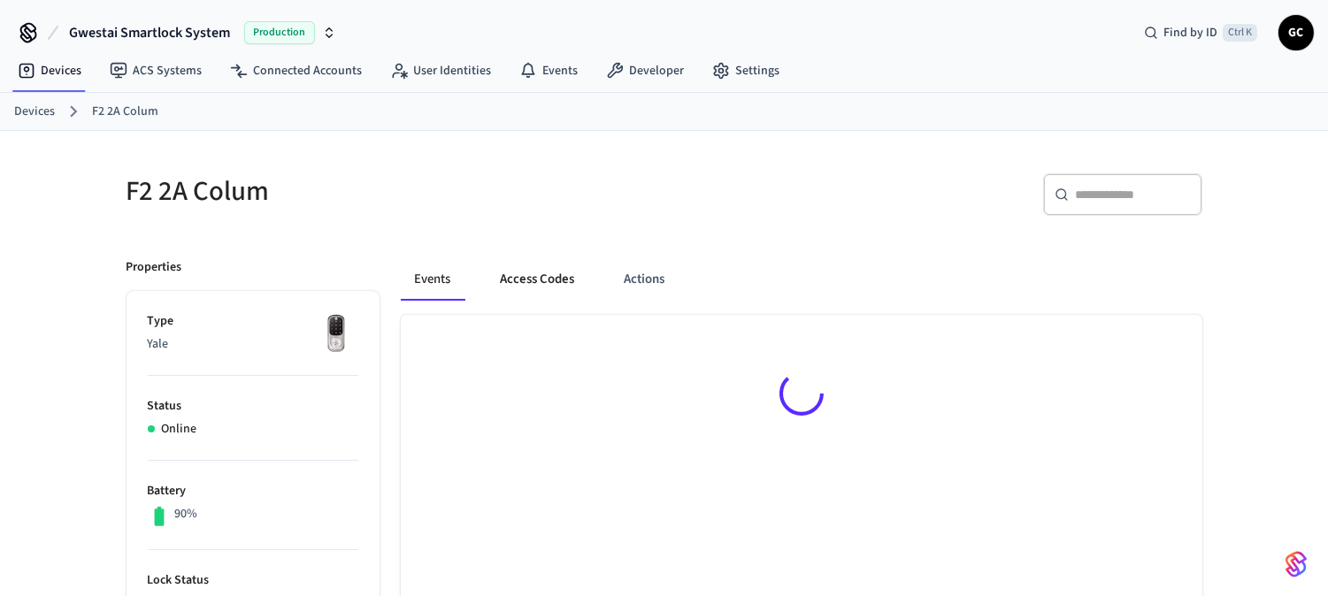
click at [518, 271] on button "Access Codes" at bounding box center [538, 279] width 103 height 42
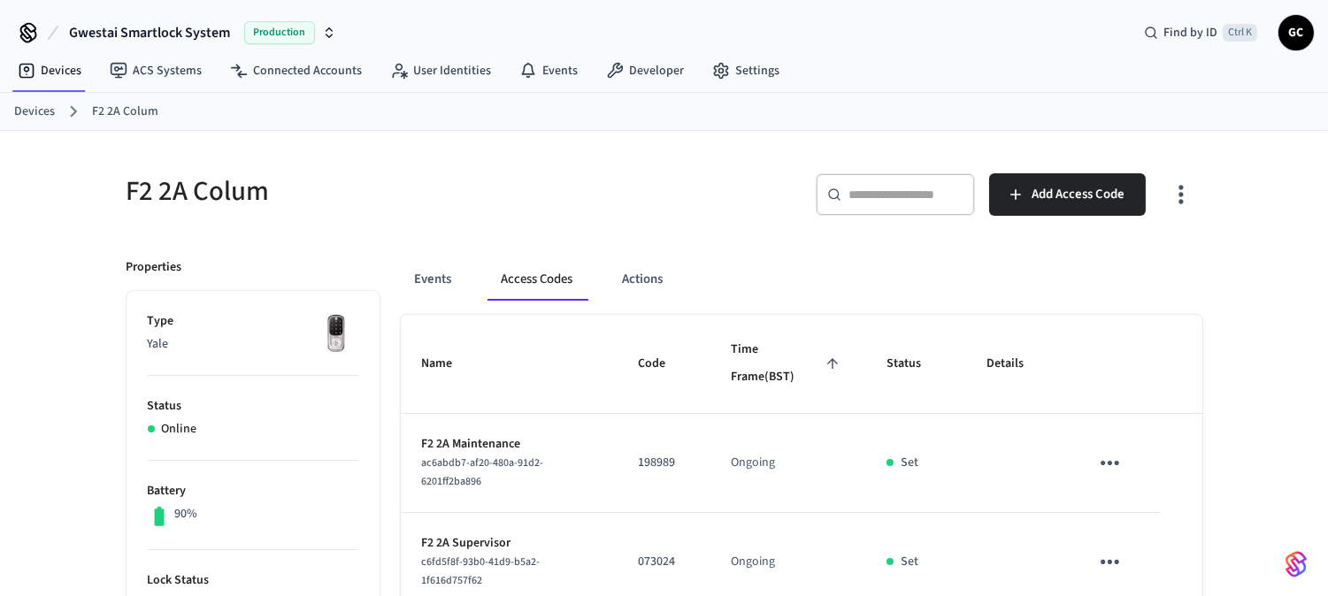
click at [50, 111] on link "Devices" at bounding box center [34, 112] width 41 height 19
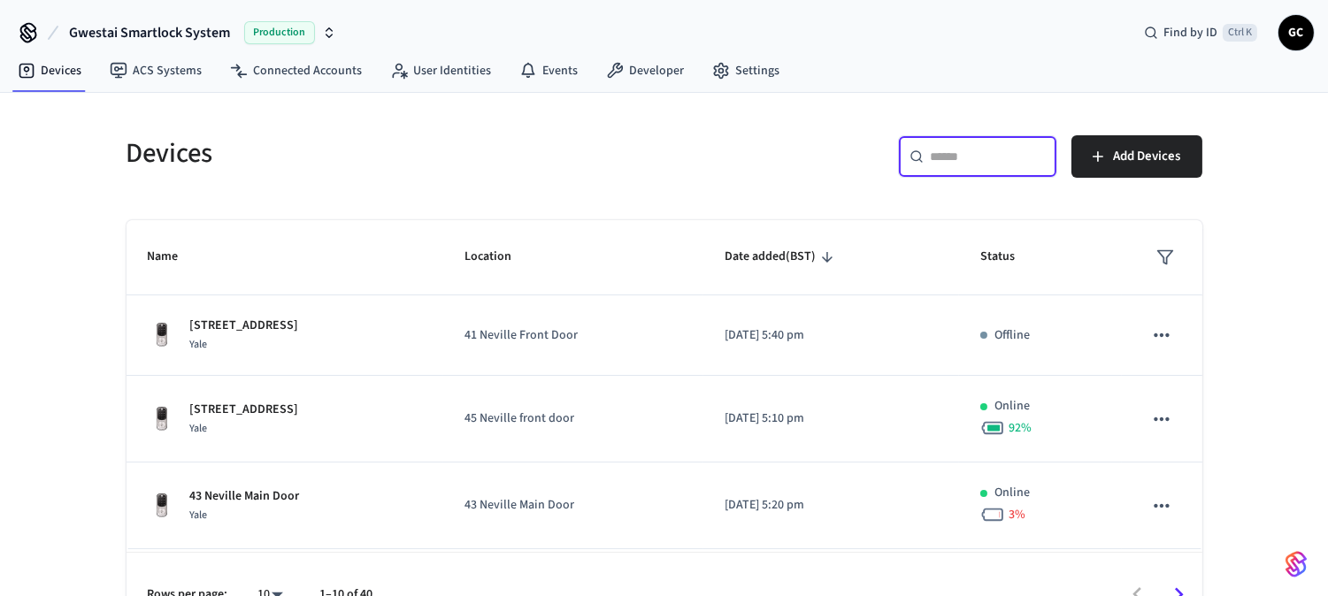
click at [967, 165] on input "text" at bounding box center [988, 157] width 115 height 18
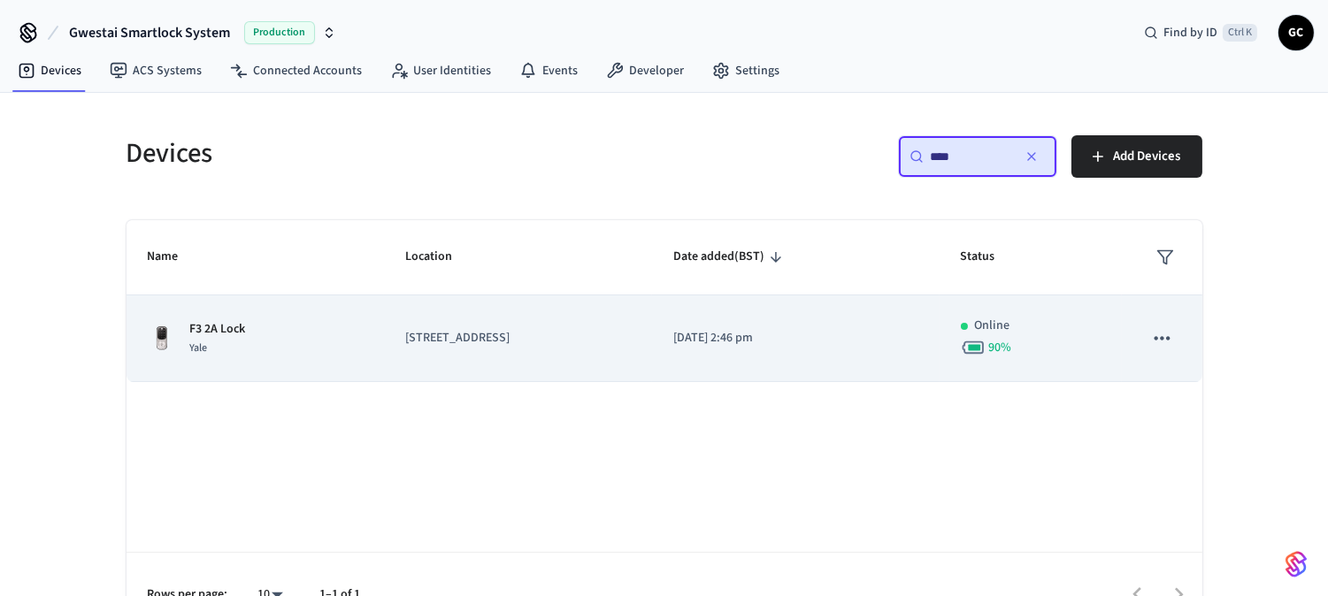
type input "****"
click at [434, 332] on p "[STREET_ADDRESS]" at bounding box center [518, 338] width 226 height 19
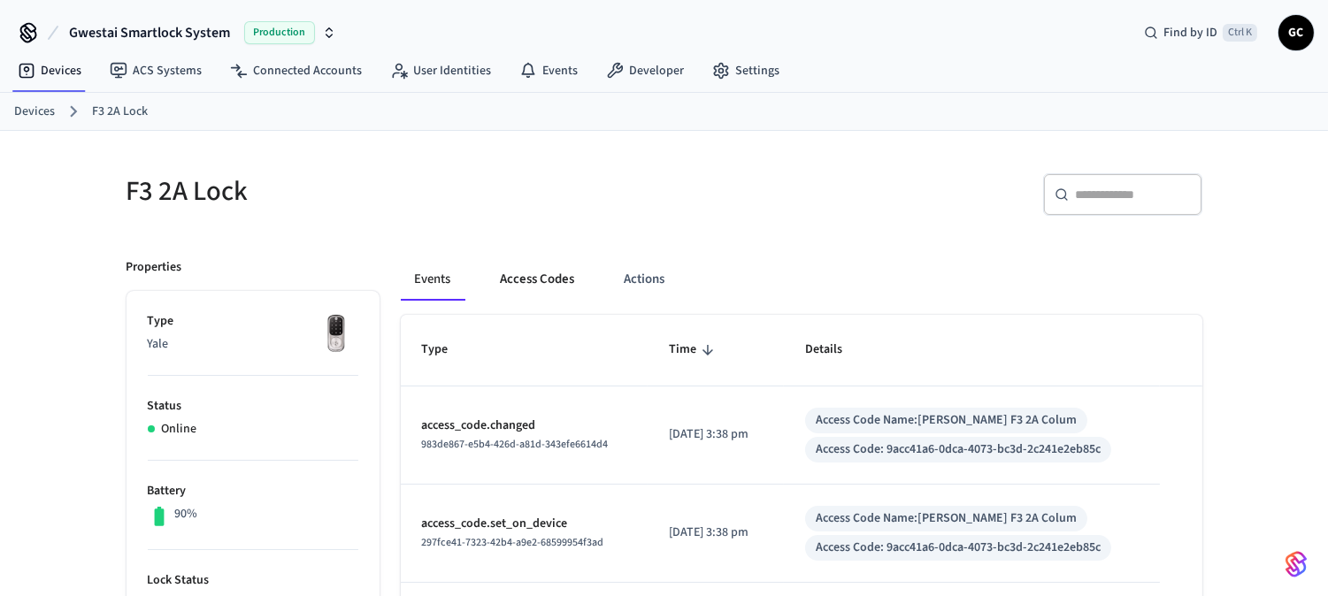
click at [555, 279] on button "Access Codes" at bounding box center [538, 279] width 103 height 42
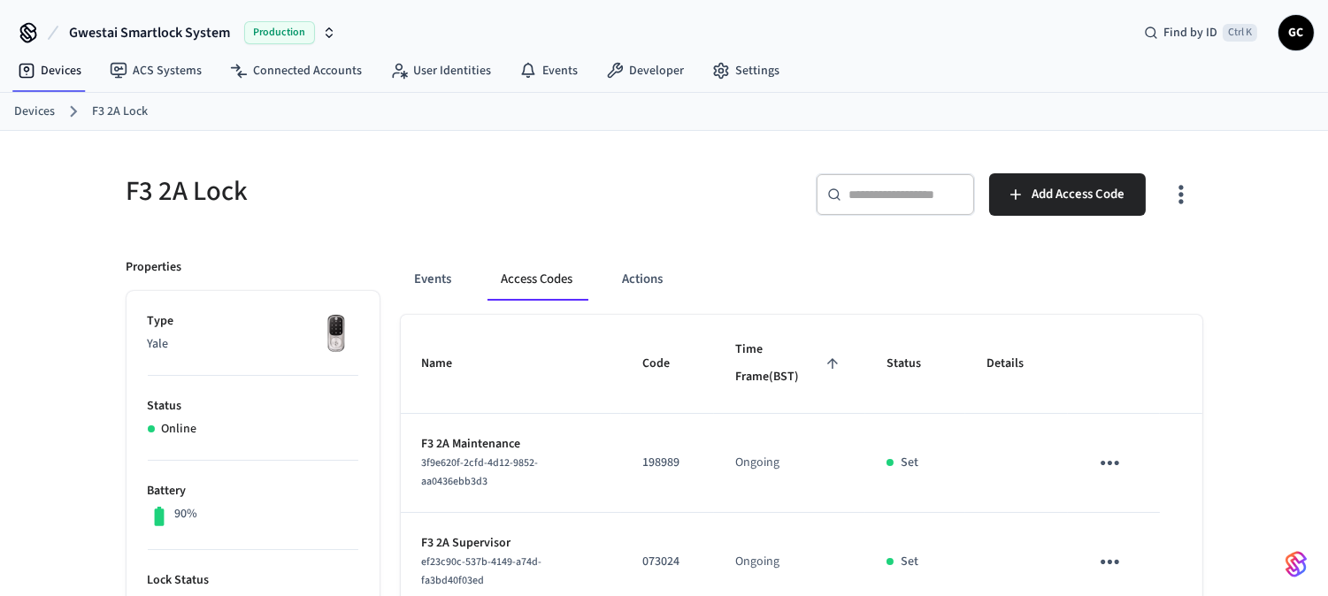
click at [24, 104] on link "Devices" at bounding box center [34, 112] width 41 height 19
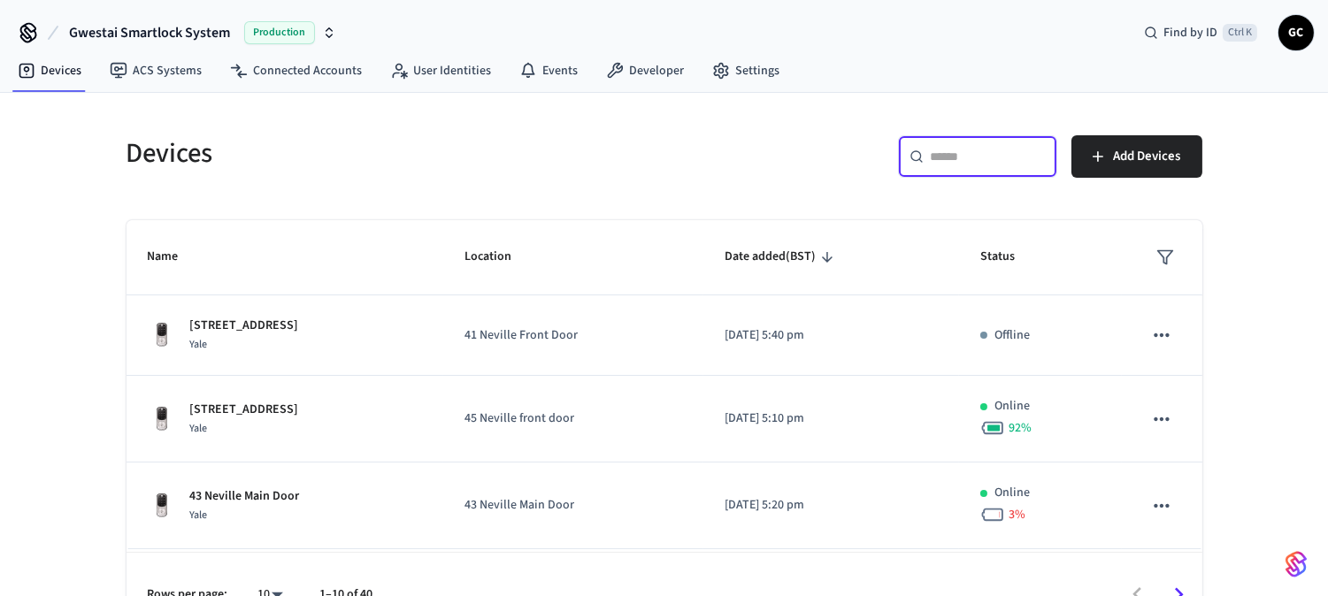
click at [949, 160] on input "text" at bounding box center [988, 157] width 115 height 18
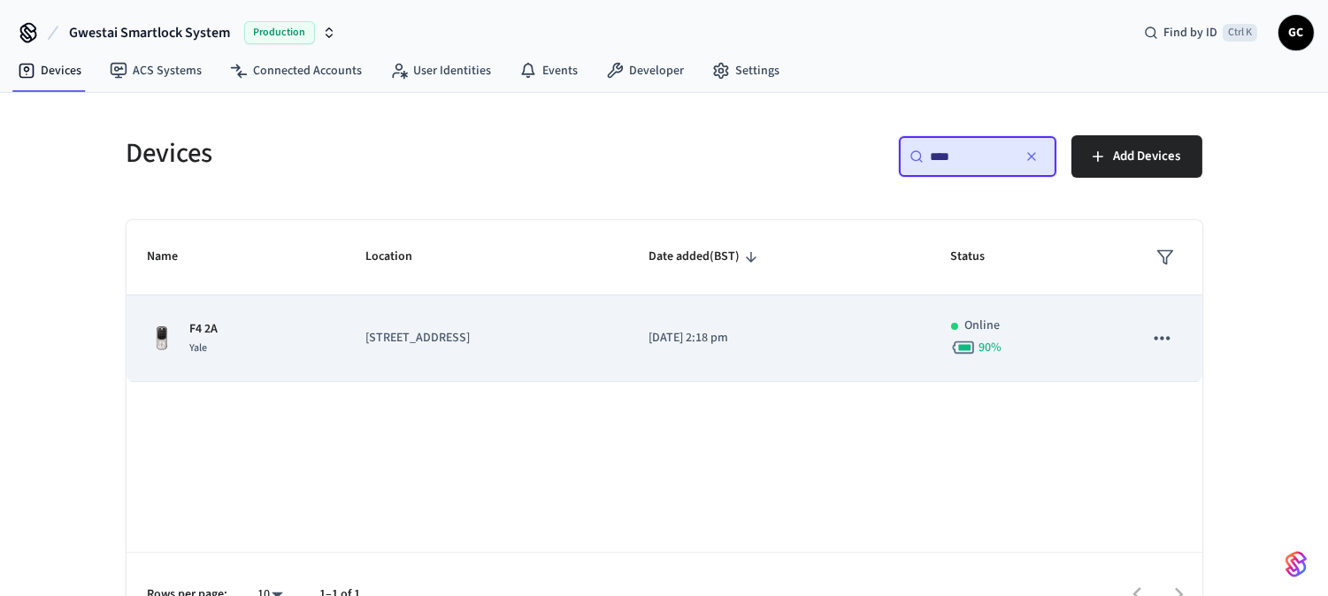
type input "****"
click at [427, 342] on p "[STREET_ADDRESS]" at bounding box center [485, 338] width 241 height 19
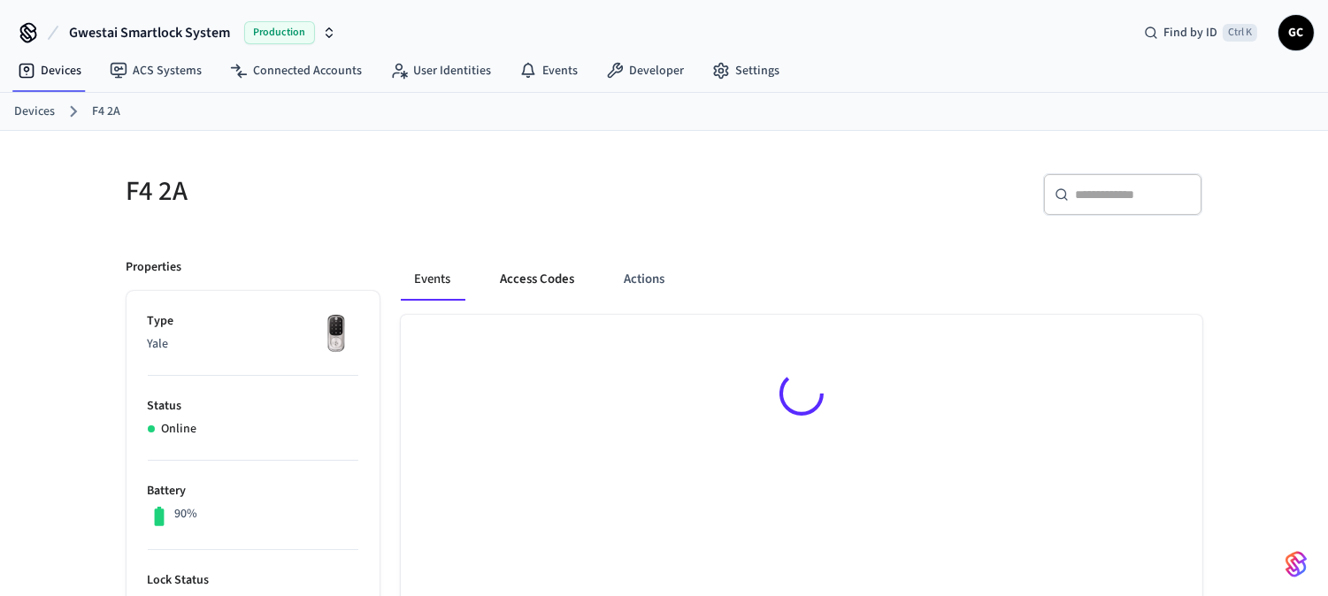
click at [531, 268] on button "Access Codes" at bounding box center [538, 279] width 103 height 42
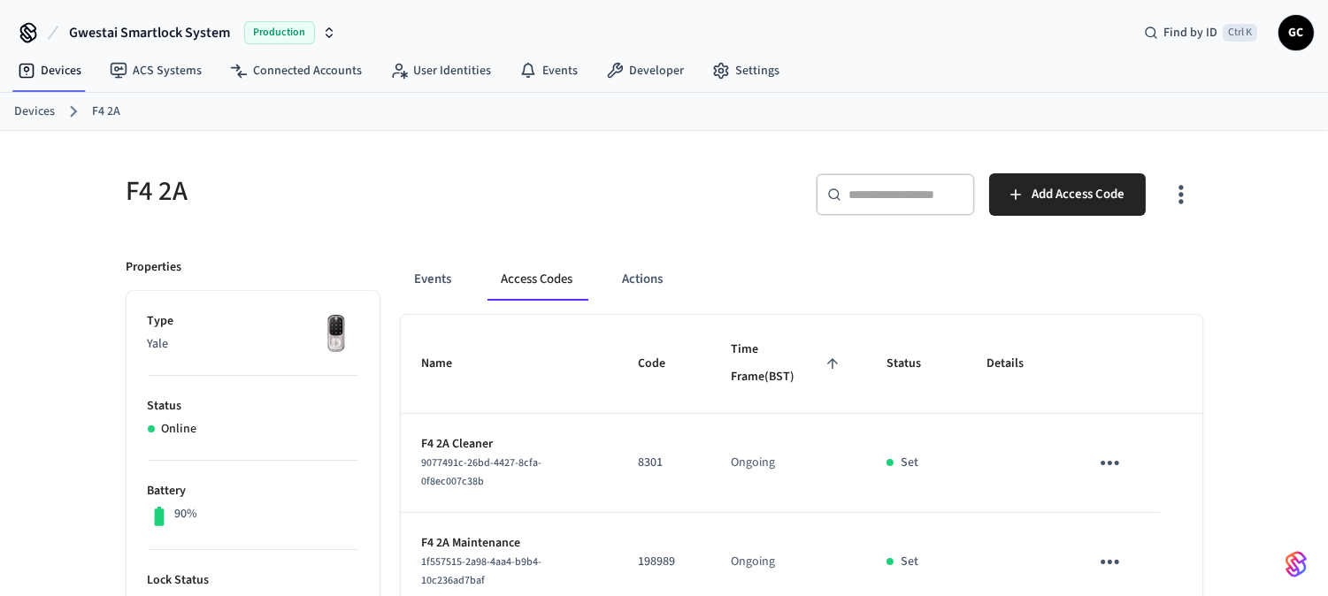
click at [35, 113] on link "Devices" at bounding box center [34, 112] width 41 height 19
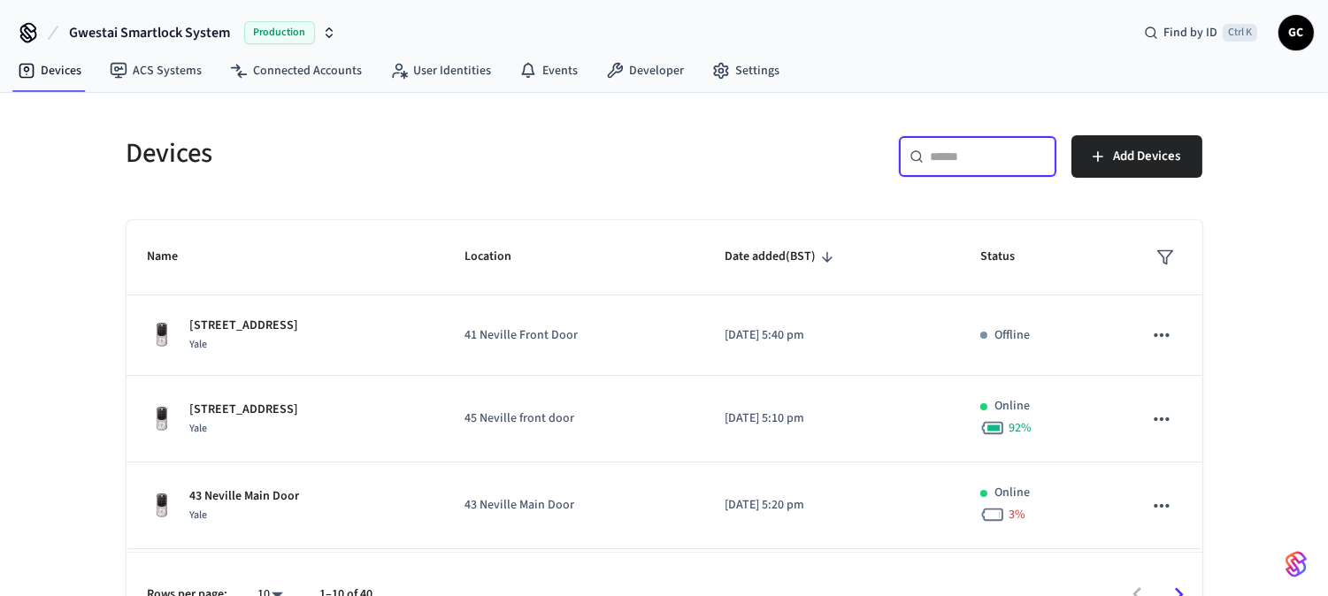
click at [985, 160] on input "text" at bounding box center [988, 157] width 115 height 18
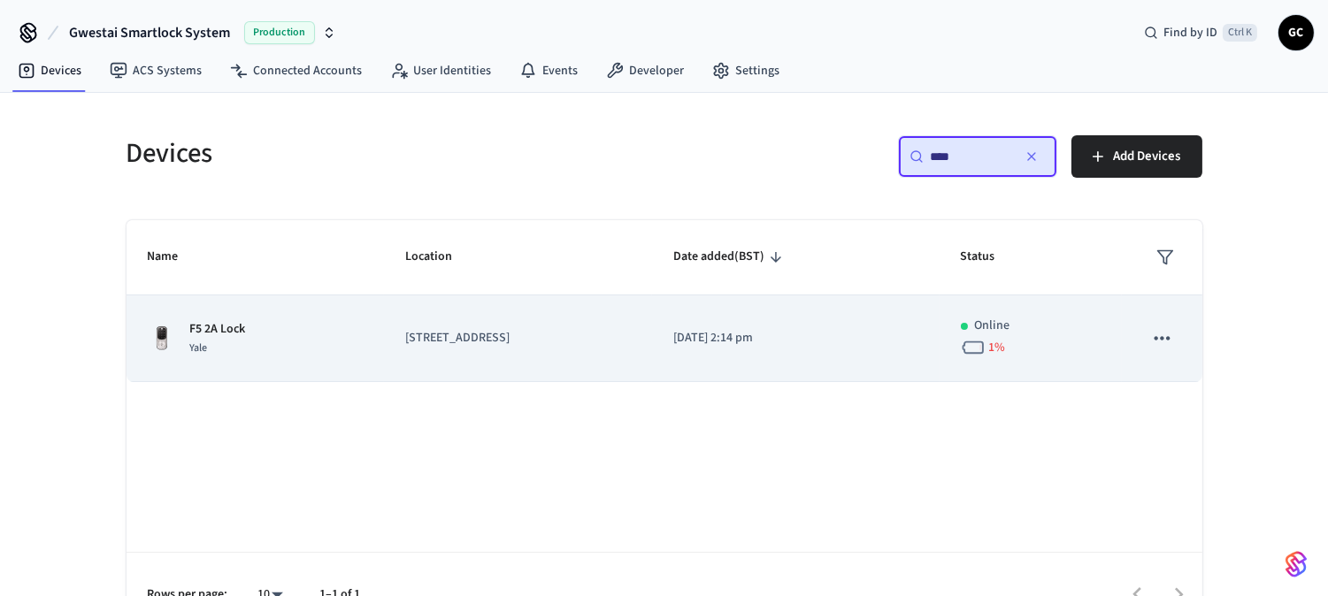
type input "****"
click at [463, 338] on p "[STREET_ADDRESS]" at bounding box center [518, 338] width 226 height 19
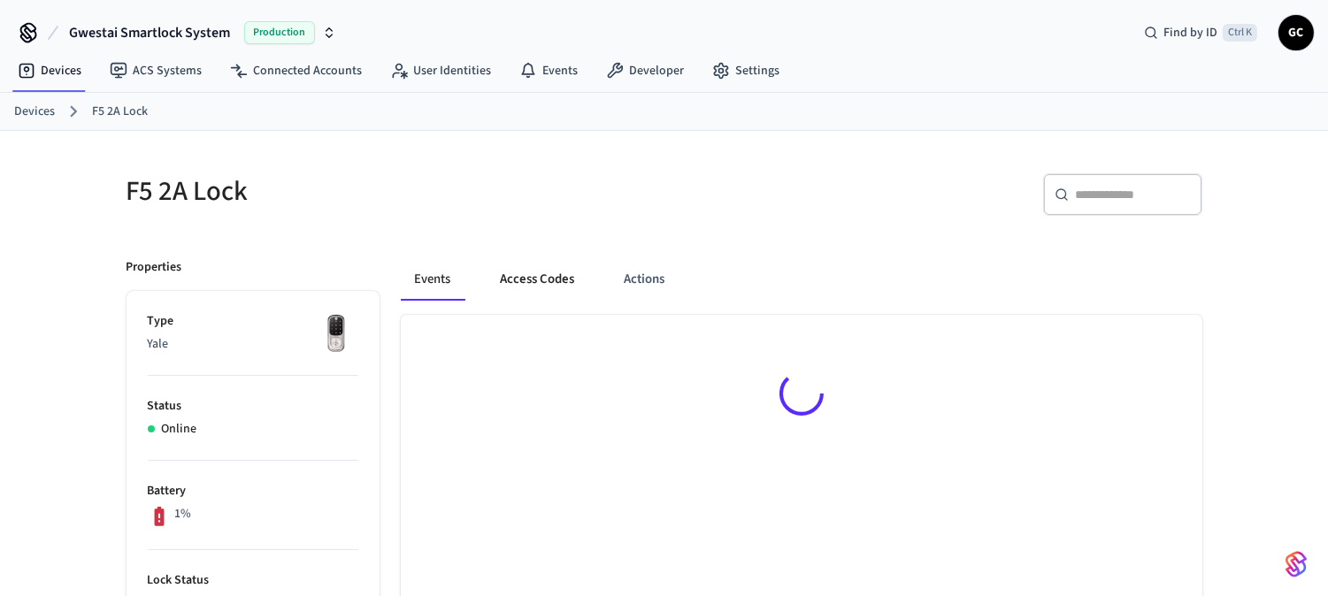
click at [557, 285] on button "Access Codes" at bounding box center [538, 279] width 103 height 42
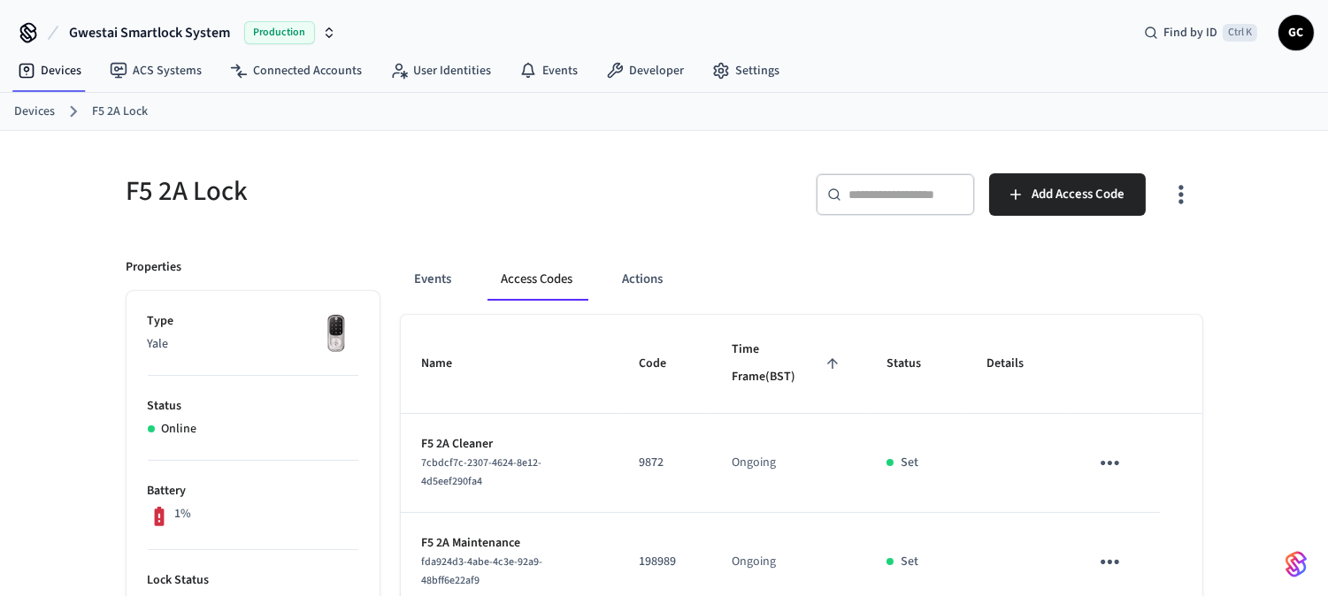
click at [27, 110] on link "Devices" at bounding box center [34, 112] width 41 height 19
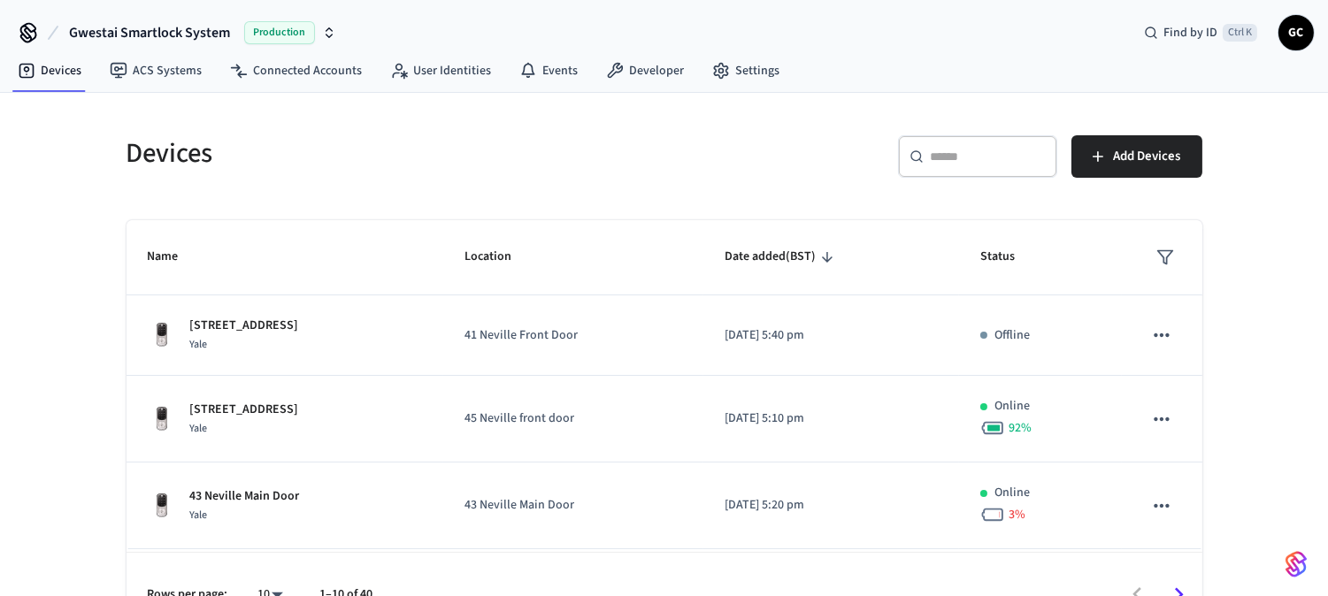
click at [996, 150] on input "text" at bounding box center [988, 157] width 115 height 18
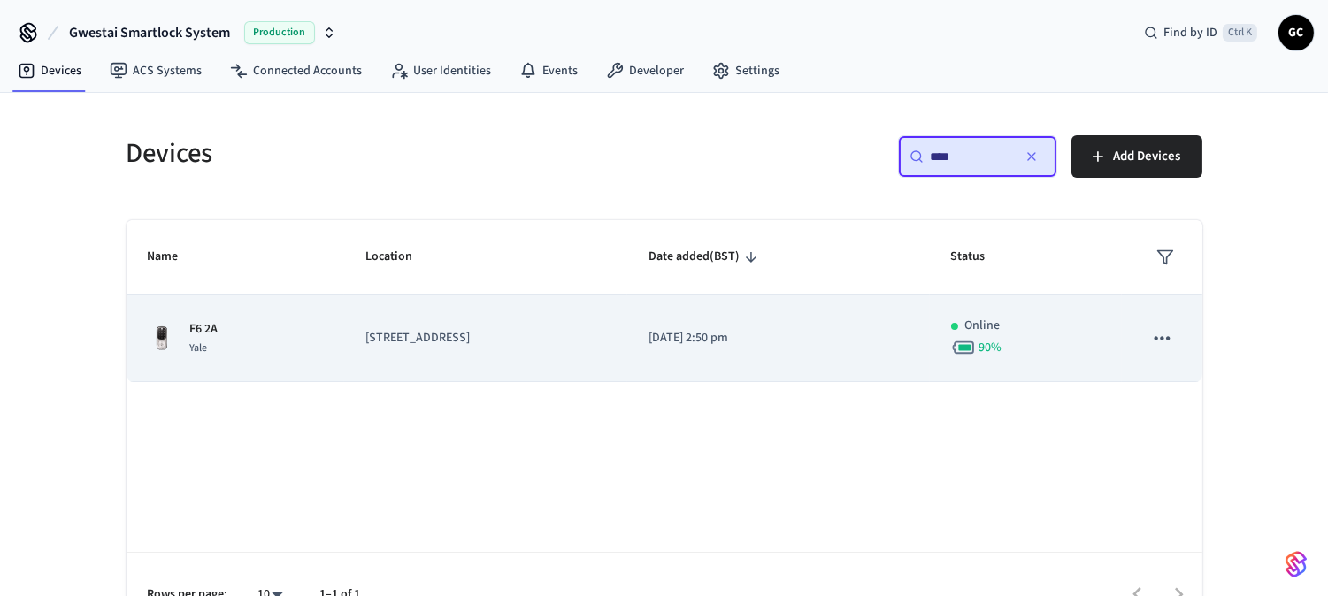
type input "****"
click at [420, 347] on p "[STREET_ADDRESS]" at bounding box center [485, 338] width 241 height 19
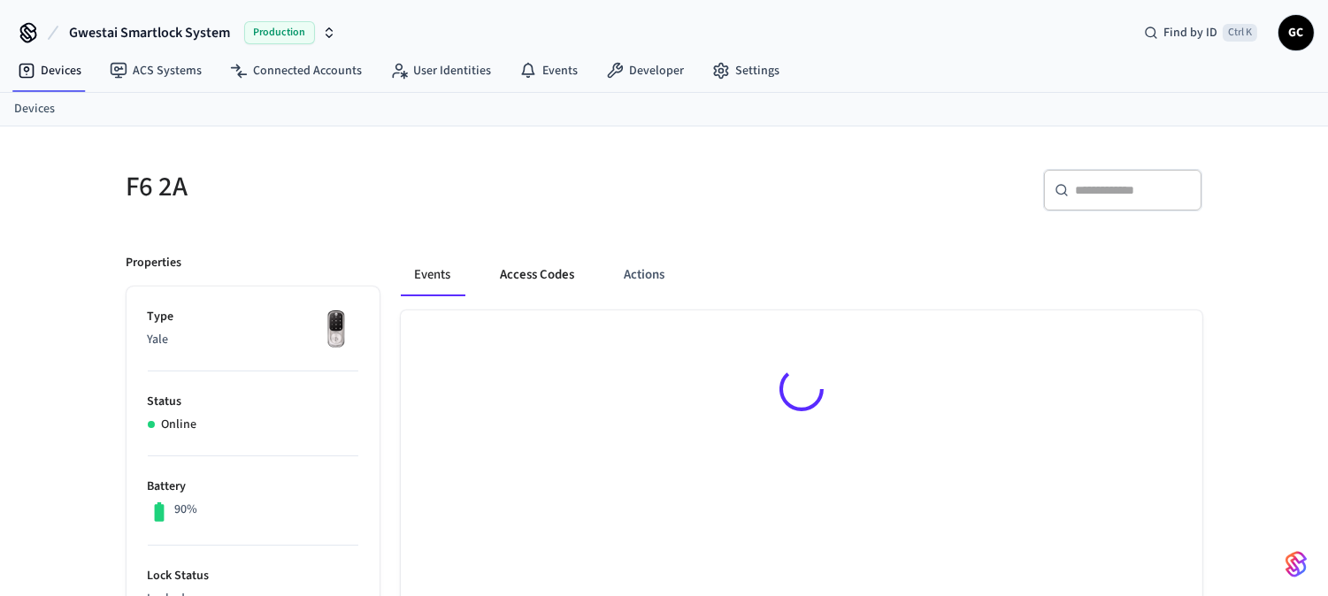
click at [523, 281] on button "Access Codes" at bounding box center [538, 275] width 103 height 42
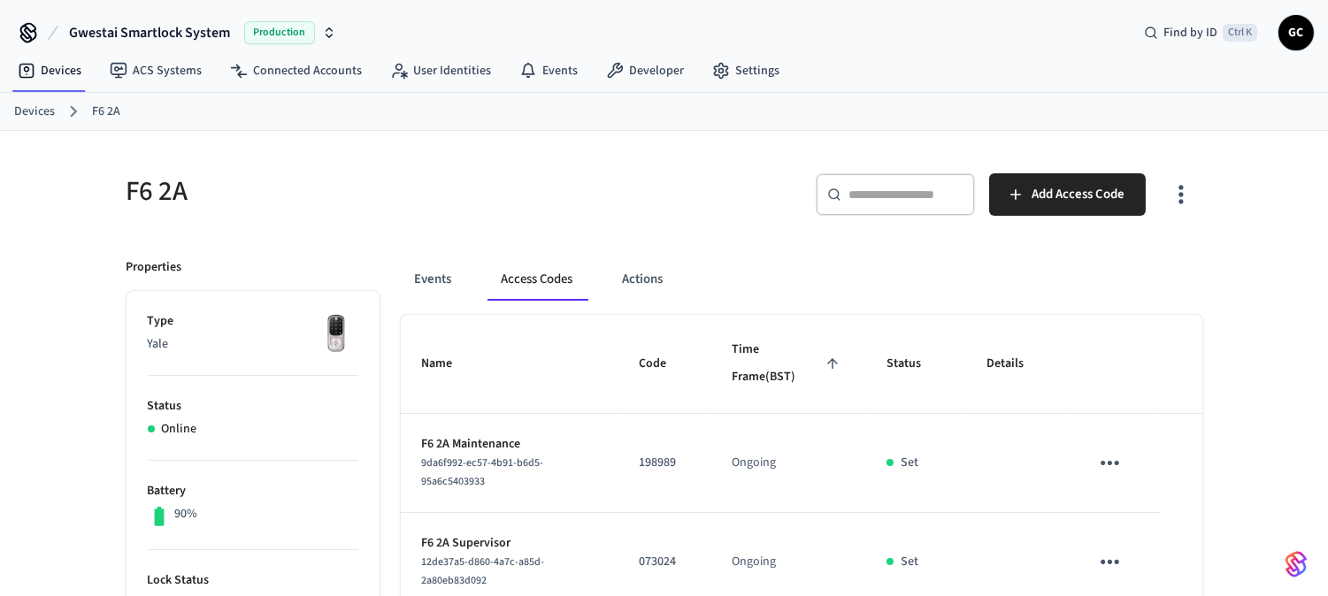
click at [23, 109] on link "Devices" at bounding box center [34, 112] width 41 height 19
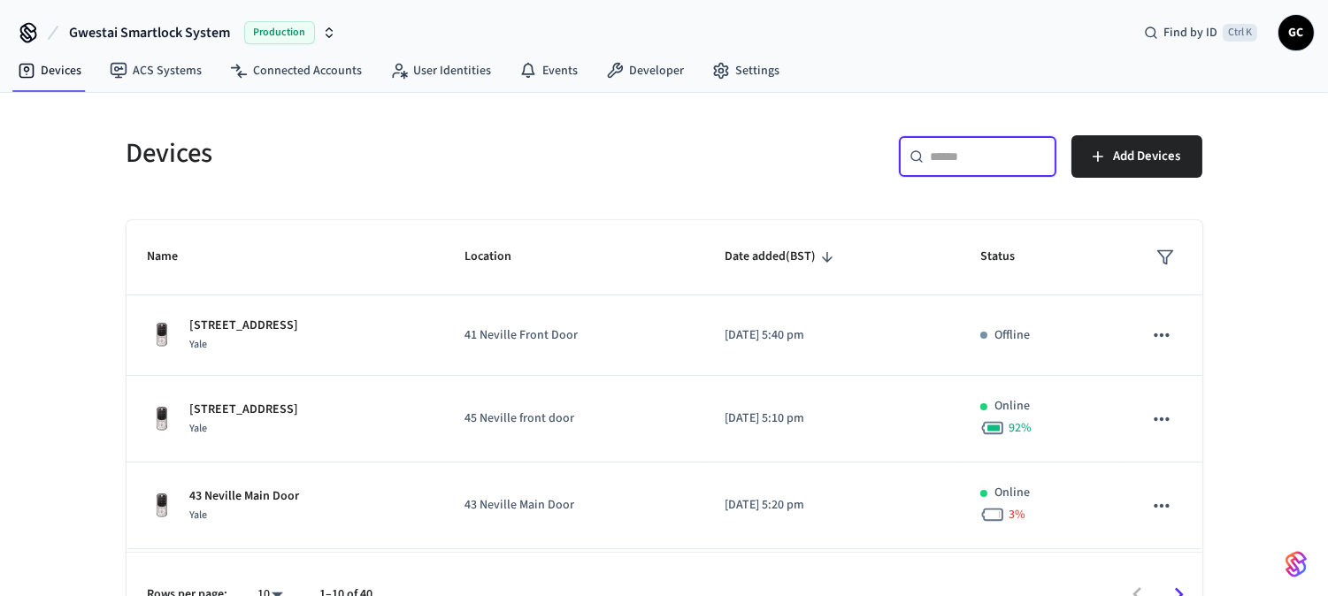
click at [978, 165] on input "text" at bounding box center [988, 157] width 115 height 18
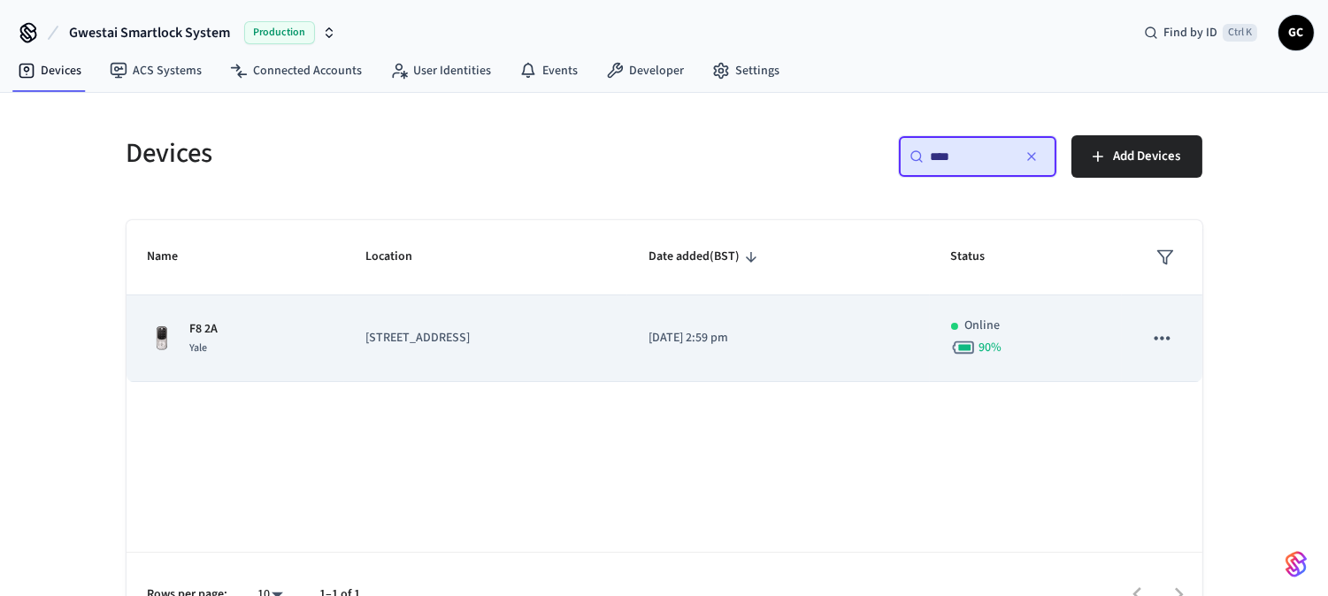
type input "****"
click at [431, 342] on p "[STREET_ADDRESS]" at bounding box center [485, 338] width 241 height 19
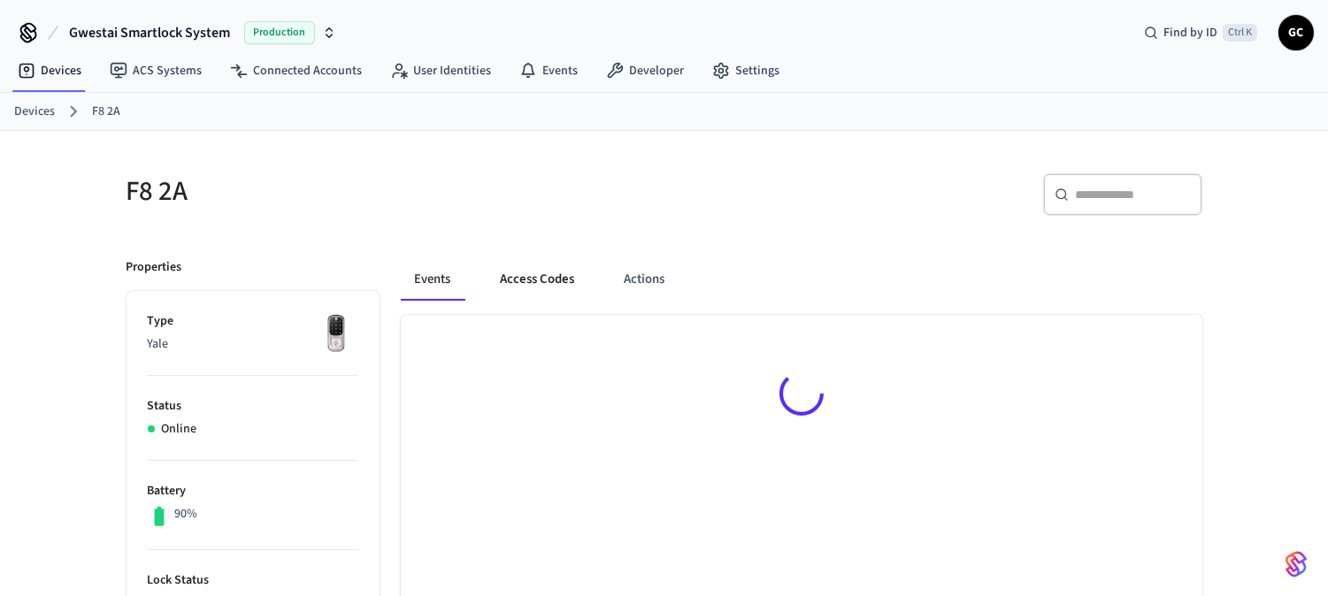
click at [552, 278] on button "Access Codes" at bounding box center [538, 279] width 103 height 42
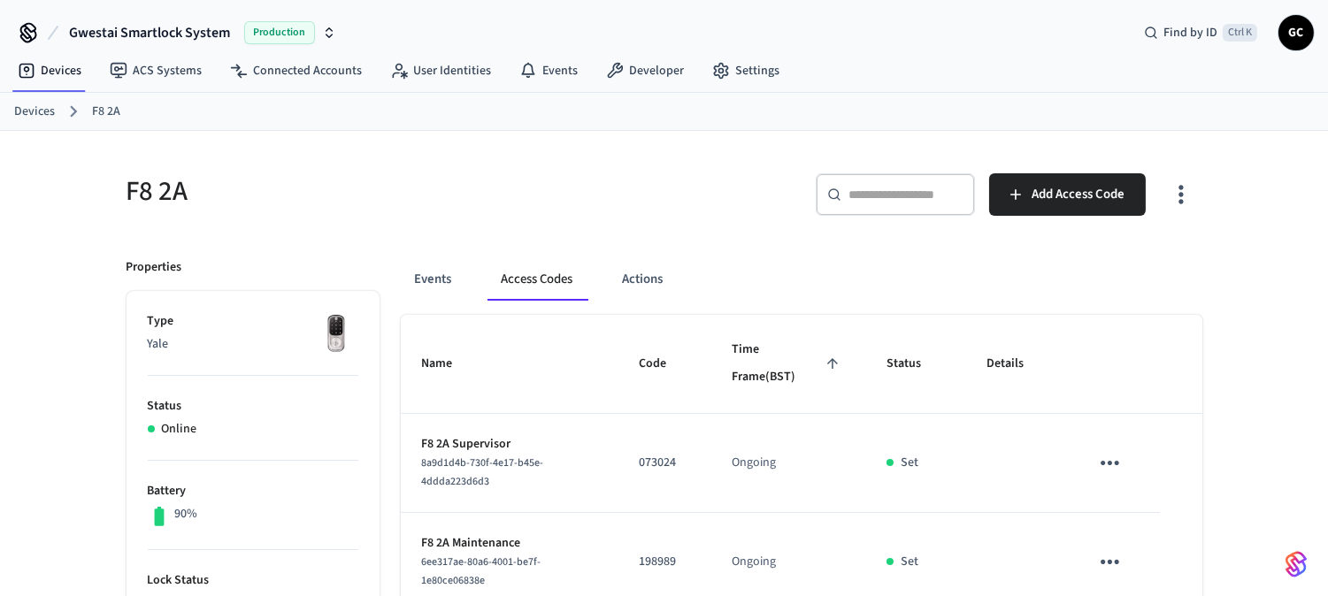
click at [16, 108] on link "Devices" at bounding box center [34, 112] width 41 height 19
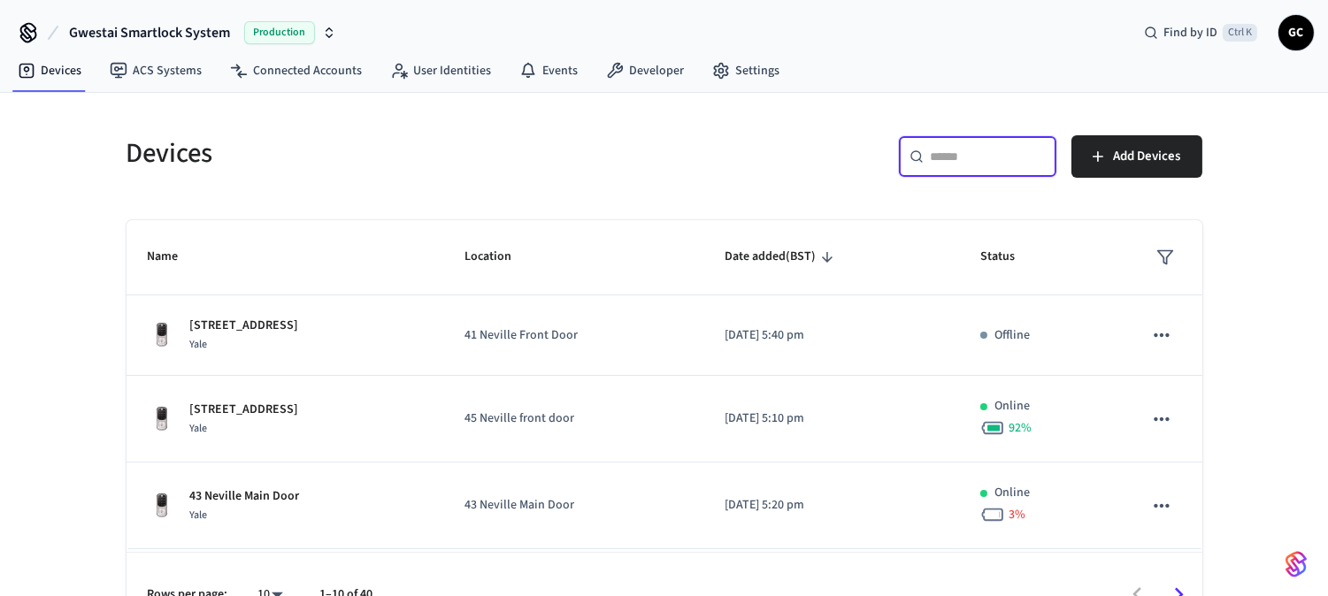
click at [963, 162] on input "text" at bounding box center [988, 157] width 115 height 18
click at [1004, 153] on input "text" at bounding box center [988, 157] width 115 height 18
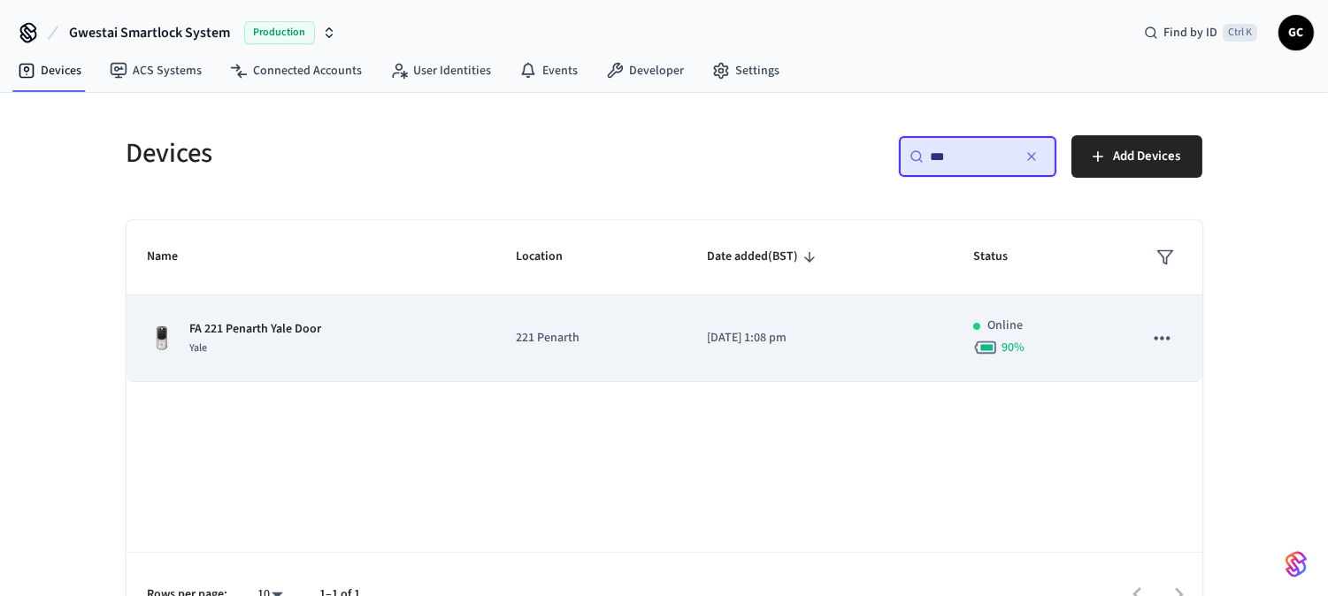
type input "**"
click at [536, 334] on p "221 Penarth" at bounding box center [590, 338] width 149 height 19
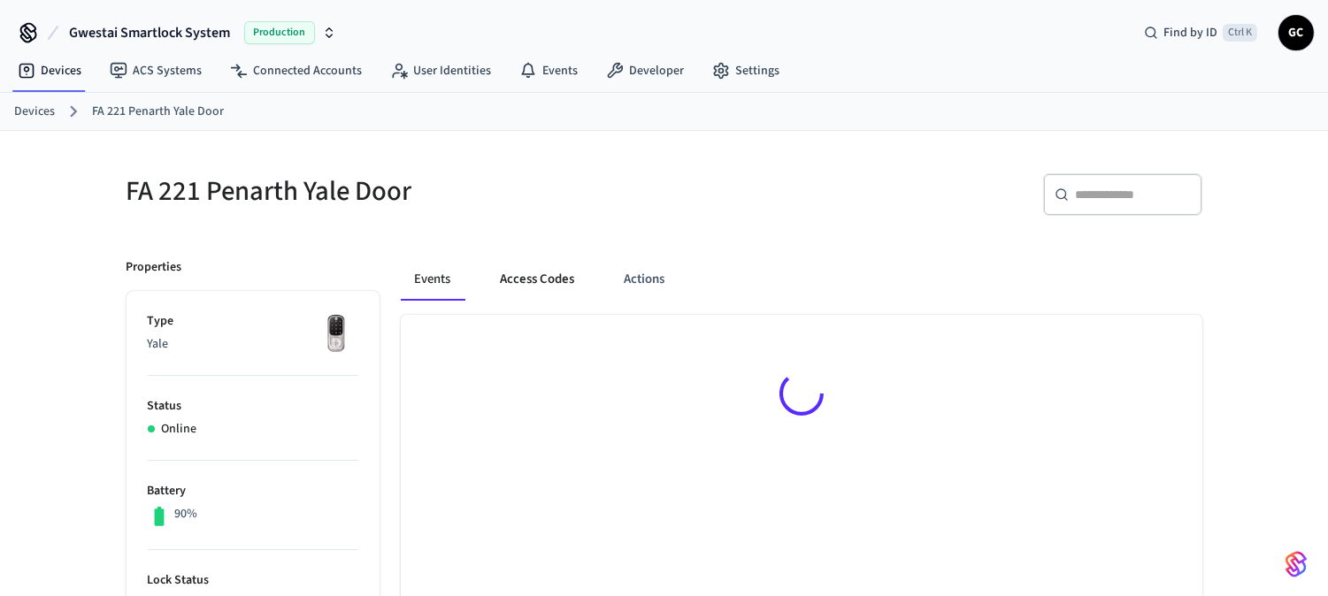
click at [547, 280] on button "Access Codes" at bounding box center [538, 279] width 103 height 42
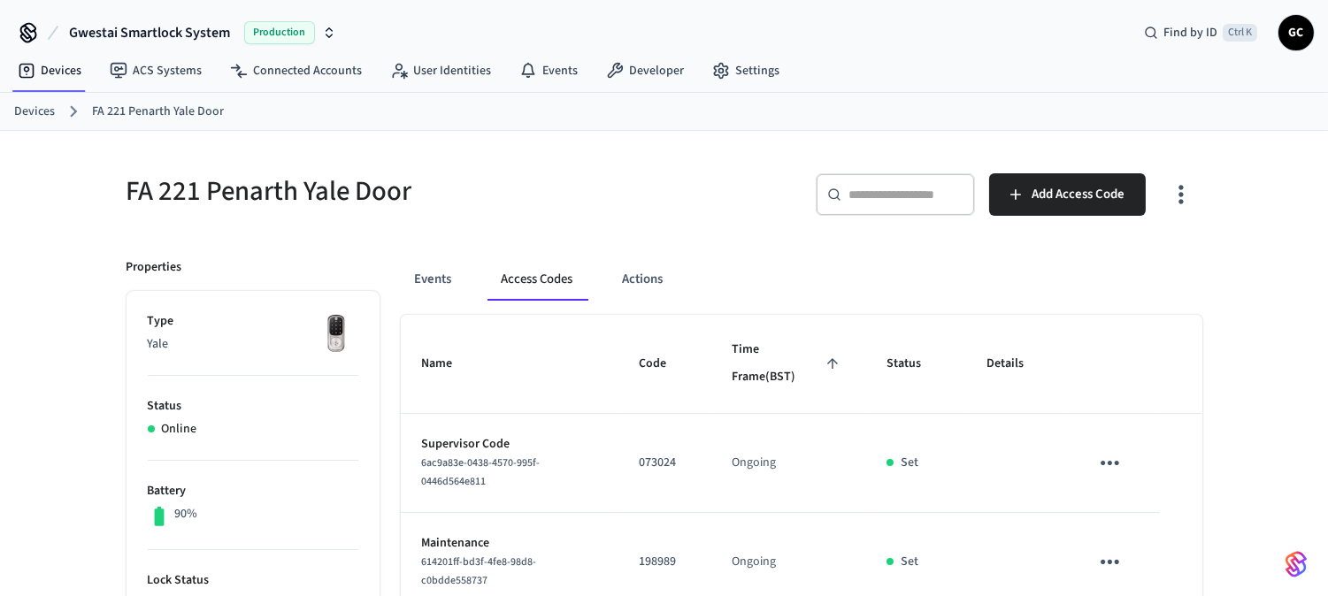
click at [38, 116] on link "Devices" at bounding box center [34, 112] width 41 height 19
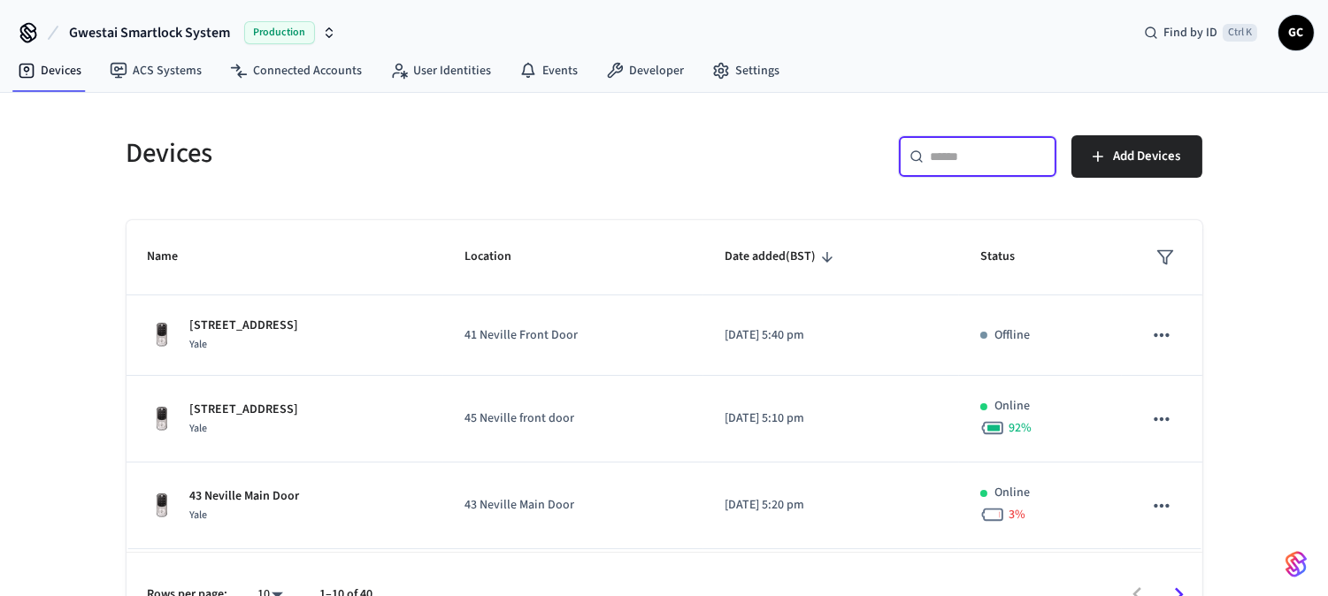
click at [963, 162] on input "text" at bounding box center [988, 157] width 115 height 18
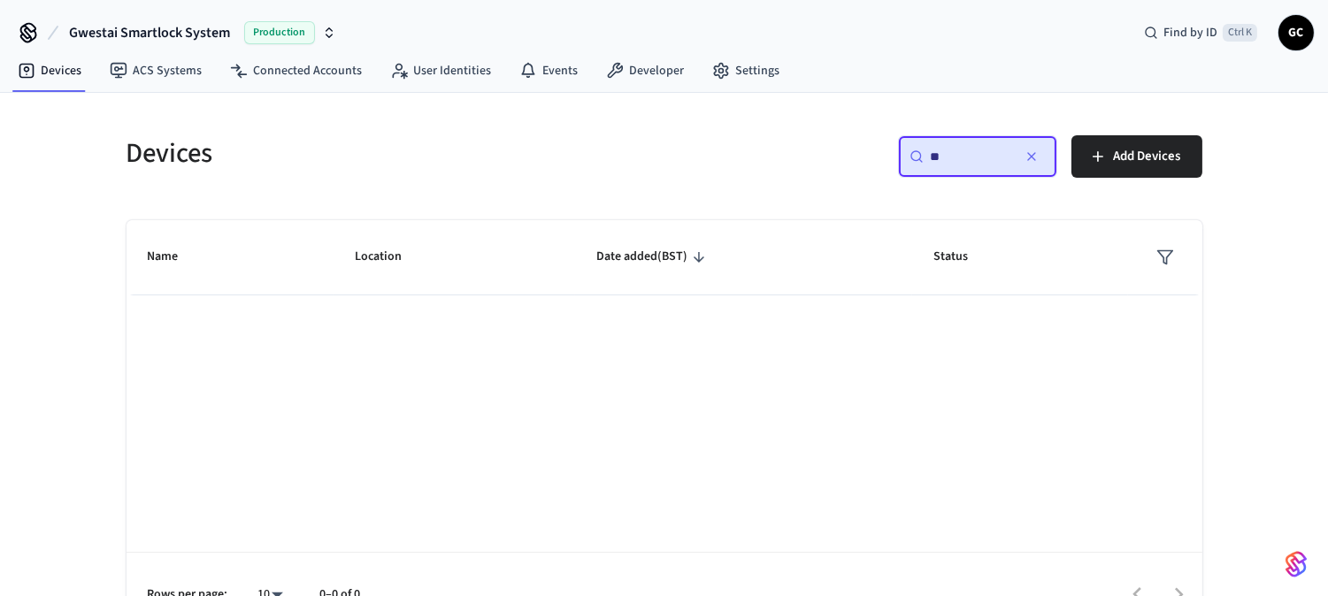
type input "*"
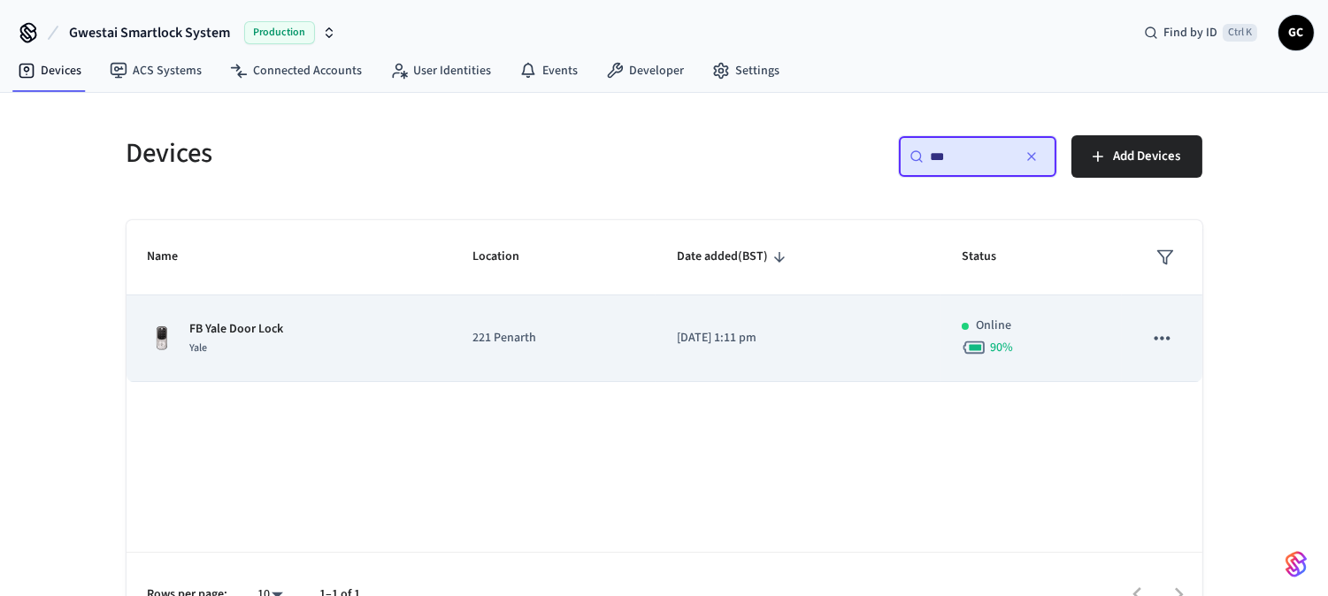
type input "**"
click at [275, 330] on p "FB Yale Door Lock" at bounding box center [237, 329] width 94 height 19
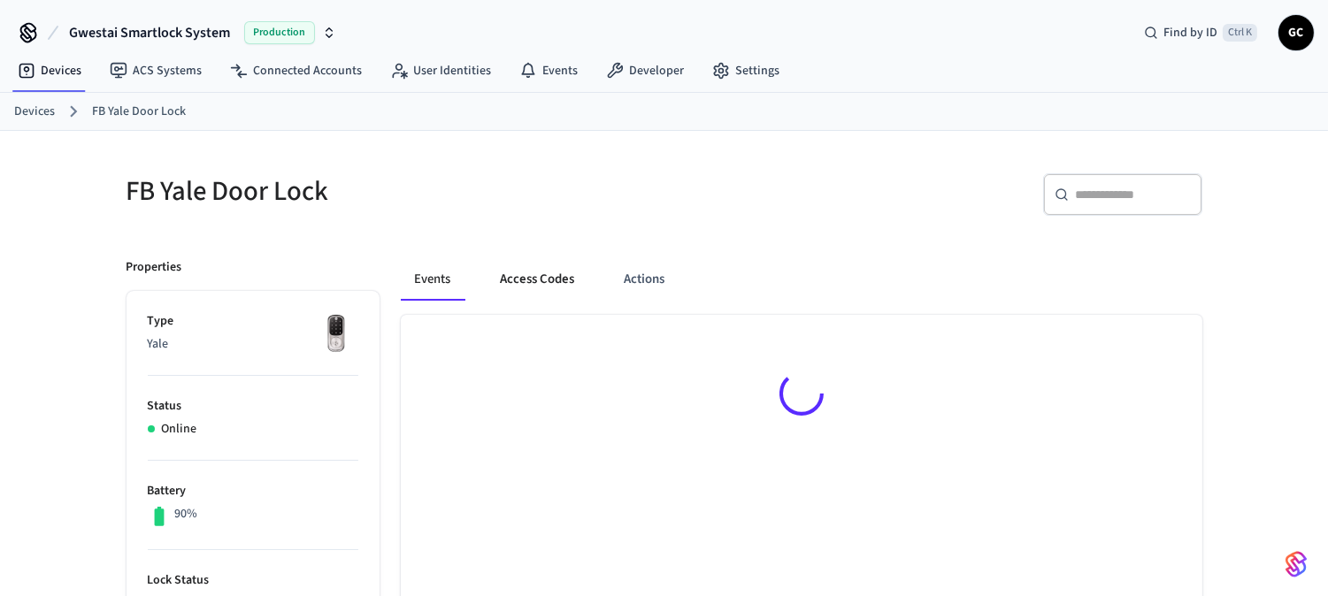
click at [526, 271] on button "Access Codes" at bounding box center [538, 279] width 103 height 42
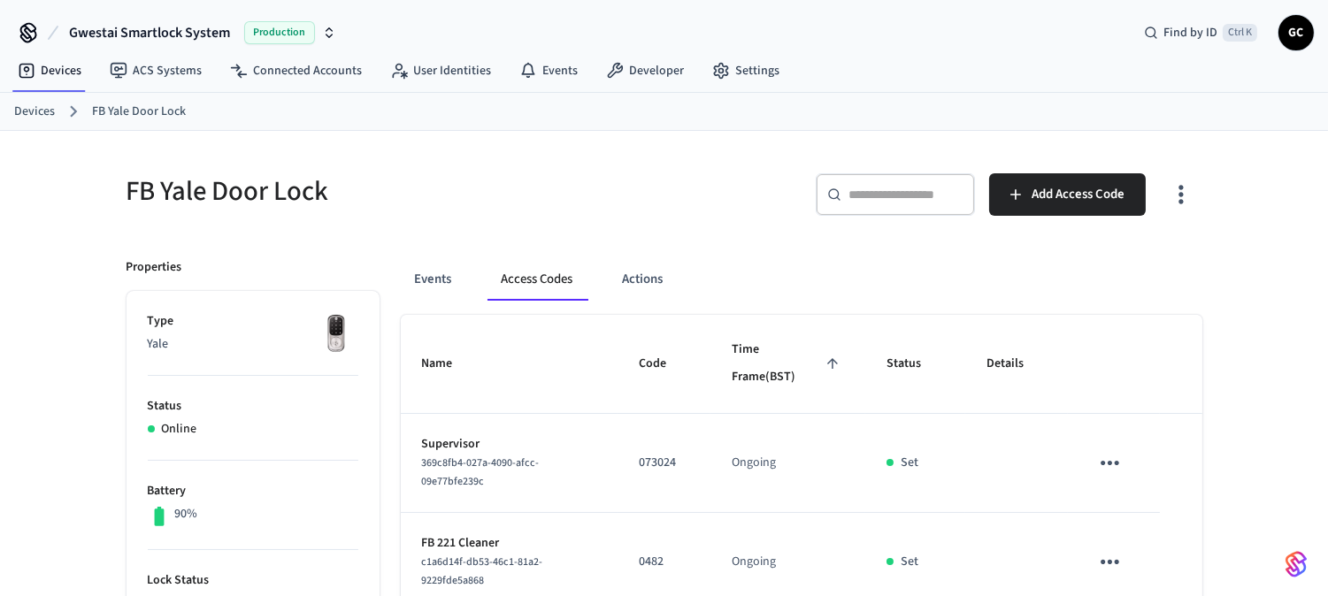
drag, startPoint x: 27, startPoint y: 107, endPoint x: 108, endPoint y: 115, distance: 80.9
click at [27, 108] on link "Devices" at bounding box center [34, 112] width 41 height 19
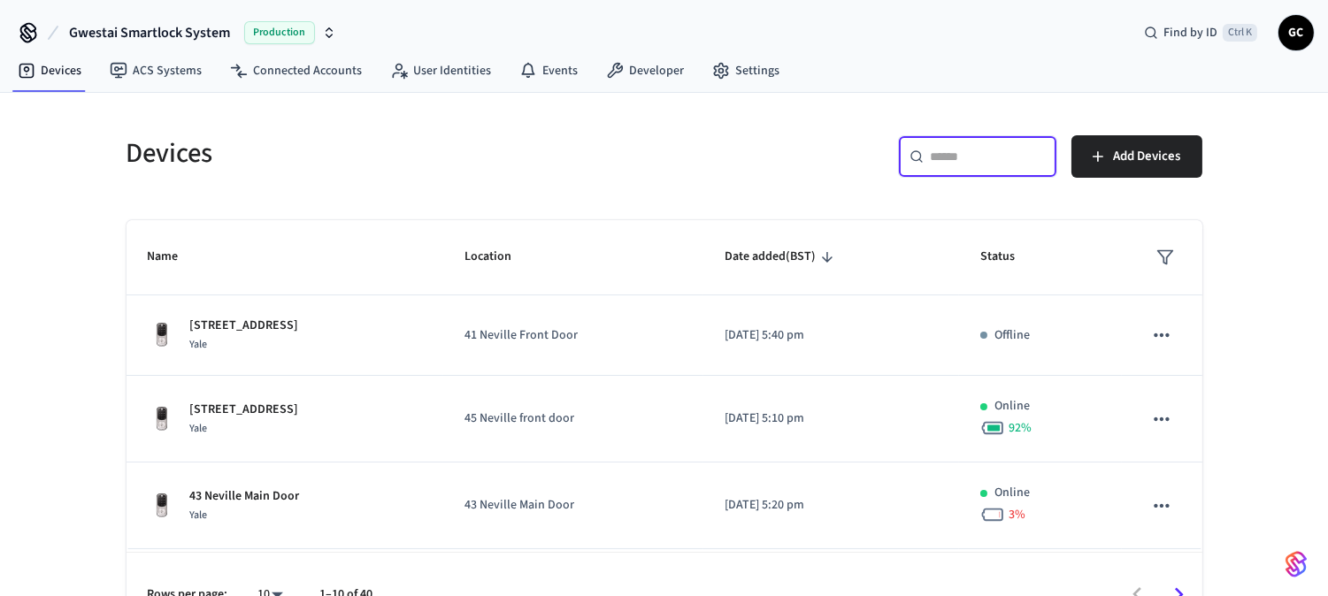
click at [939, 165] on input "text" at bounding box center [988, 157] width 115 height 18
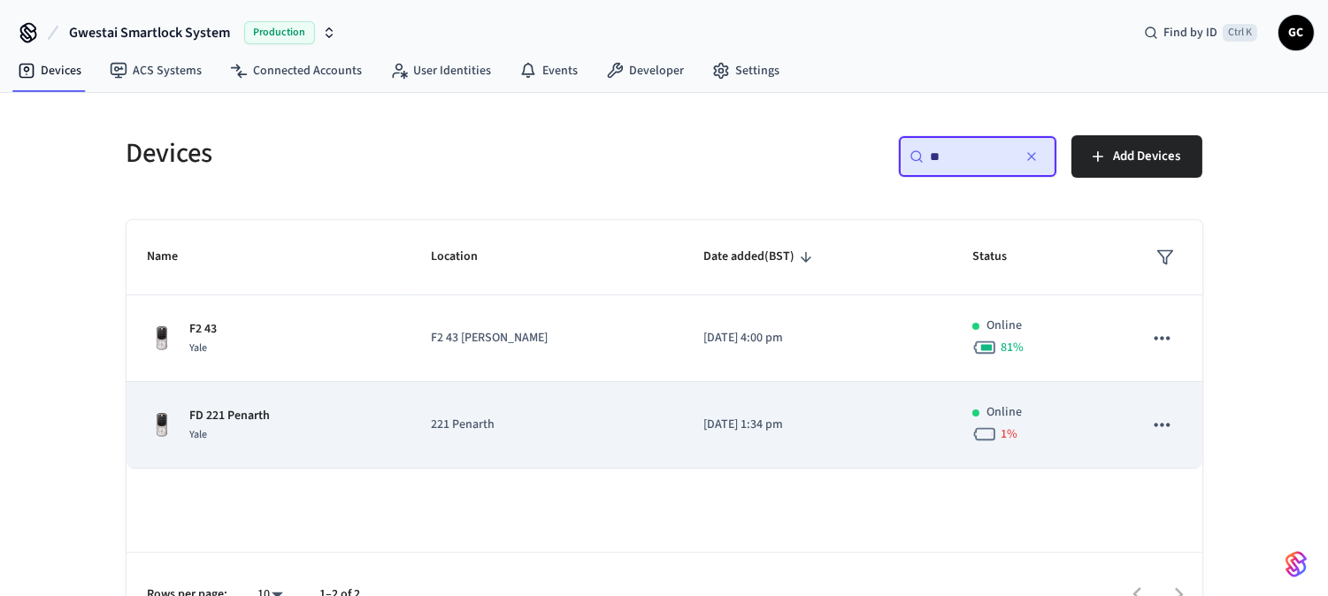
type input "**"
click at [221, 412] on p "FD 221 Penarth" at bounding box center [230, 416] width 81 height 19
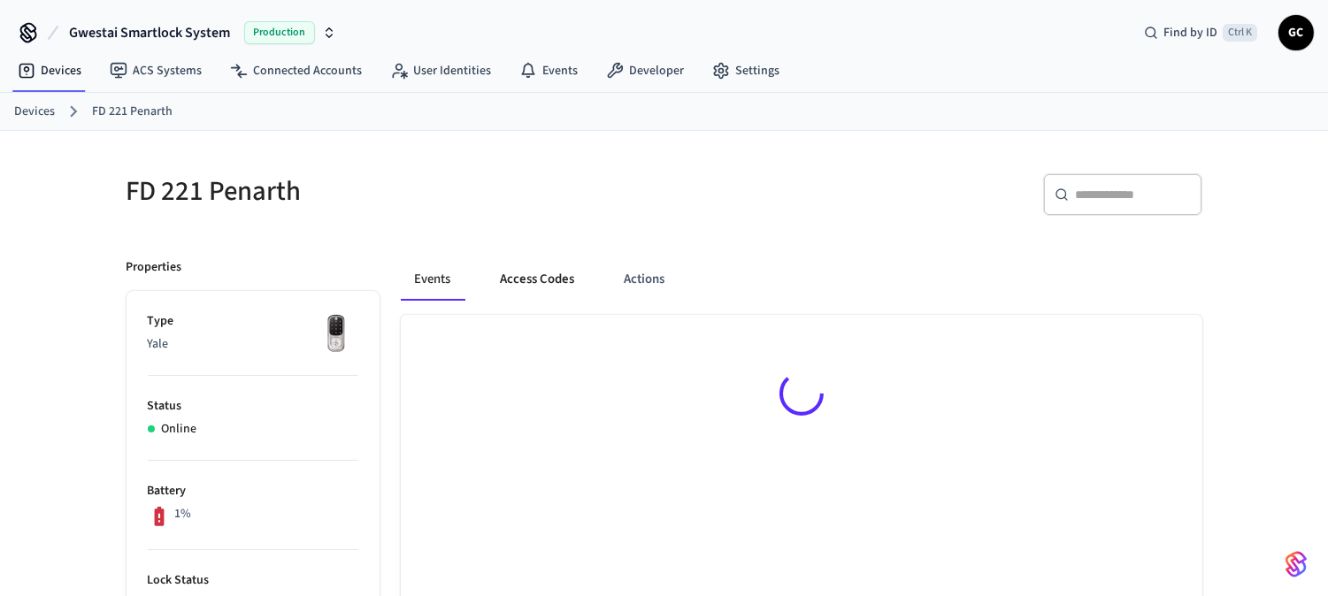
click at [536, 280] on button "Access Codes" at bounding box center [538, 279] width 103 height 42
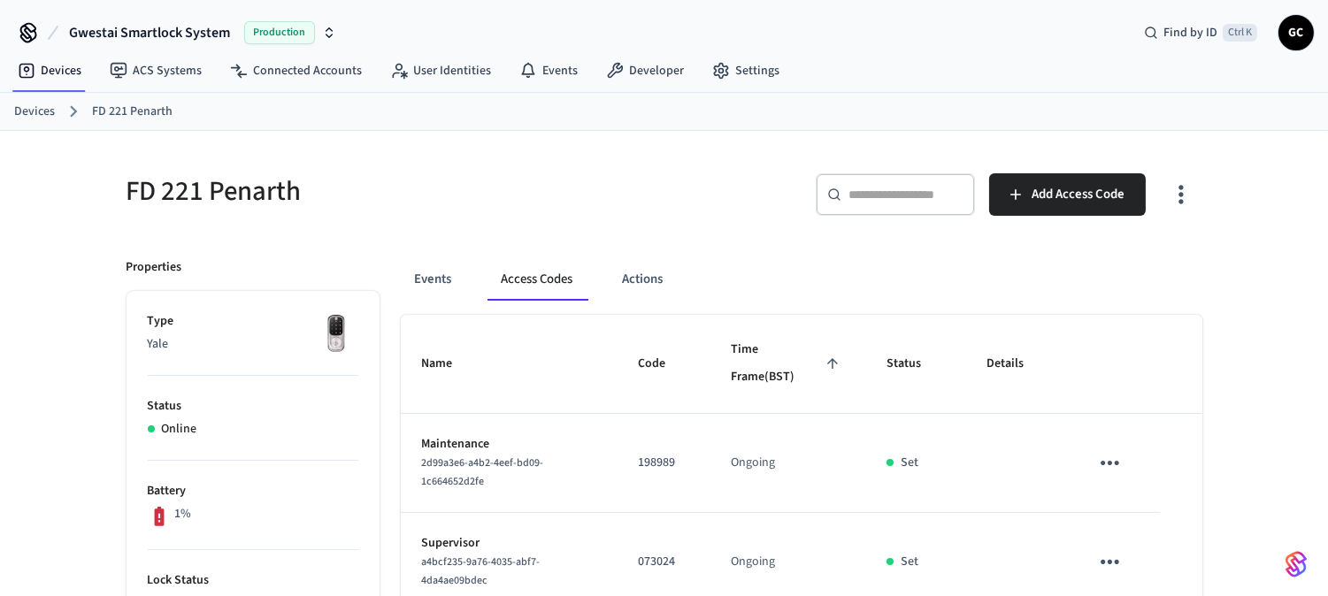
click at [536, 280] on button "Access Codes" at bounding box center [537, 279] width 100 height 42
click at [27, 103] on link "Devices" at bounding box center [34, 112] width 41 height 19
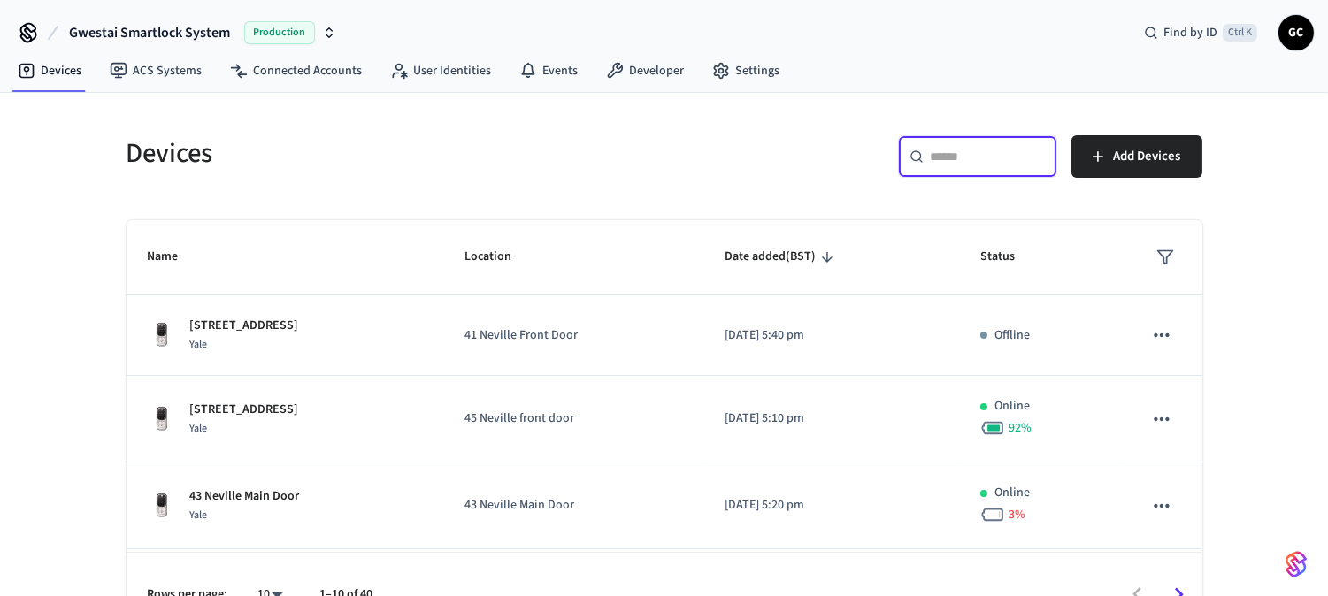
click at [952, 153] on input "text" at bounding box center [988, 157] width 115 height 18
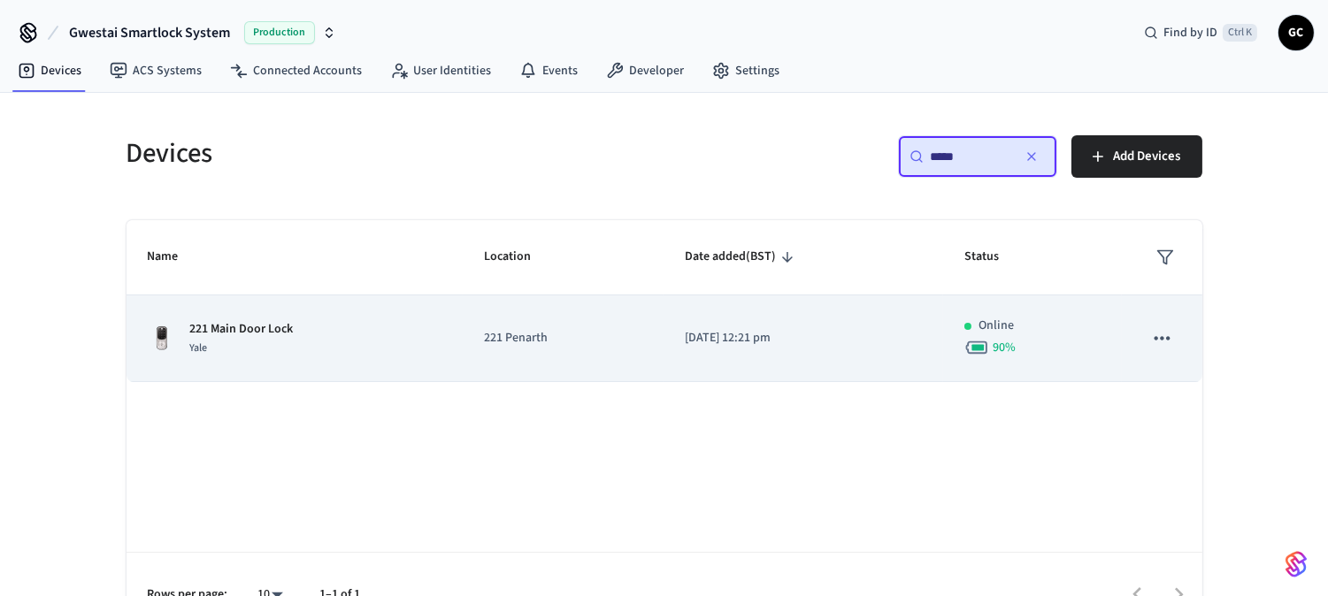
type input "*****"
click at [277, 322] on p "221 Main Door Lock" at bounding box center [242, 329] width 104 height 19
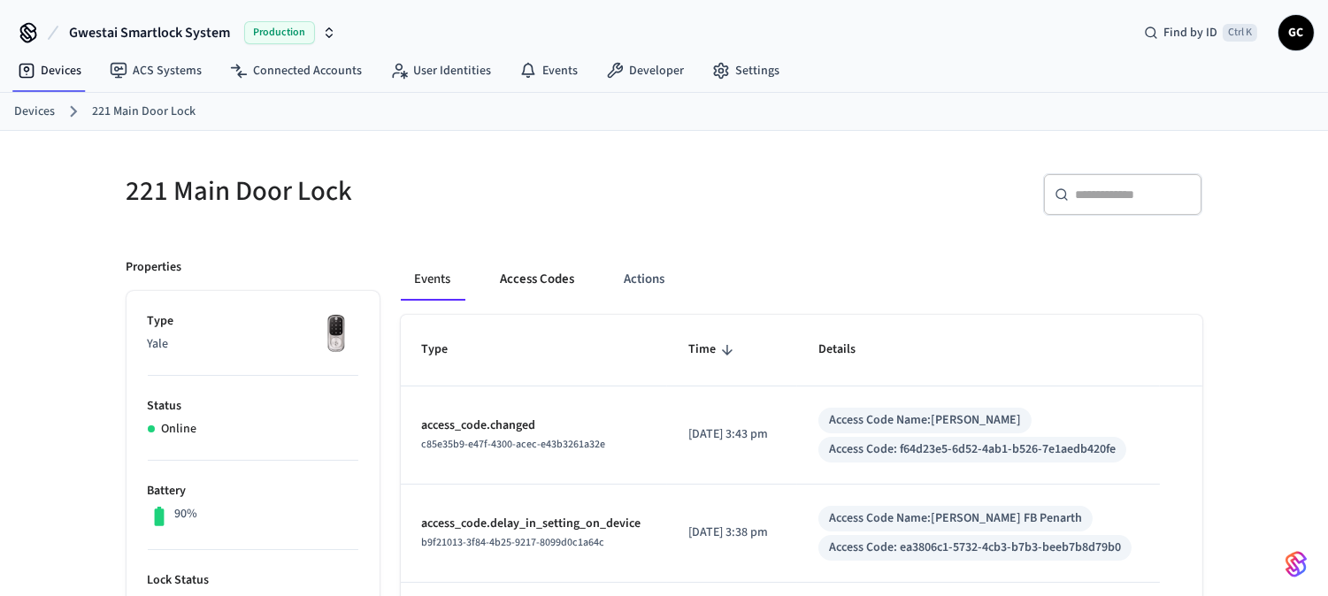
click at [526, 272] on button "Access Codes" at bounding box center [538, 279] width 103 height 42
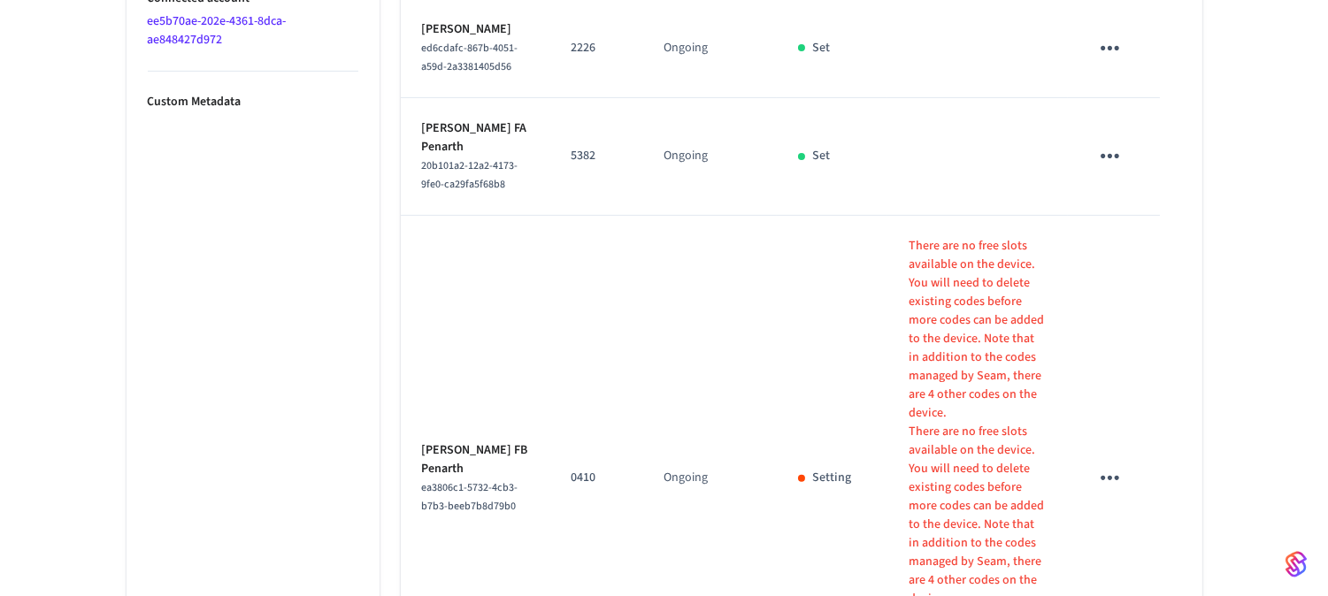
scroll to position [1153, 0]
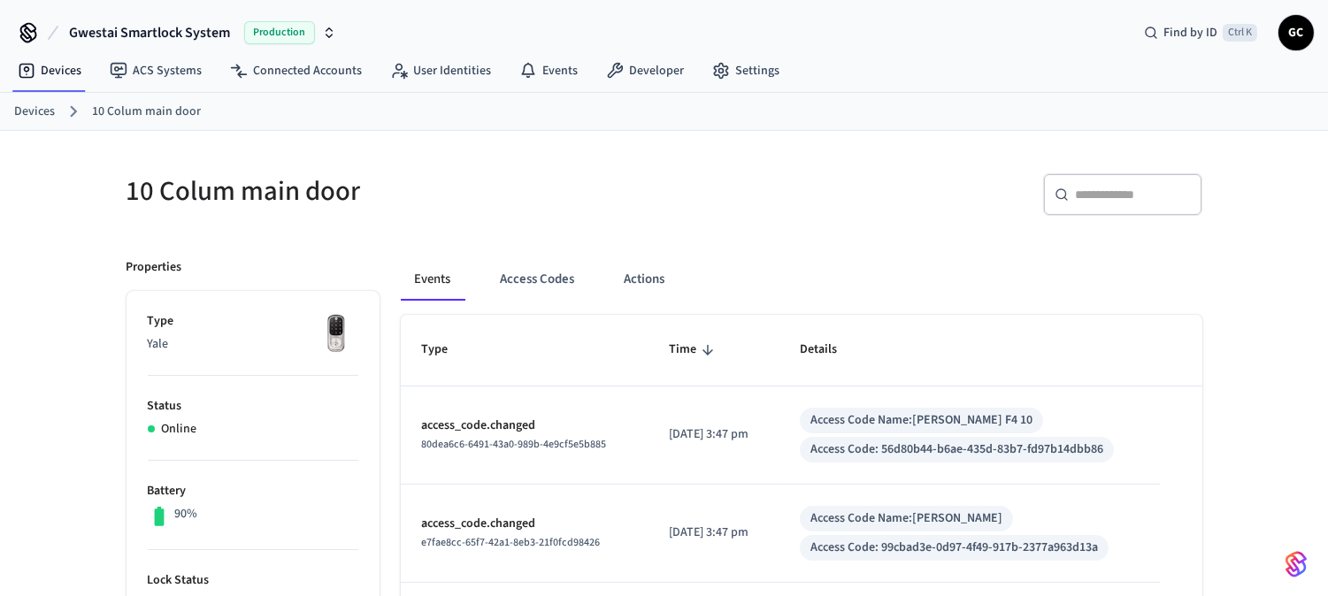
click at [535, 271] on button "Access Codes" at bounding box center [538, 279] width 103 height 42
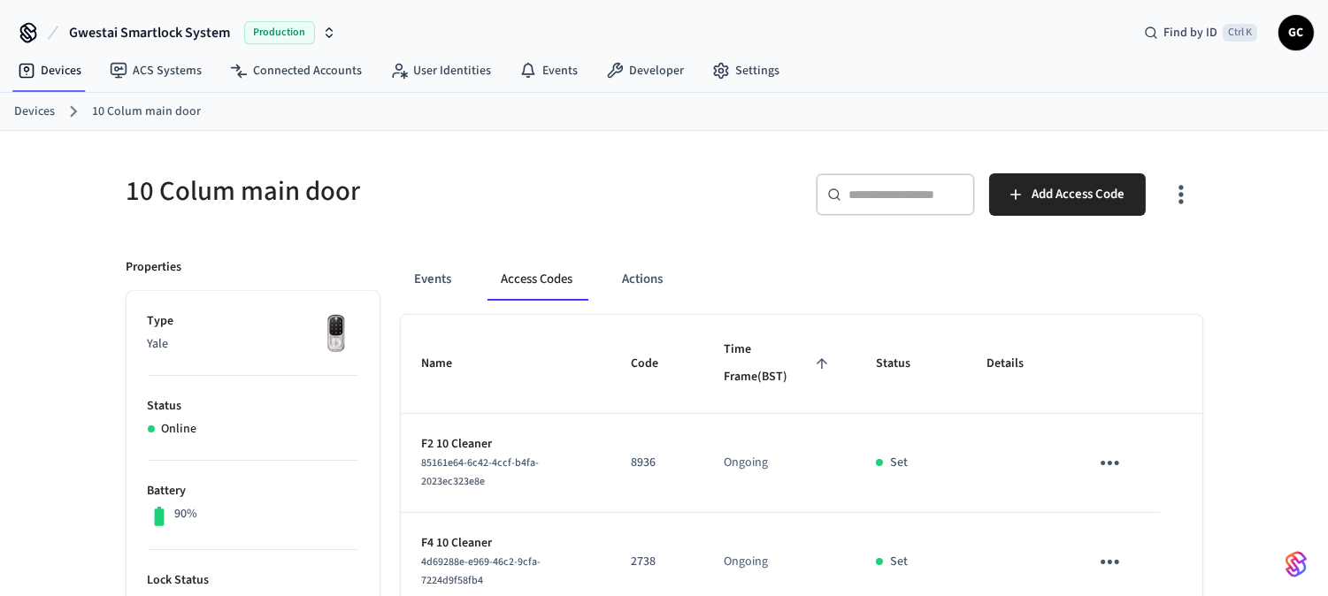
click at [41, 109] on link "Devices" at bounding box center [34, 112] width 41 height 19
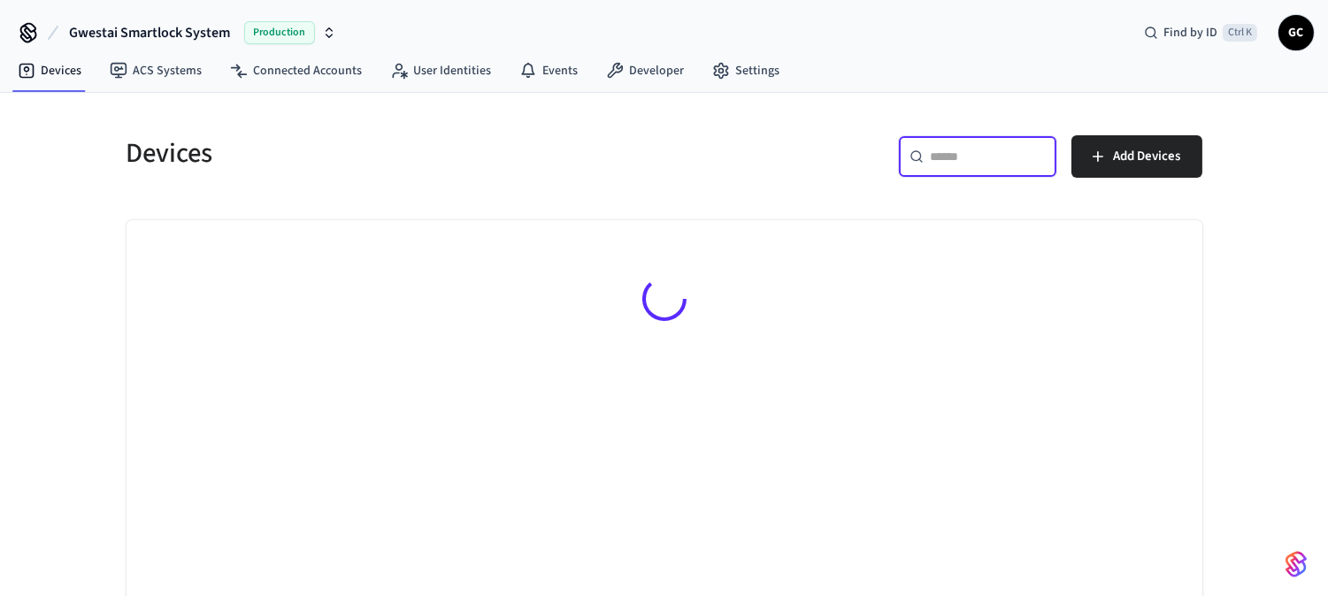
click at [954, 162] on input "text" at bounding box center [988, 157] width 115 height 18
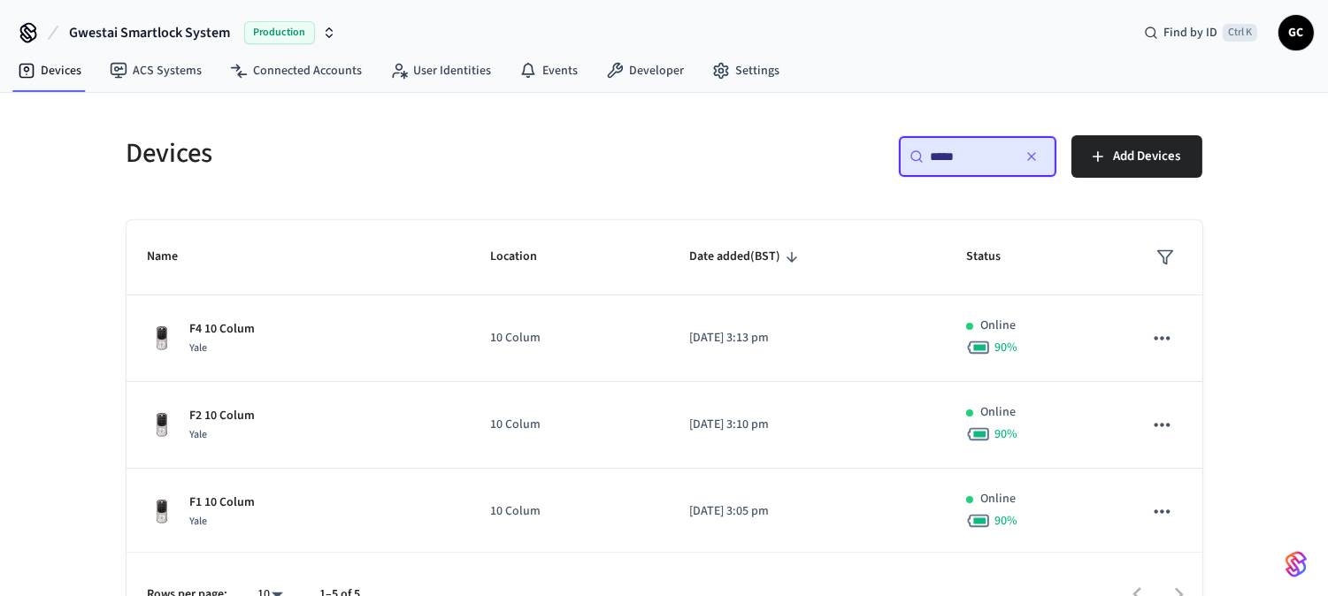
scroll to position [171, 0]
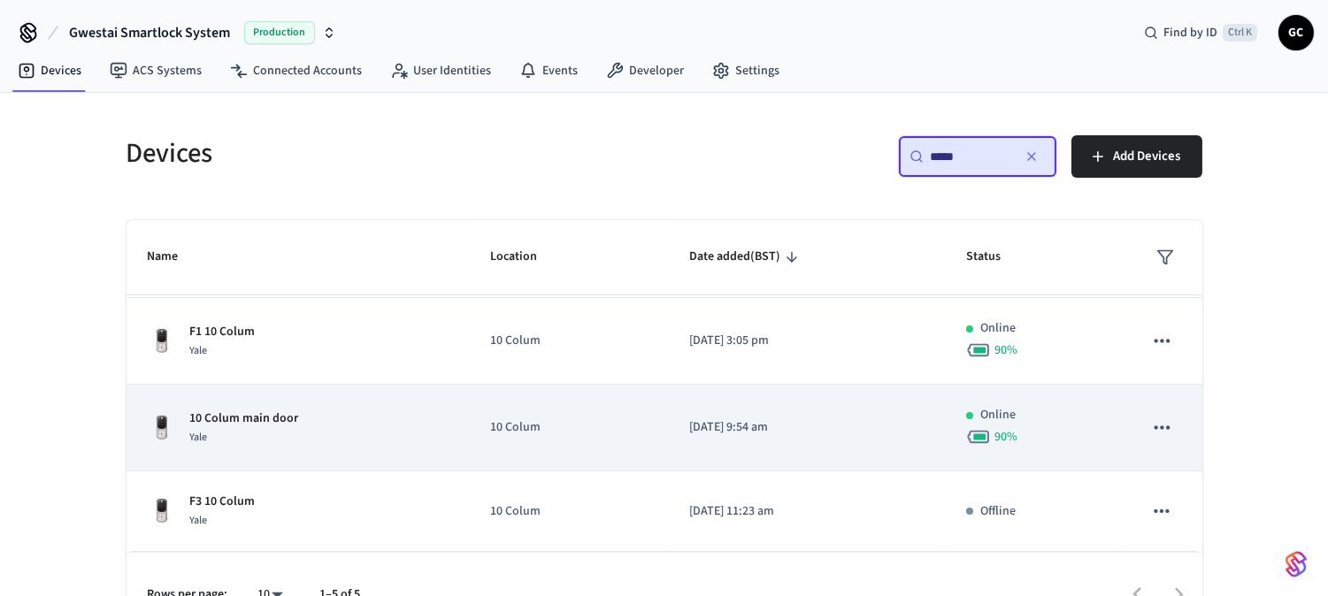
type input "*****"
click at [252, 421] on p "10 Colum main door" at bounding box center [244, 419] width 109 height 19
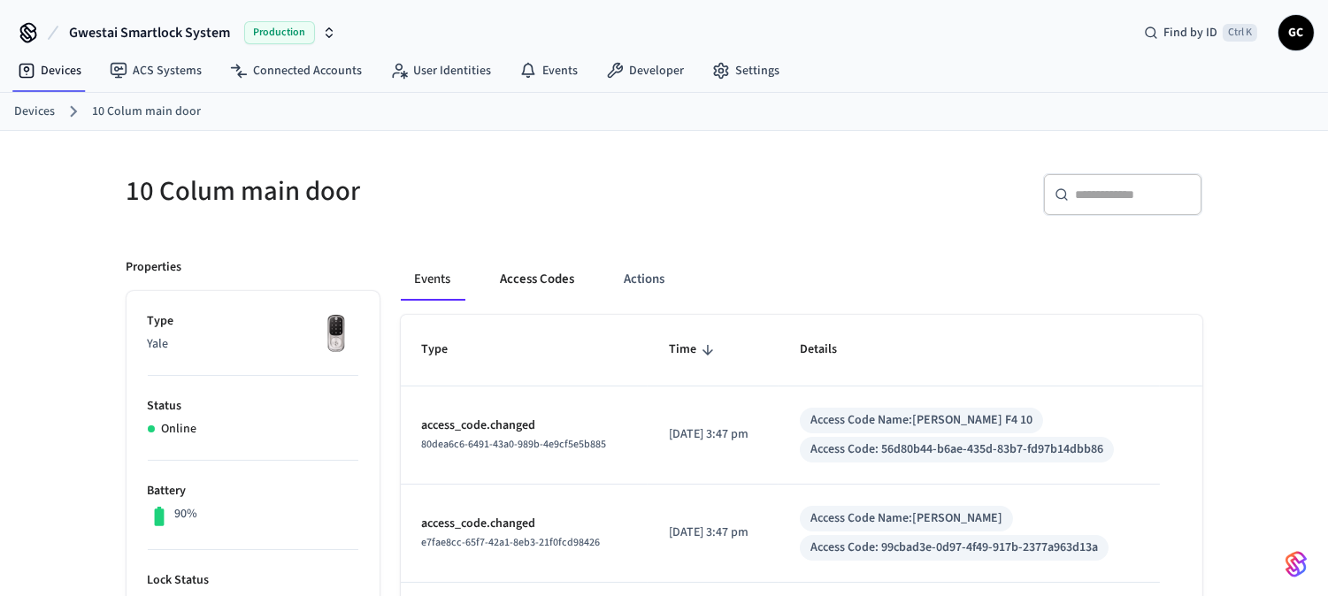
click at [533, 279] on button "Access Codes" at bounding box center [538, 279] width 103 height 42
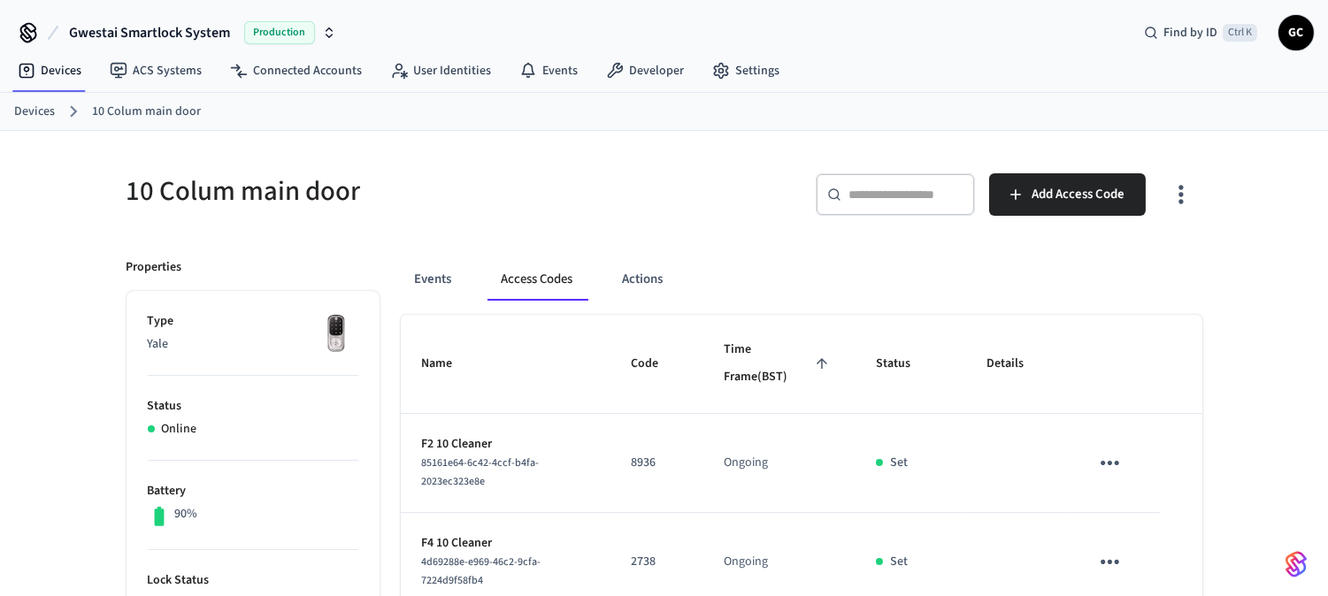
click at [534, 279] on button "Access Codes" at bounding box center [537, 279] width 100 height 42
click at [566, 280] on button "Access Codes" at bounding box center [537, 279] width 100 height 42
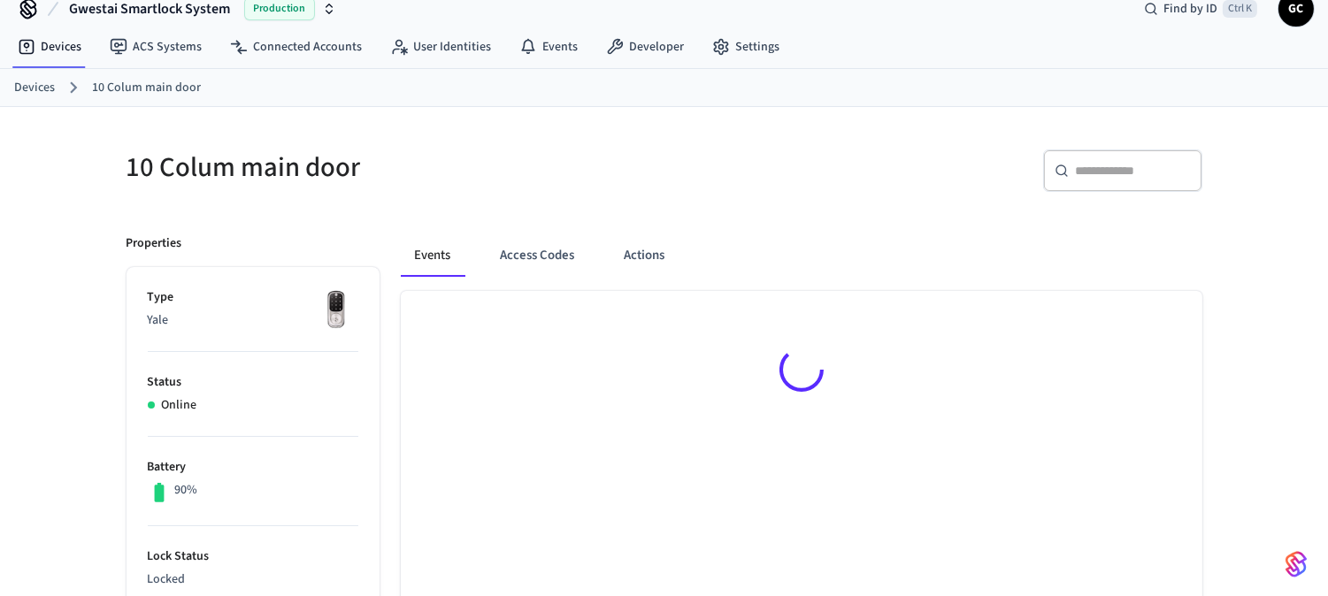
scroll to position [24, 0]
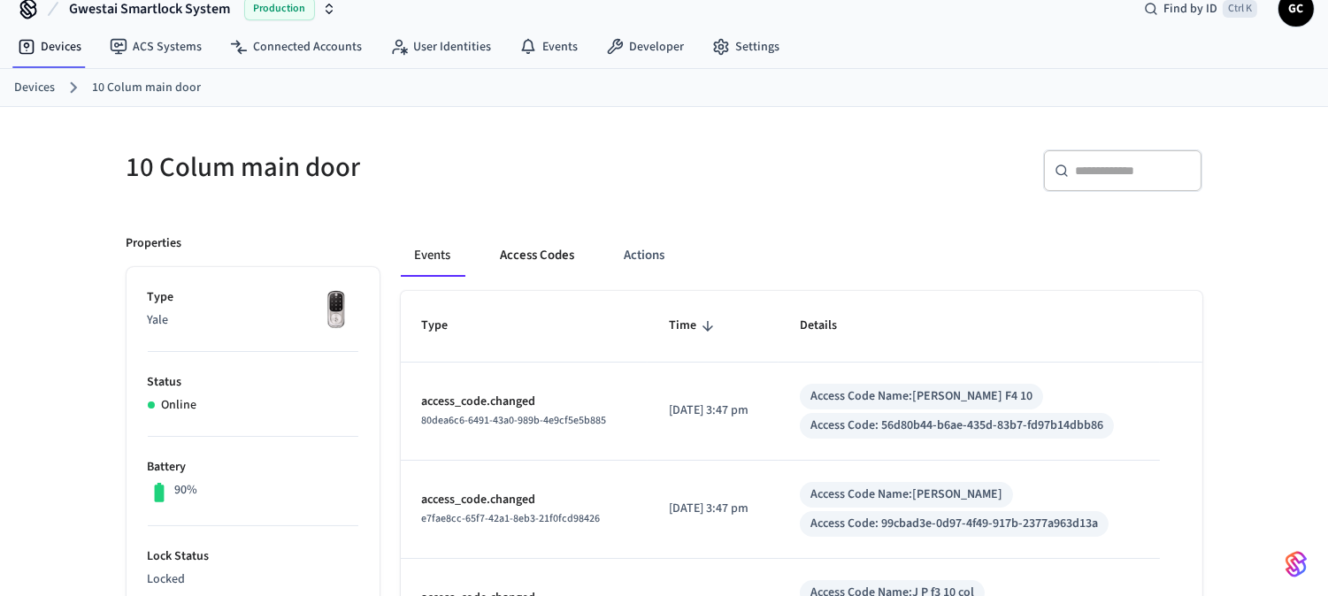
click at [523, 252] on button "Access Codes" at bounding box center [538, 255] width 103 height 42
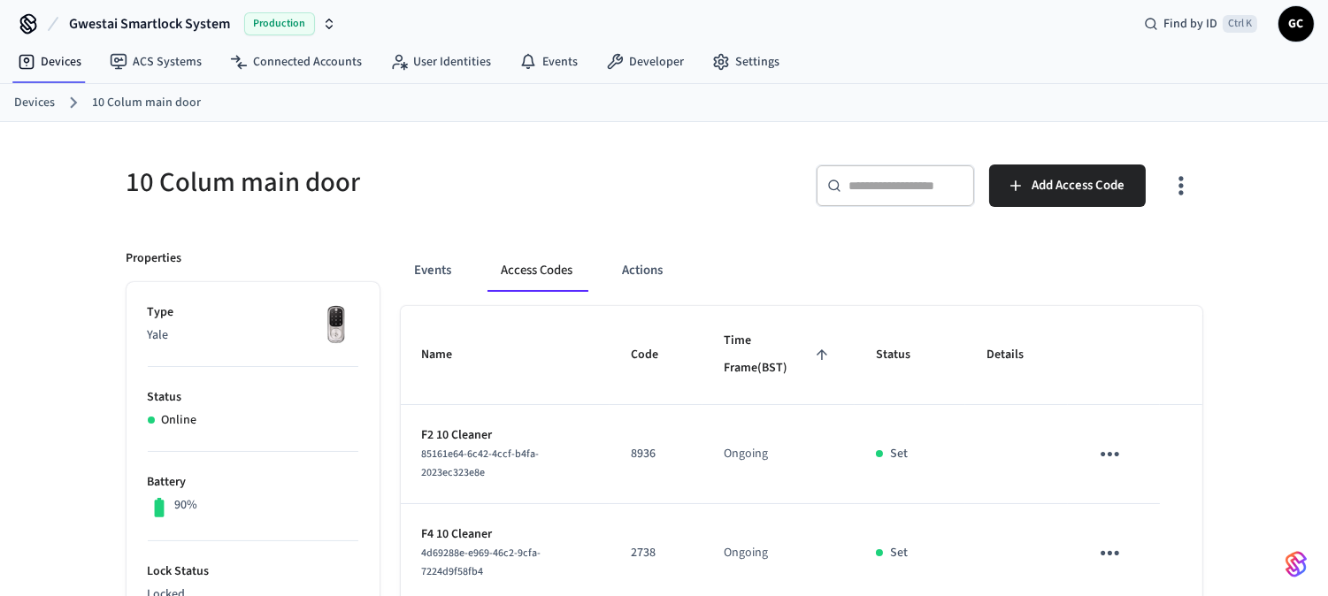
scroll to position [0, 0]
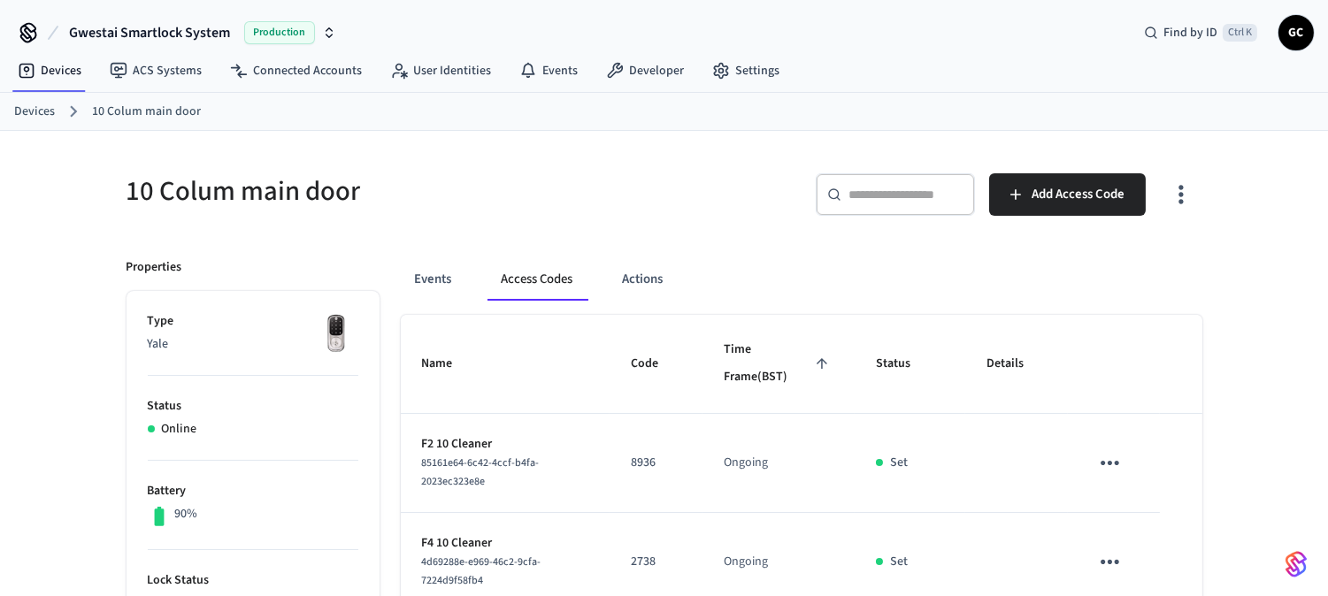
click at [40, 108] on link "Devices" at bounding box center [34, 112] width 41 height 19
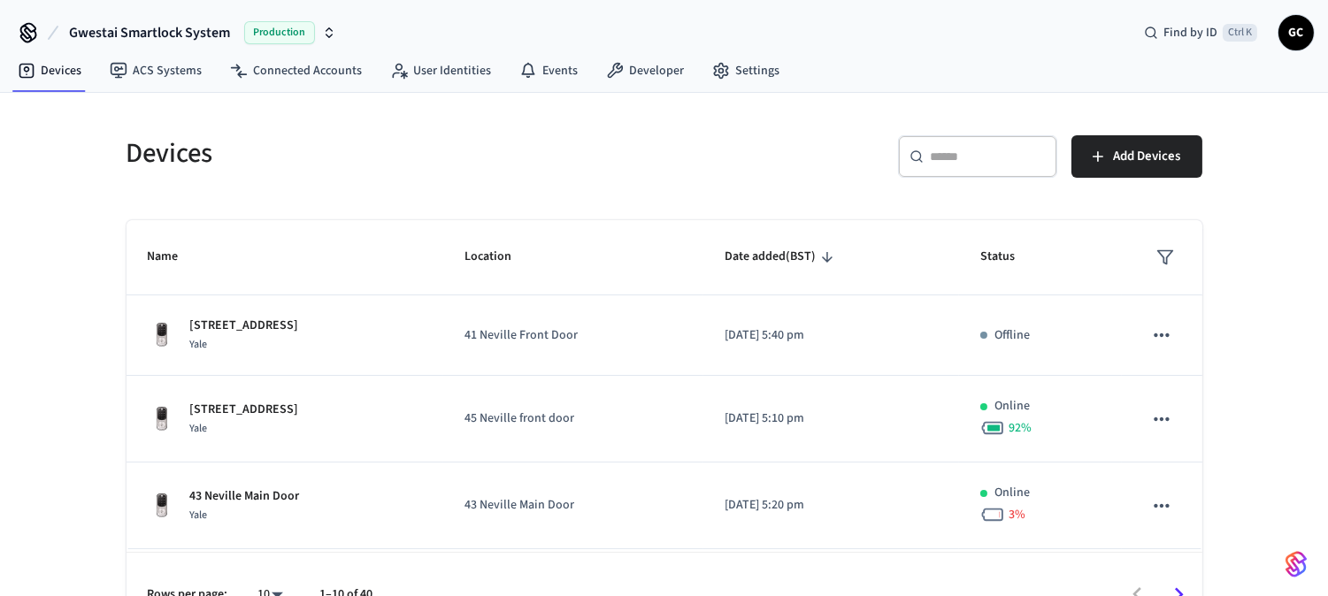
click at [996, 170] on div "​ ​" at bounding box center [977, 156] width 159 height 42
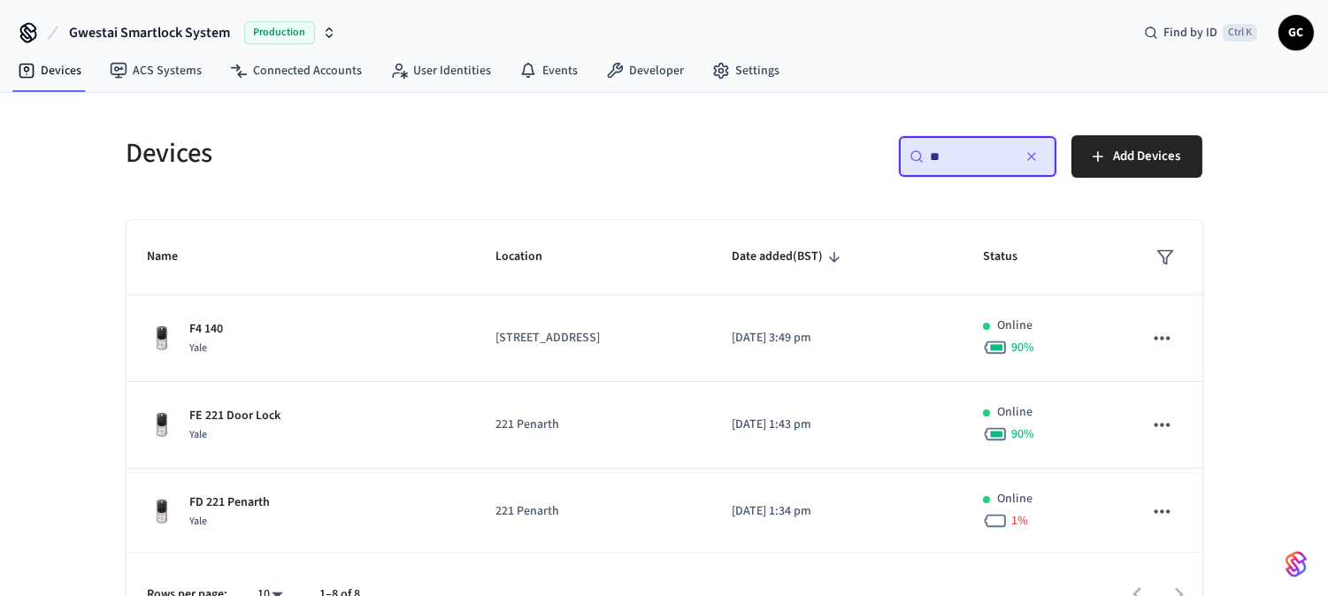
type input "*"
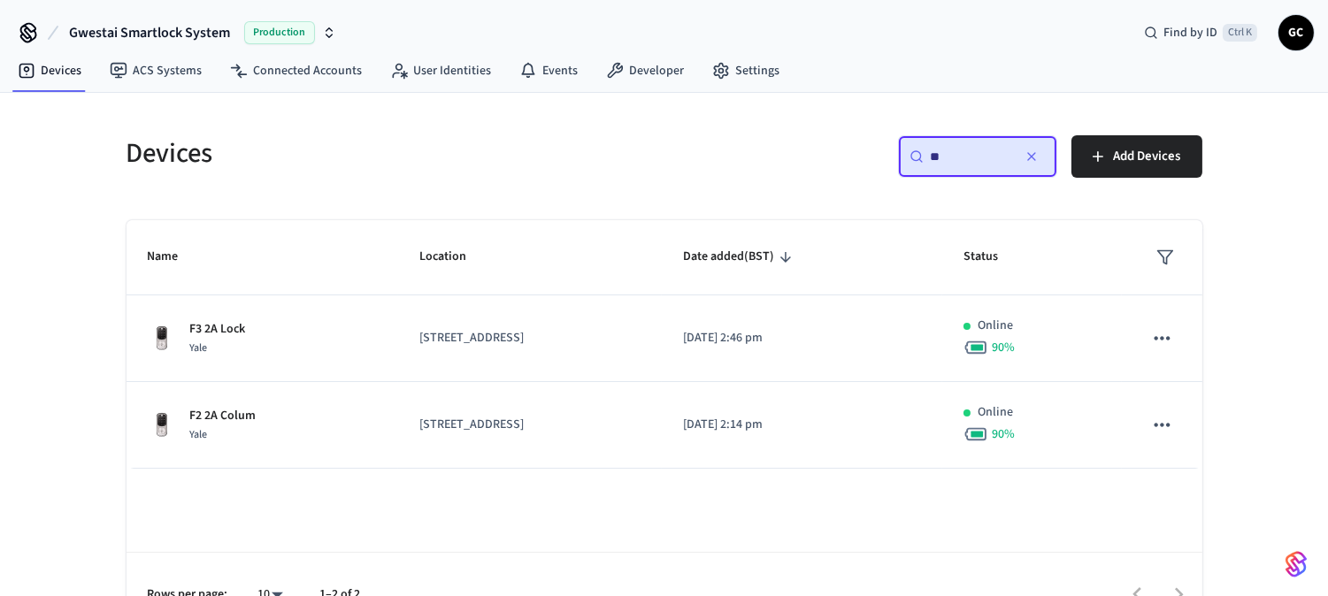
type input "*"
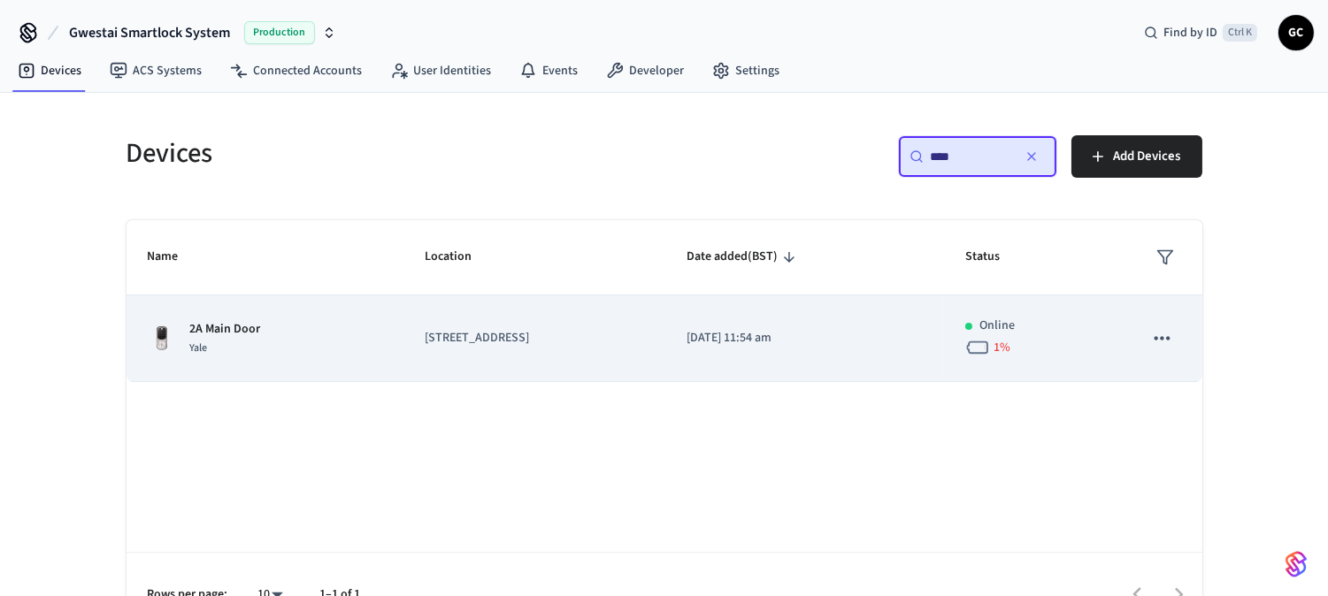
type input "****"
click at [470, 334] on p "[STREET_ADDRESS]" at bounding box center [534, 338] width 219 height 19
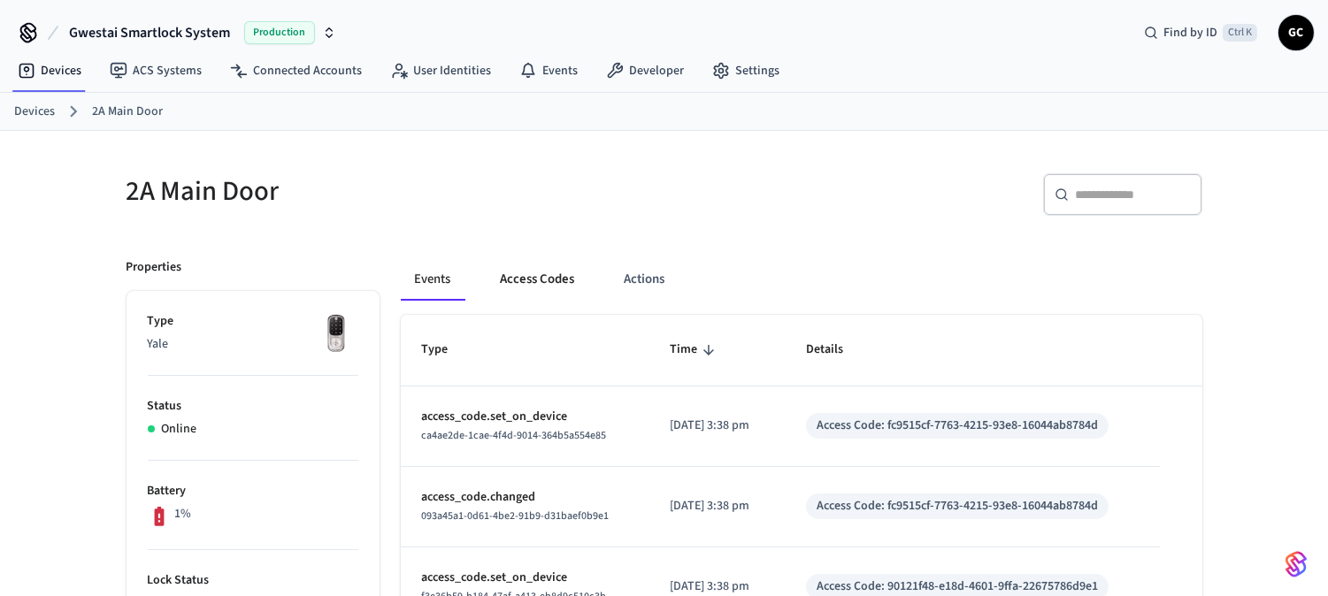
click at [553, 276] on button "Access Codes" at bounding box center [538, 279] width 103 height 42
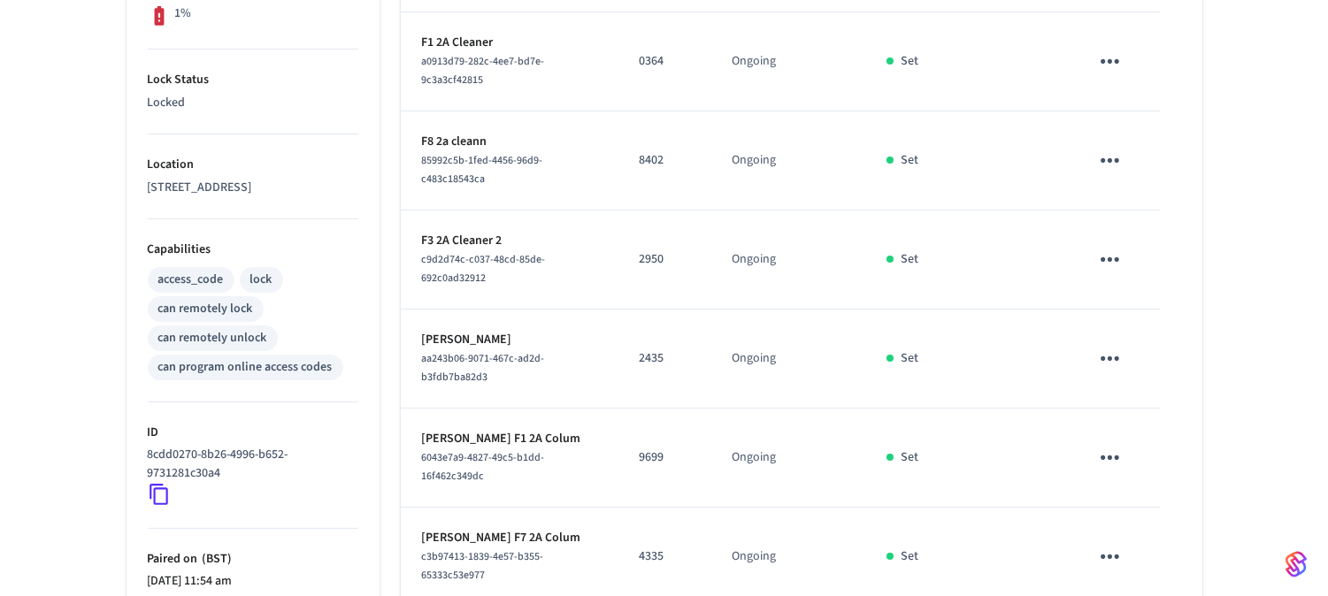
scroll to position [894, 0]
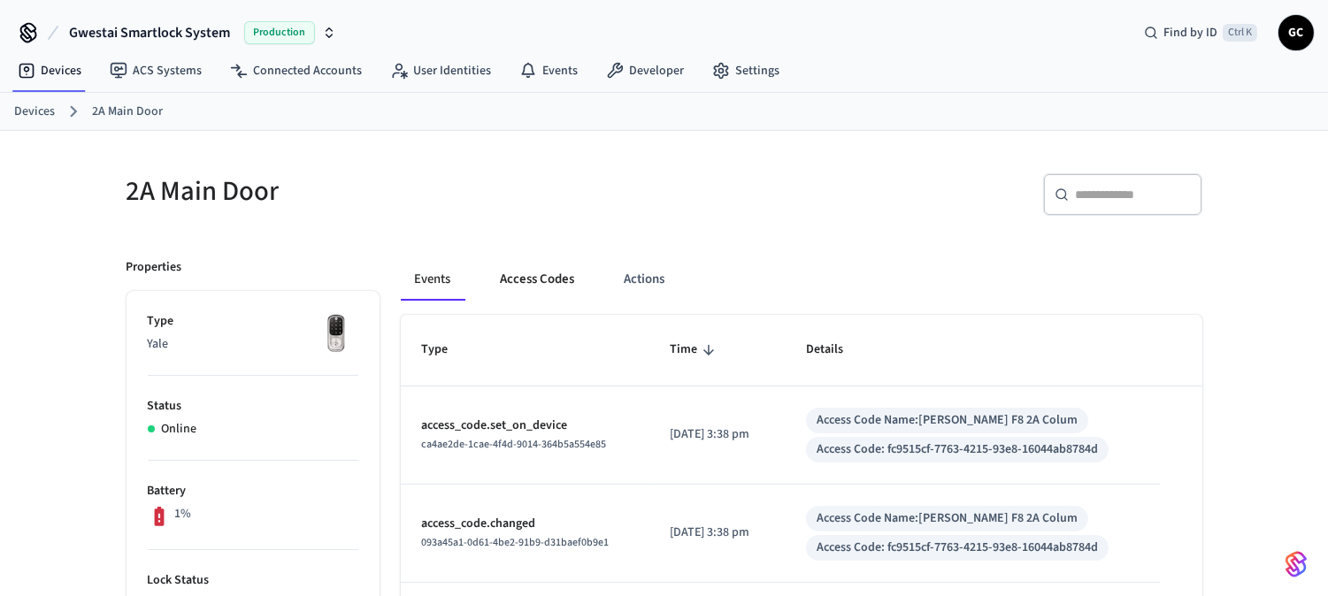
click at [526, 264] on button "Access Codes" at bounding box center [538, 279] width 103 height 42
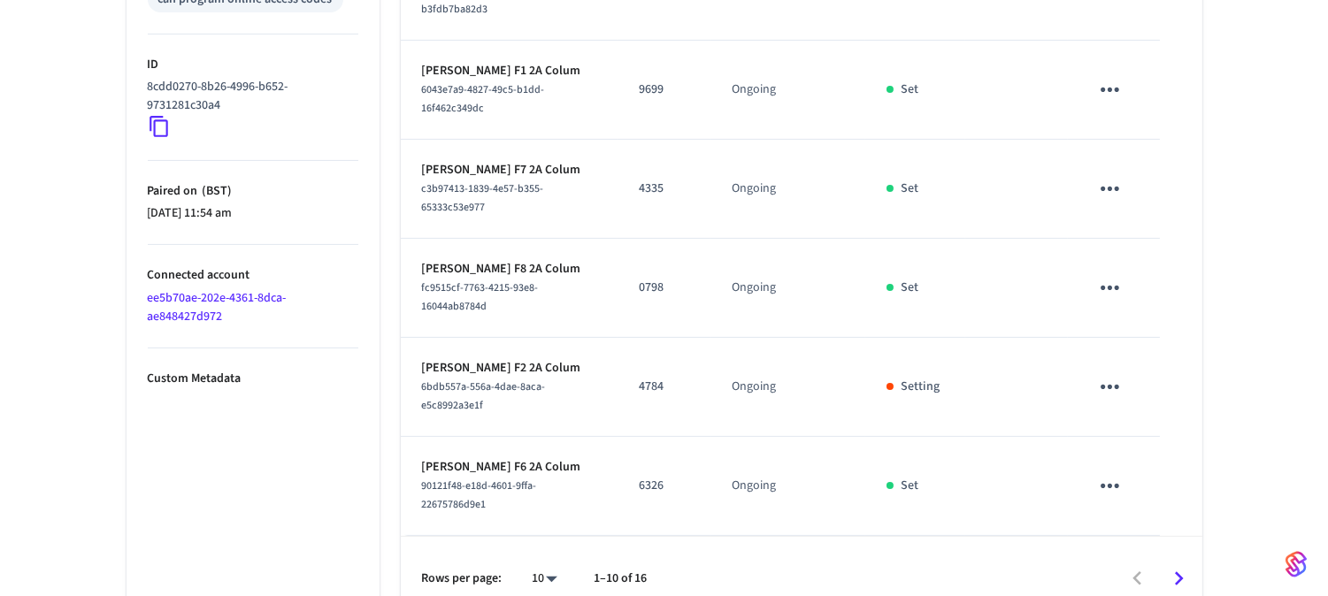
scroll to position [894, 0]
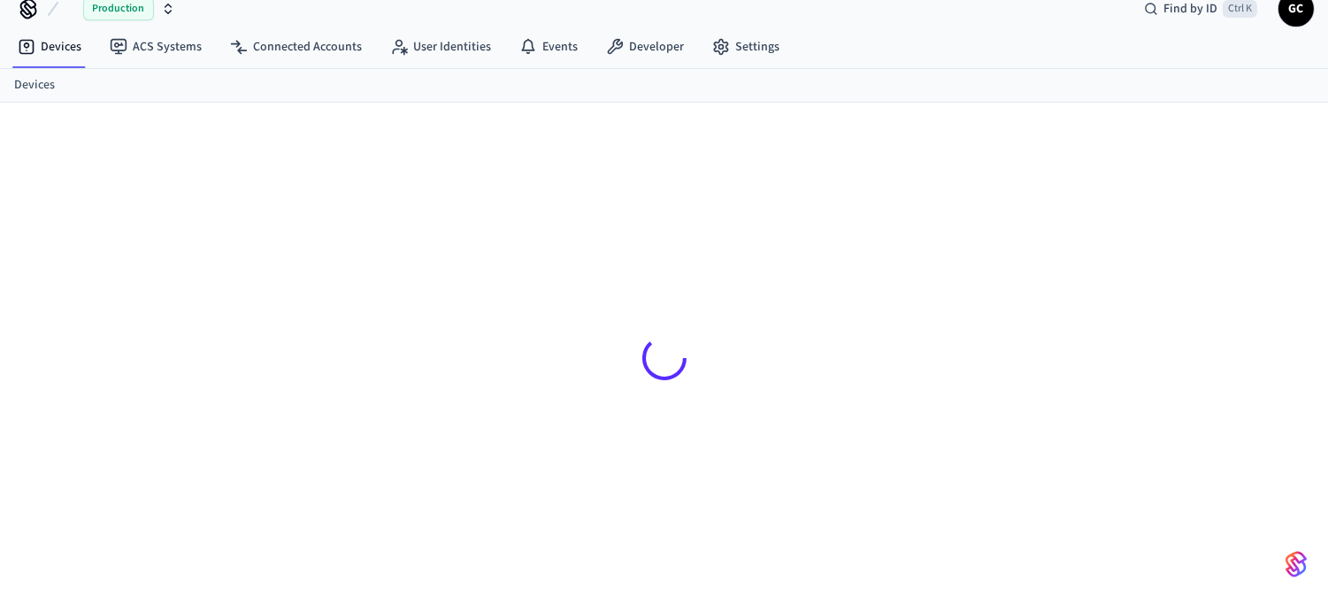
scroll to position [24, 0]
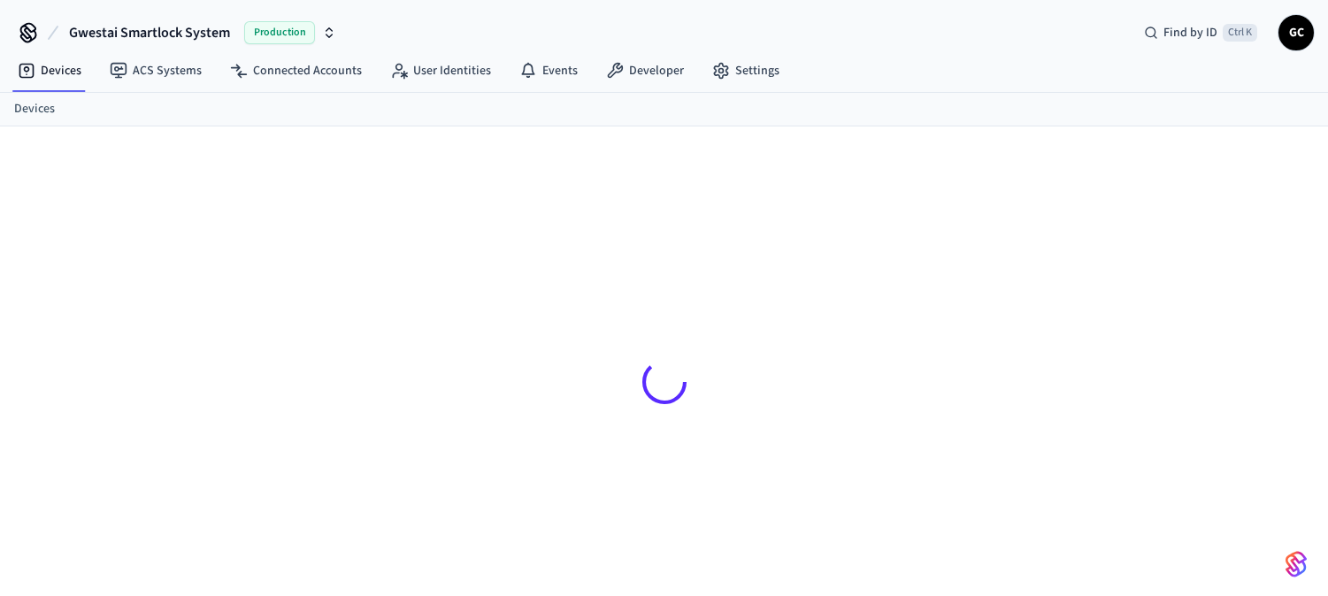
scroll to position [24, 0]
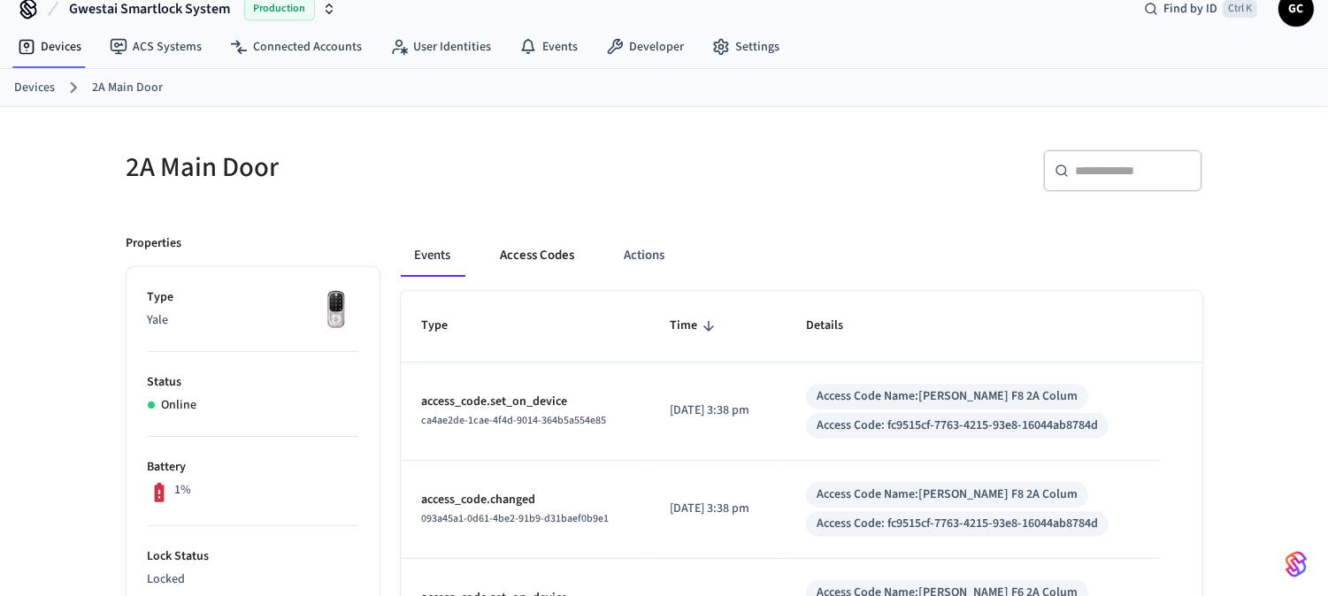
click at [522, 250] on button "Access Codes" at bounding box center [538, 255] width 103 height 42
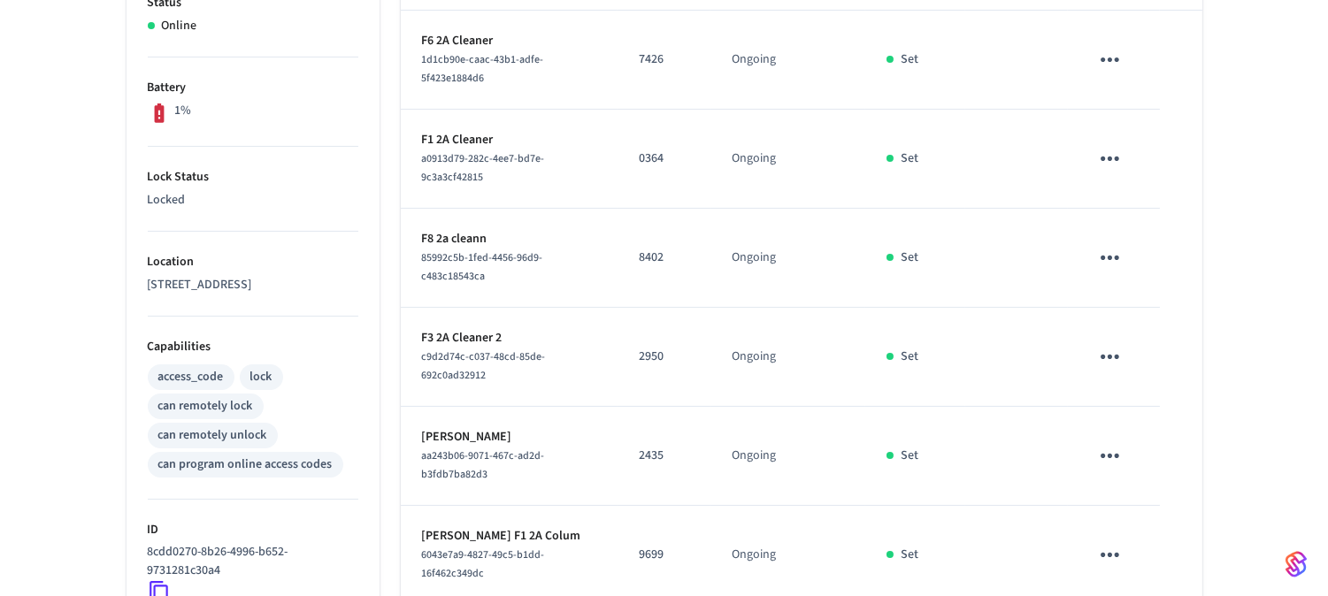
scroll to position [403, 0]
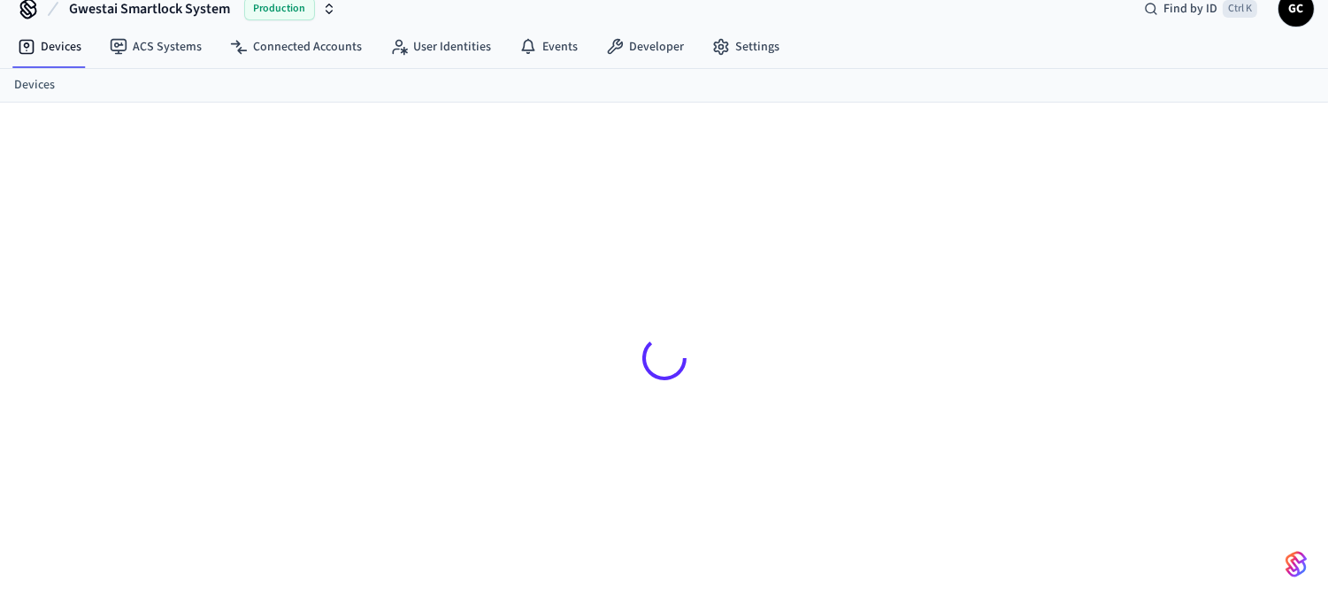
scroll to position [24, 0]
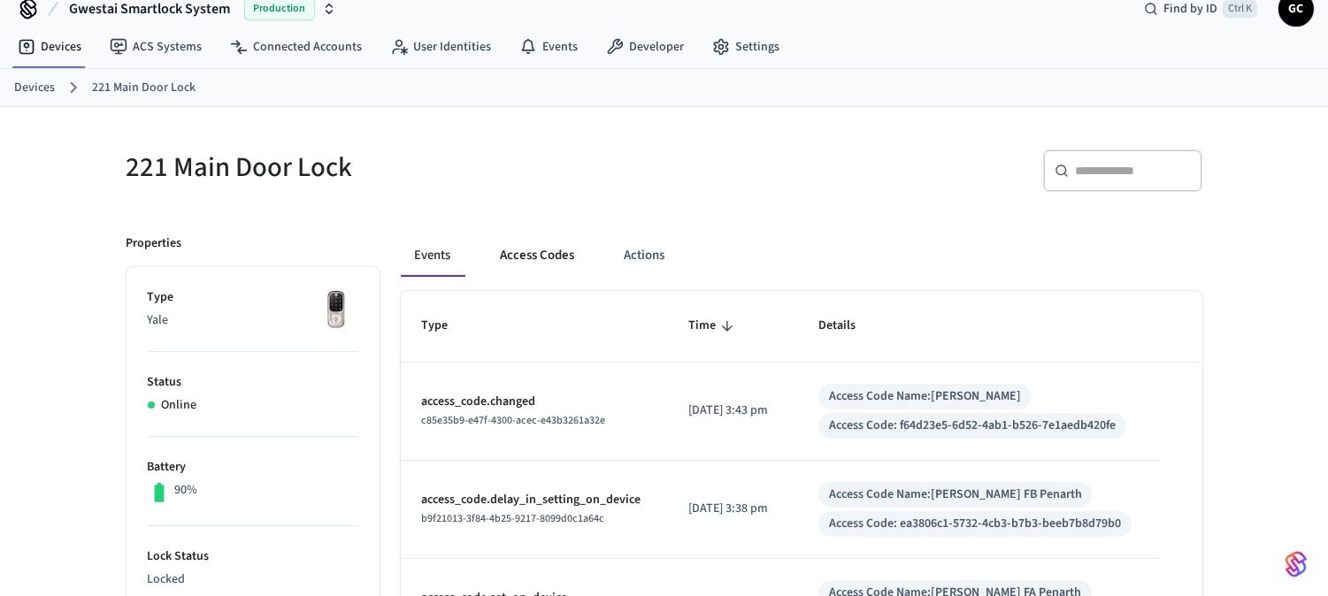
click at [543, 248] on button "Access Codes" at bounding box center [538, 255] width 103 height 42
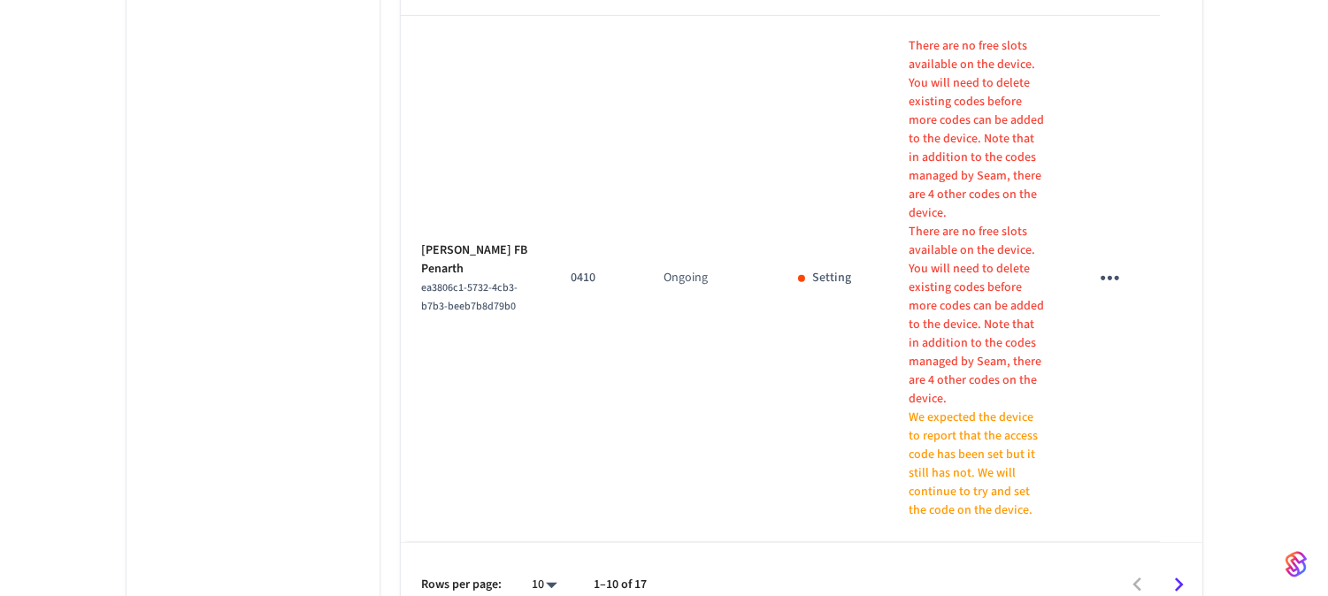
scroll to position [1349, 0]
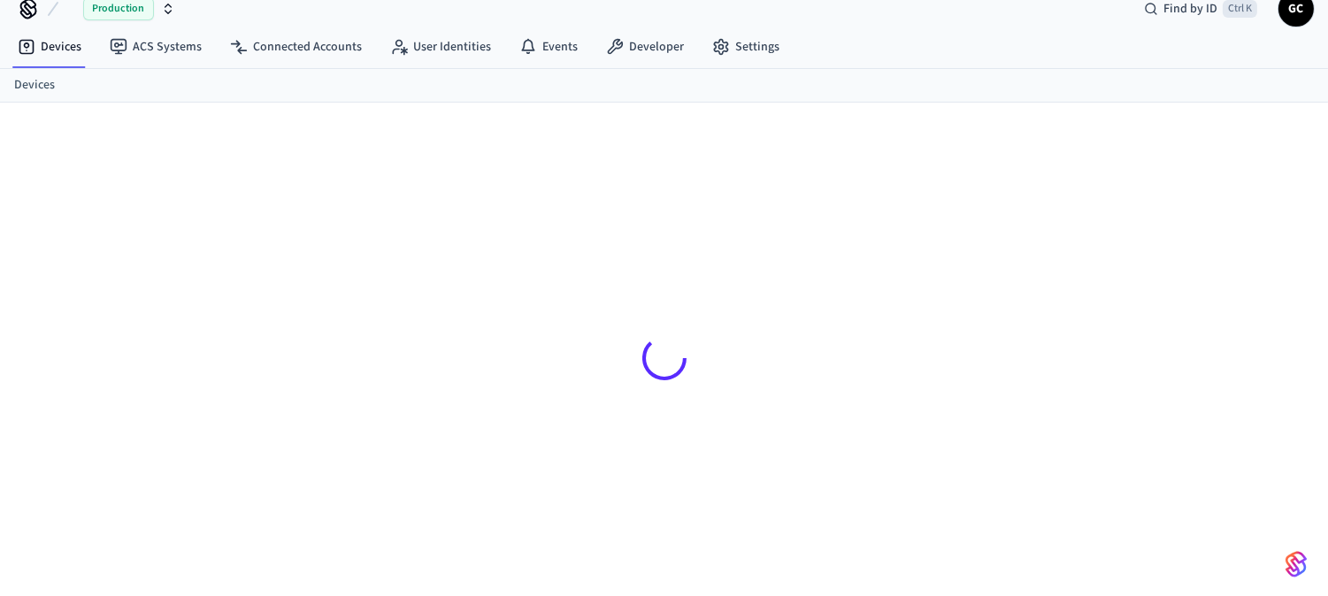
scroll to position [24, 0]
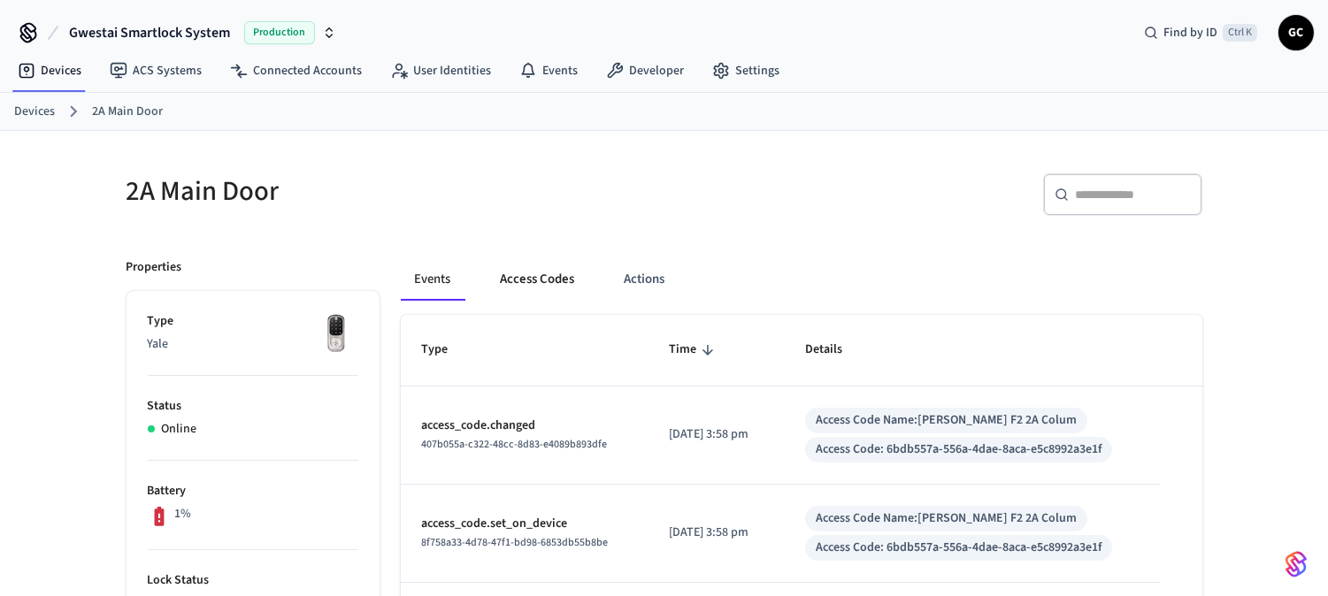
click at [516, 272] on button "Access Codes" at bounding box center [538, 279] width 103 height 42
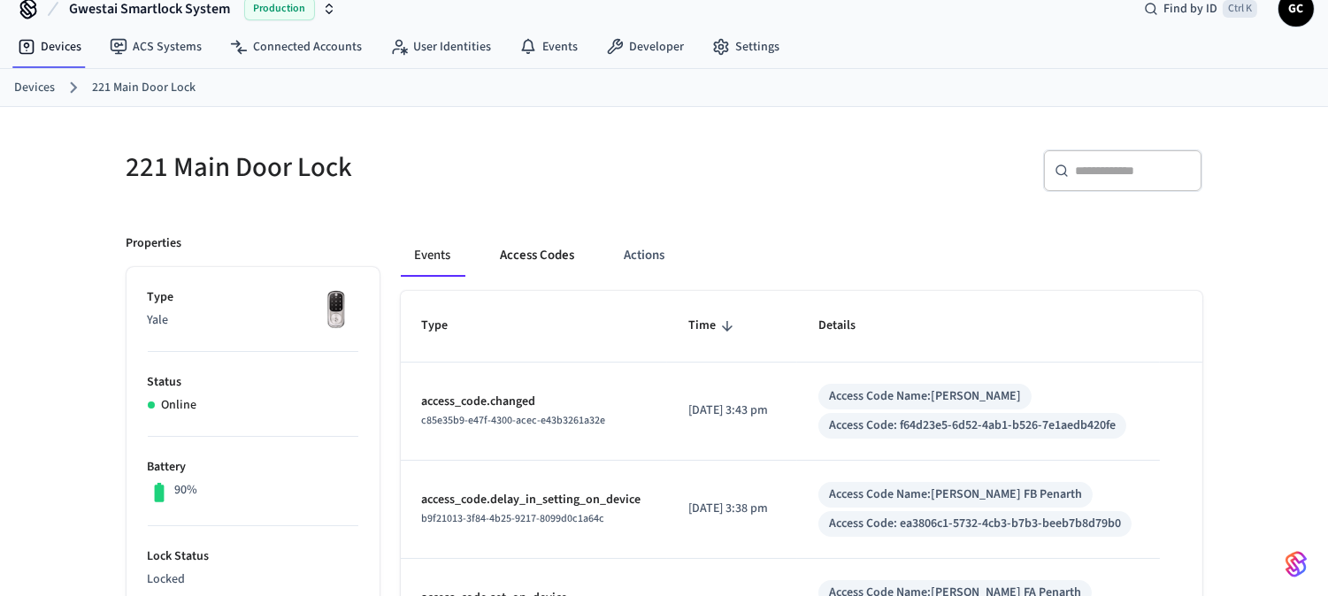
click at [526, 254] on button "Access Codes" at bounding box center [538, 255] width 103 height 42
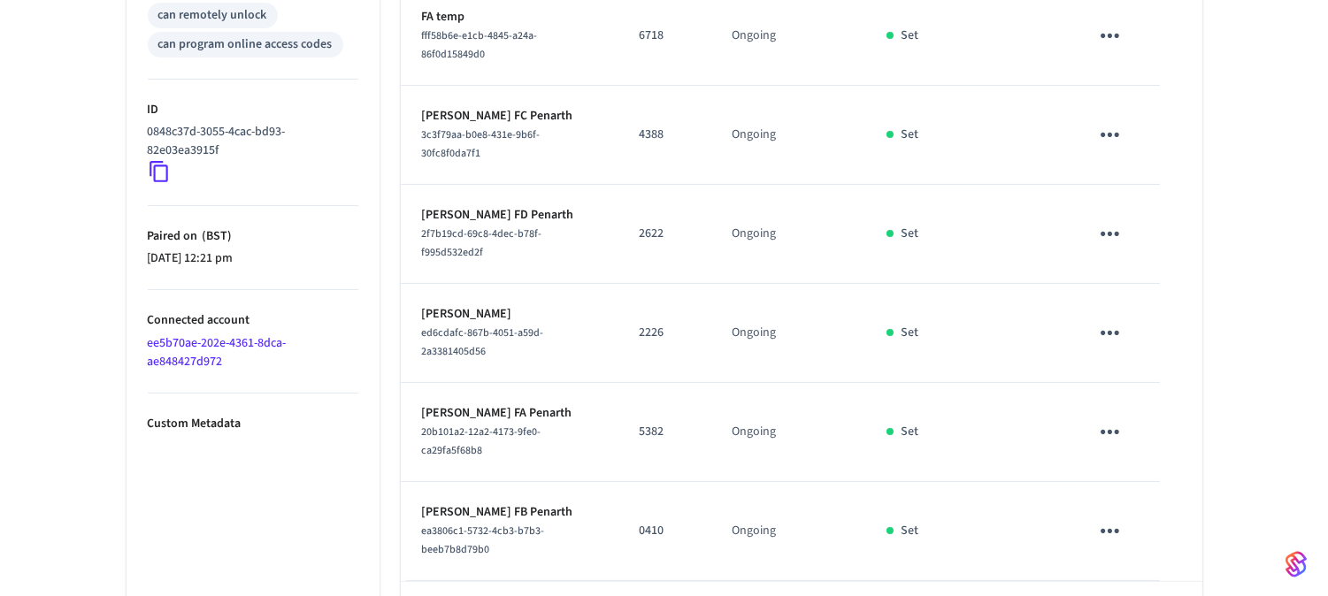
scroll to position [867, 0]
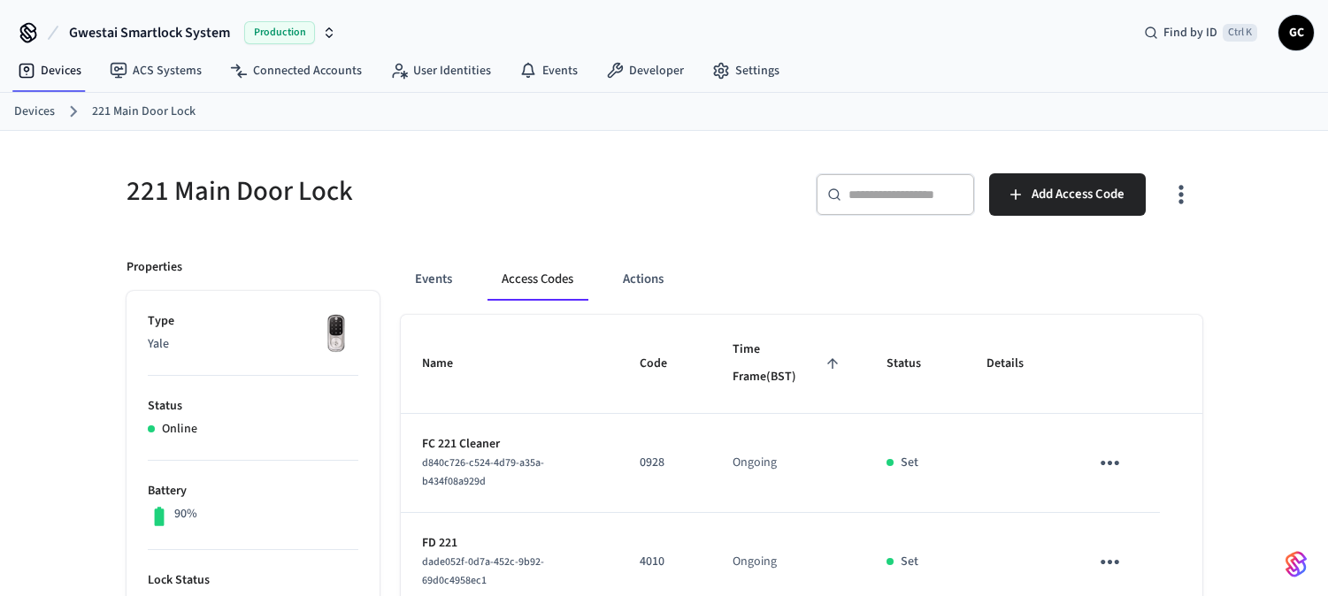
scroll to position [867, 0]
